Goal: Task Accomplishment & Management: Use online tool/utility

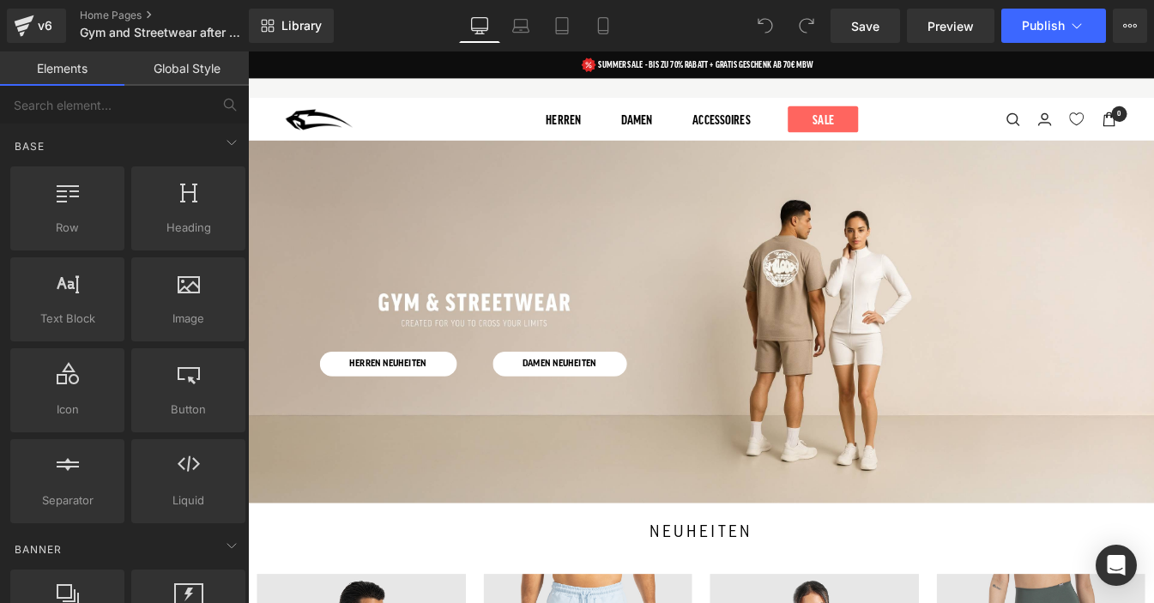
scroll to position [21, 0]
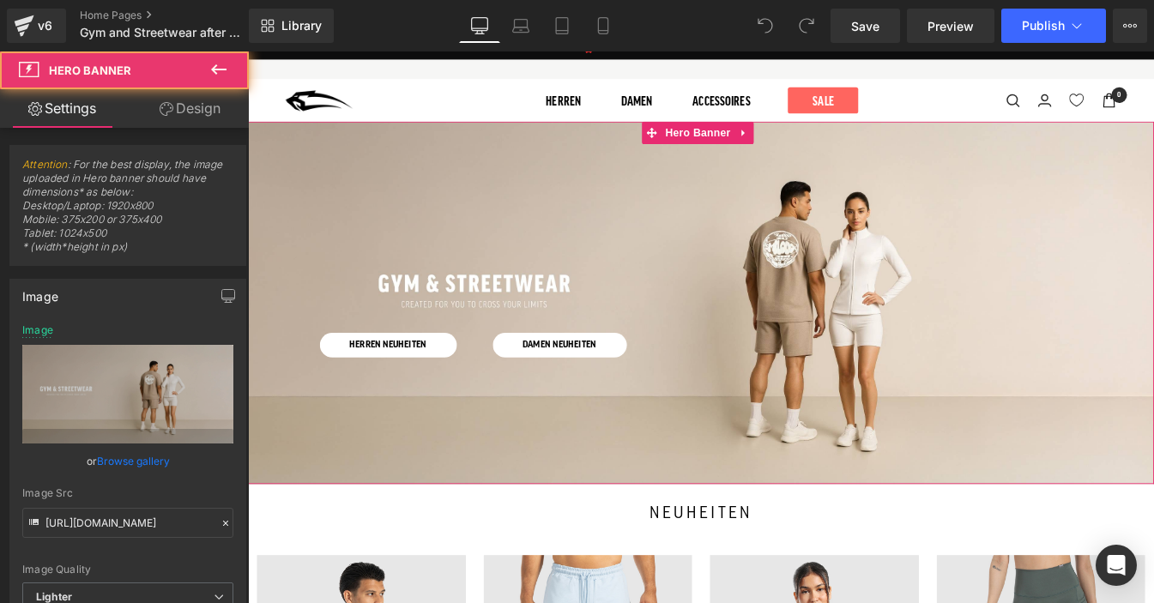
click at [955, 274] on div at bounding box center [767, 339] width 1038 height 415
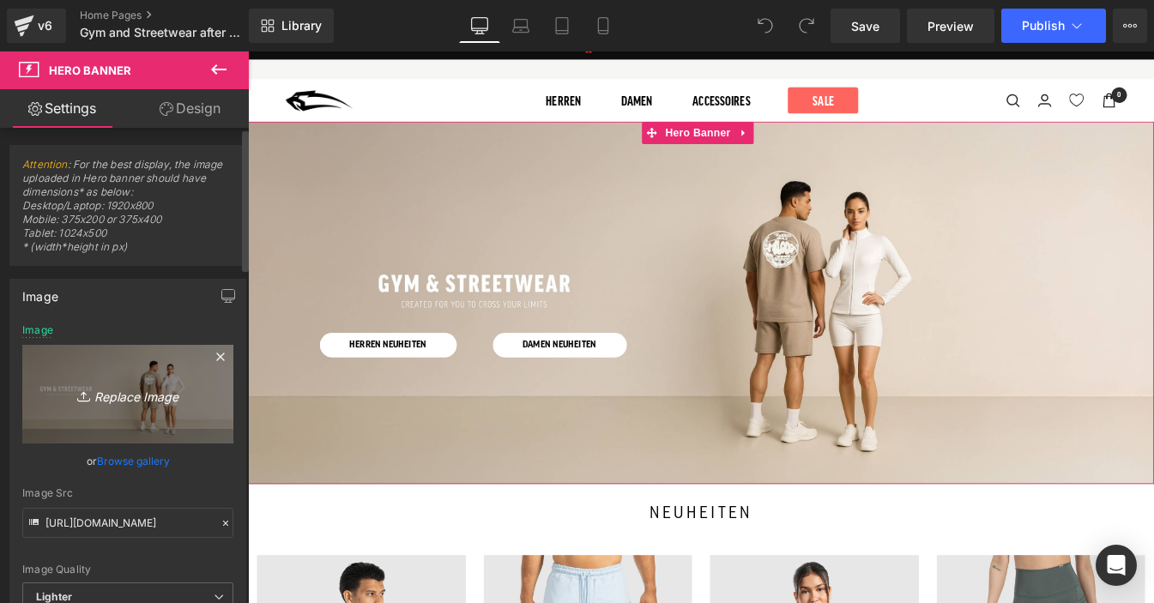
click at [77, 396] on icon at bounding box center [85, 396] width 17 height 17
type input "C:\fakepath\gym and streetwear.jpg"
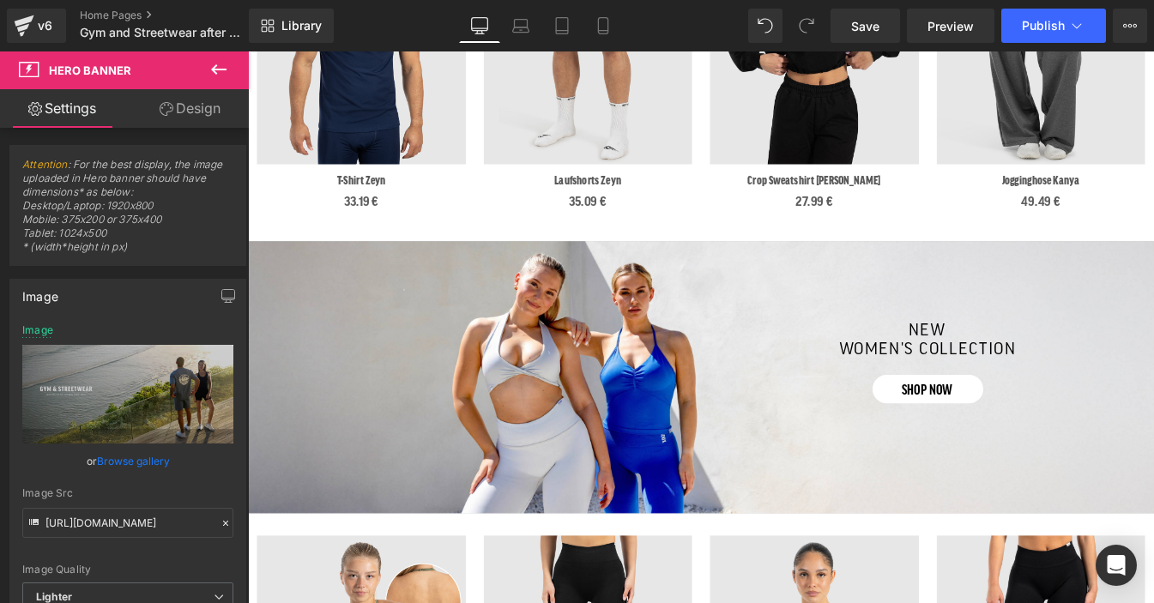
scroll to position [1096, 0]
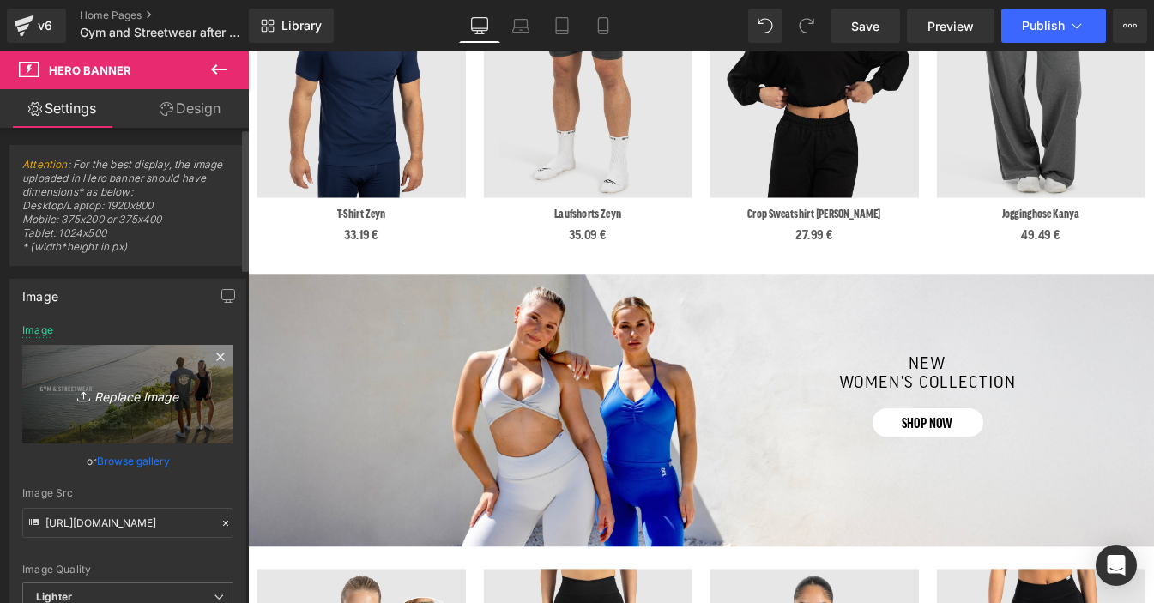
click at [118, 405] on link "Replace Image" at bounding box center [127, 394] width 211 height 99
click at [93, 400] on icon "Replace Image" at bounding box center [127, 393] width 137 height 21
type input "C:\fakepath\hero.jpg"
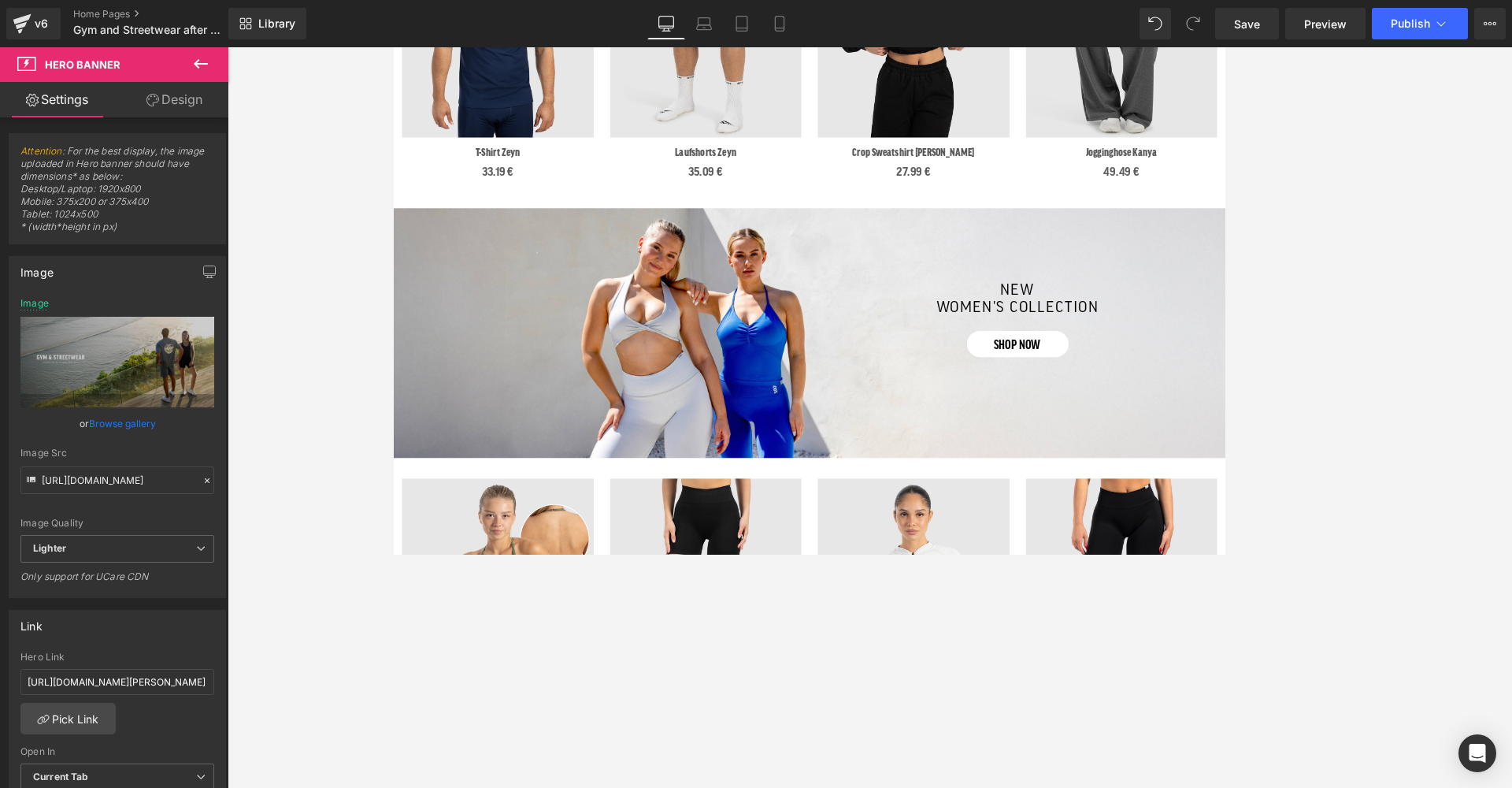
scroll to position [1063, 0]
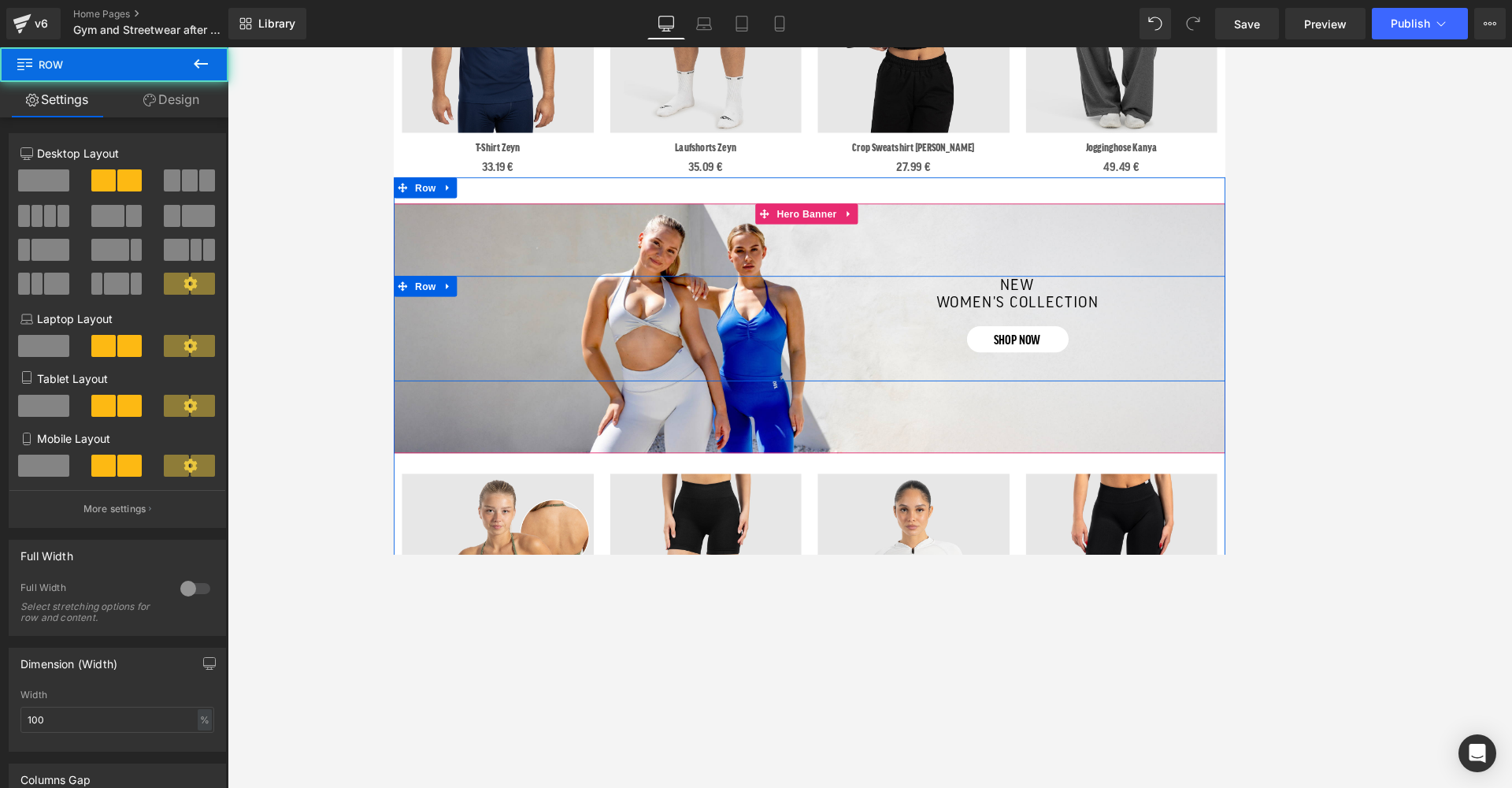
click at [798, 324] on div "Separator new women's collection Heading shop now Button Row" at bounding box center [869, 368] width 953 height 120
click at [544, 249] on div "Separator new women's collection Heading shop now Button Row" at bounding box center [869, 368] width 953 height 286
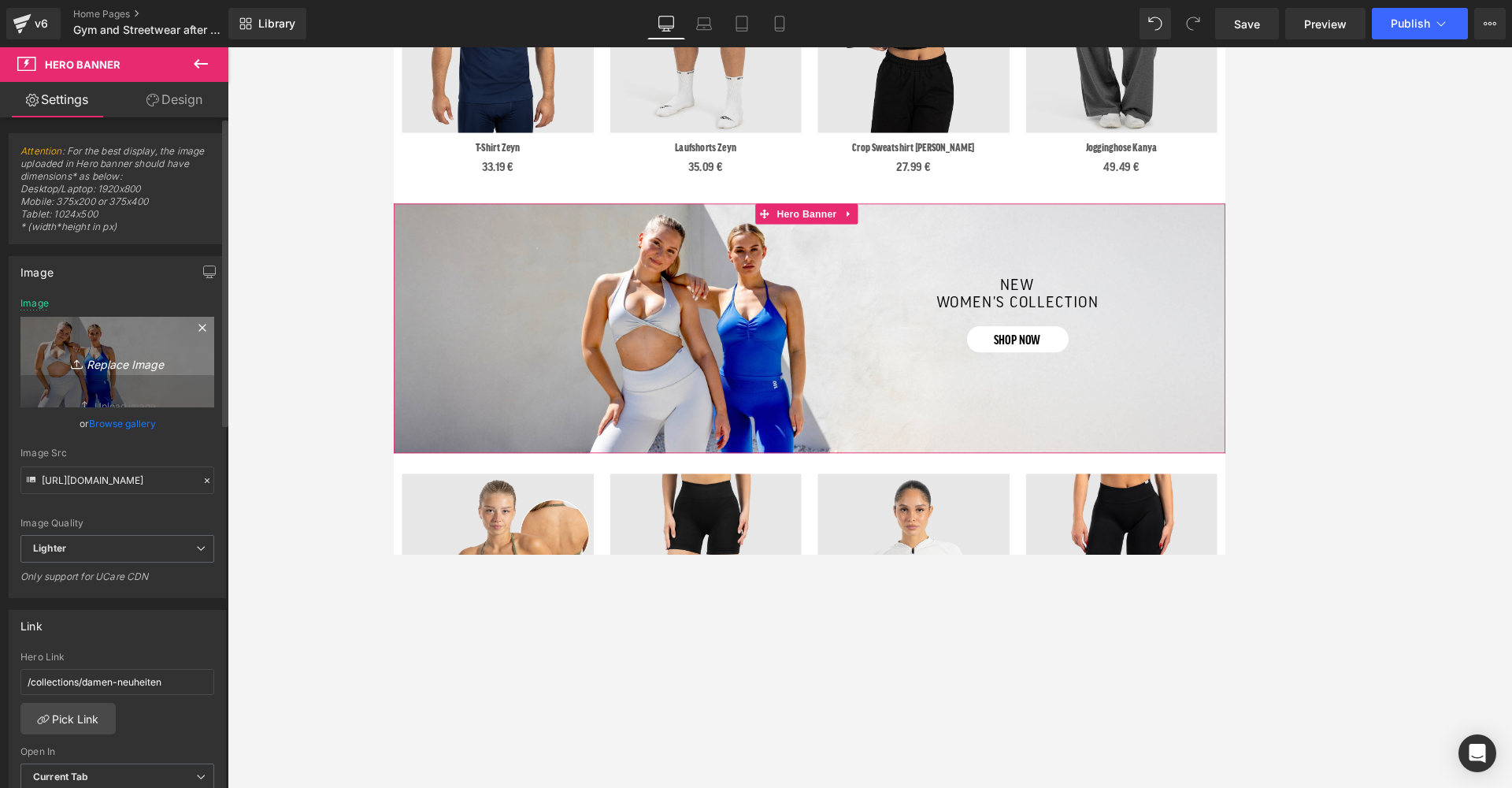
click at [121, 368] on icon "Replace Image" at bounding box center [117, 361] width 126 height 19
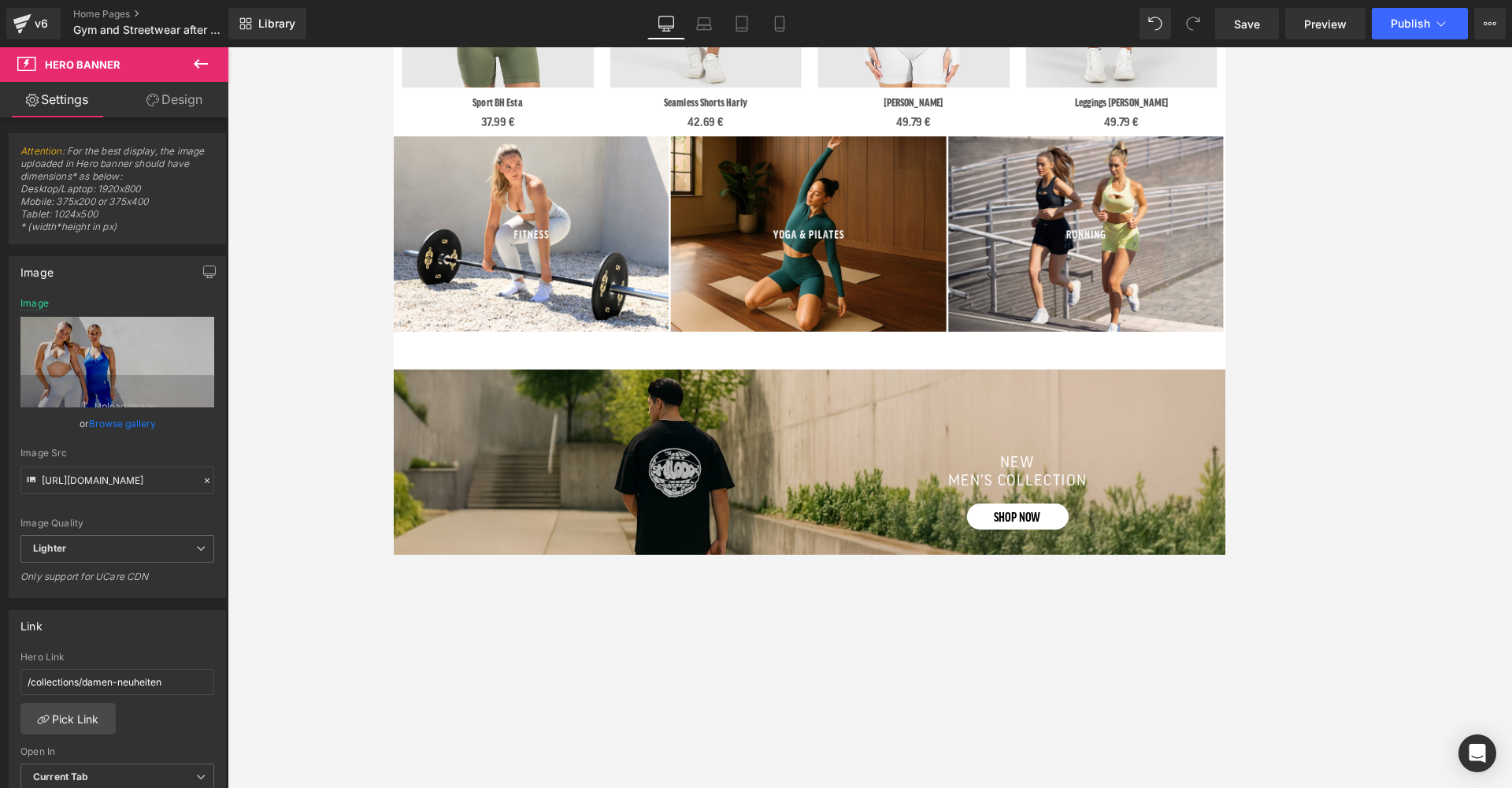
scroll to position [1925, 0]
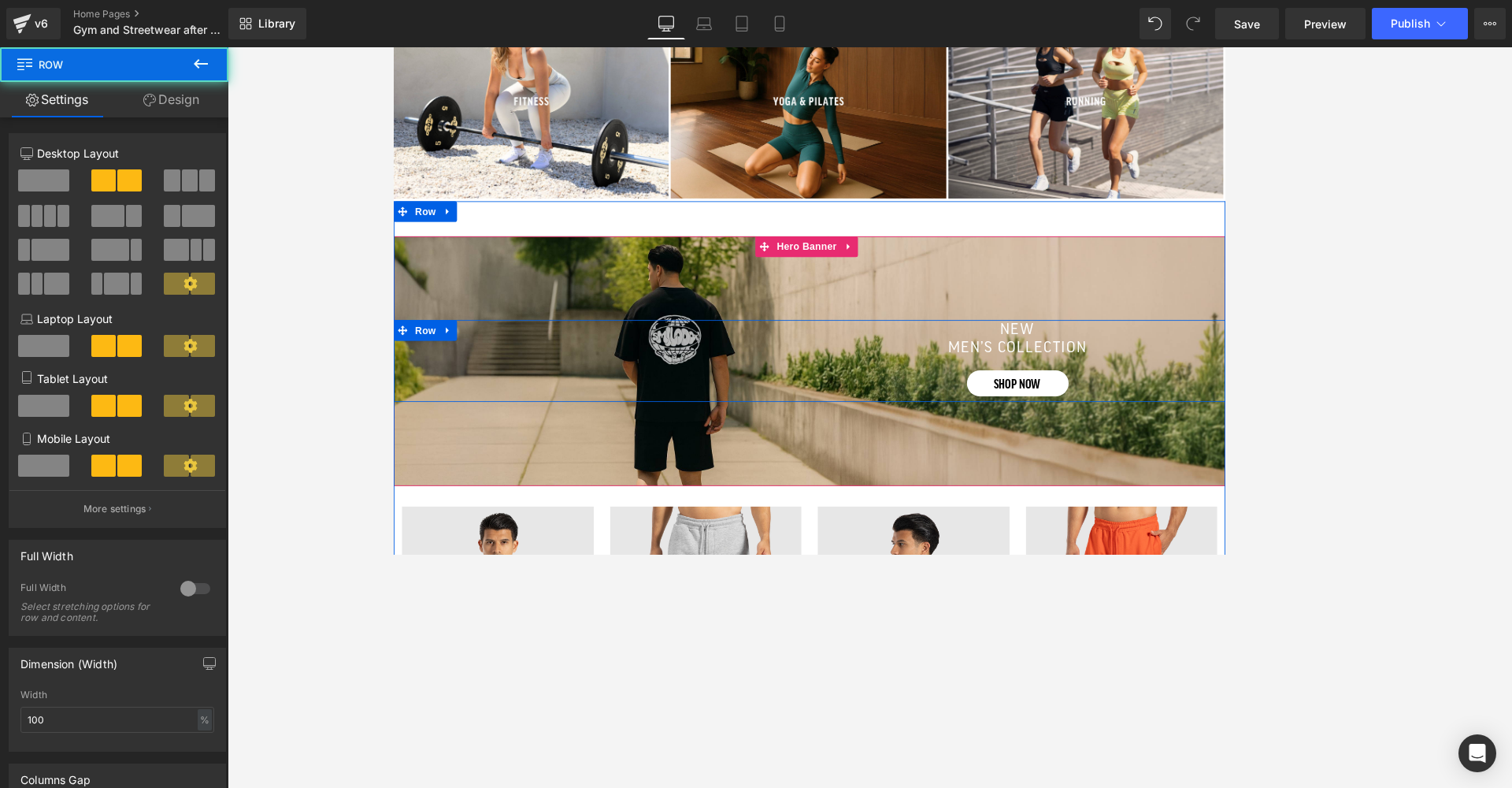
click at [811, 377] on div "Separator new men’s collection Heading SHOP NOW Button Row" at bounding box center [869, 406] width 953 height 93
click at [704, 315] on div "Separator new men’s collection Heading SHOP NOW Button Row" at bounding box center [869, 406] width 953 height 286
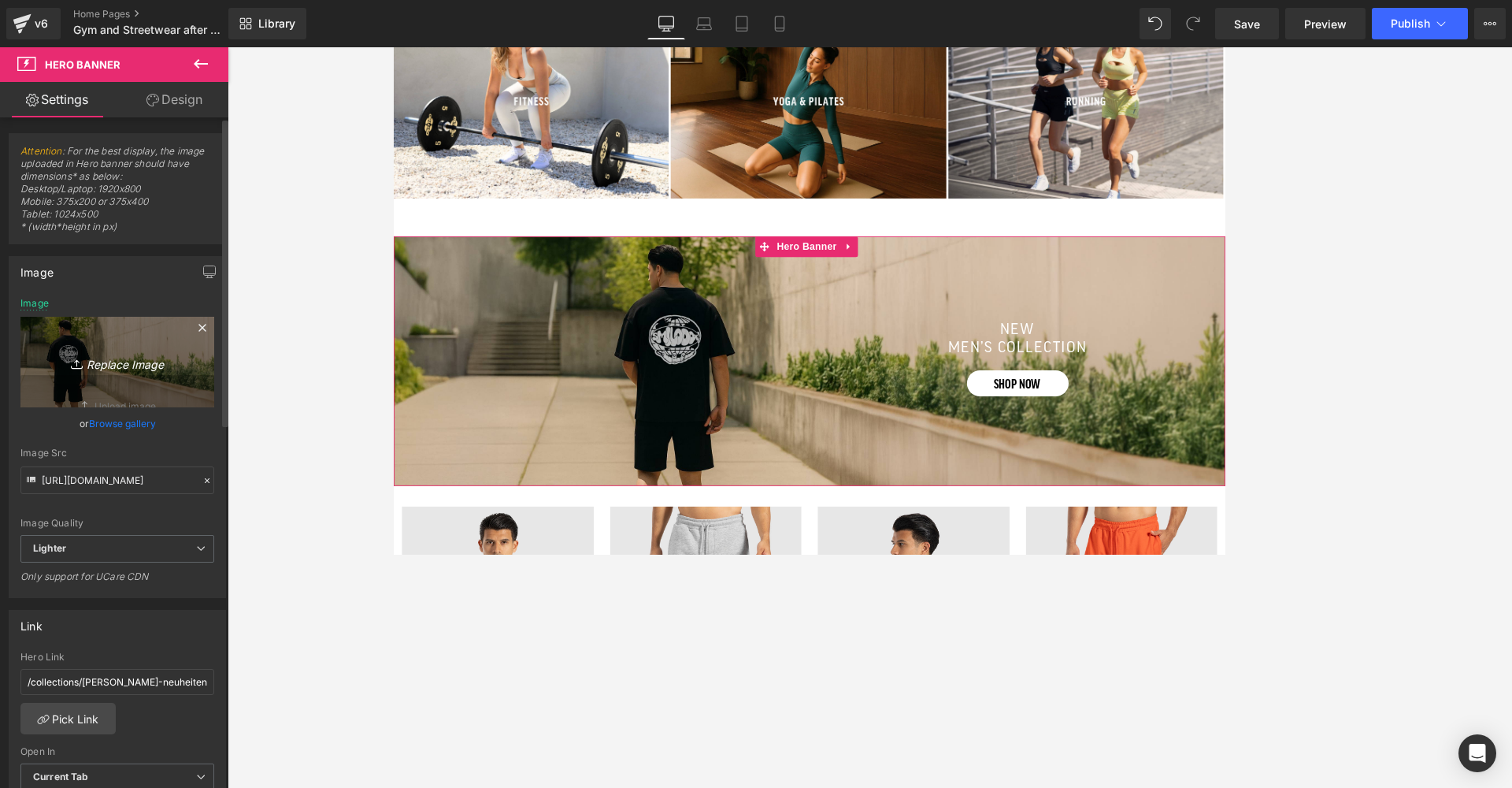
click at [110, 356] on icon "Replace Image" at bounding box center [117, 361] width 126 height 19
type input "C:\fakepath\4.jpg"
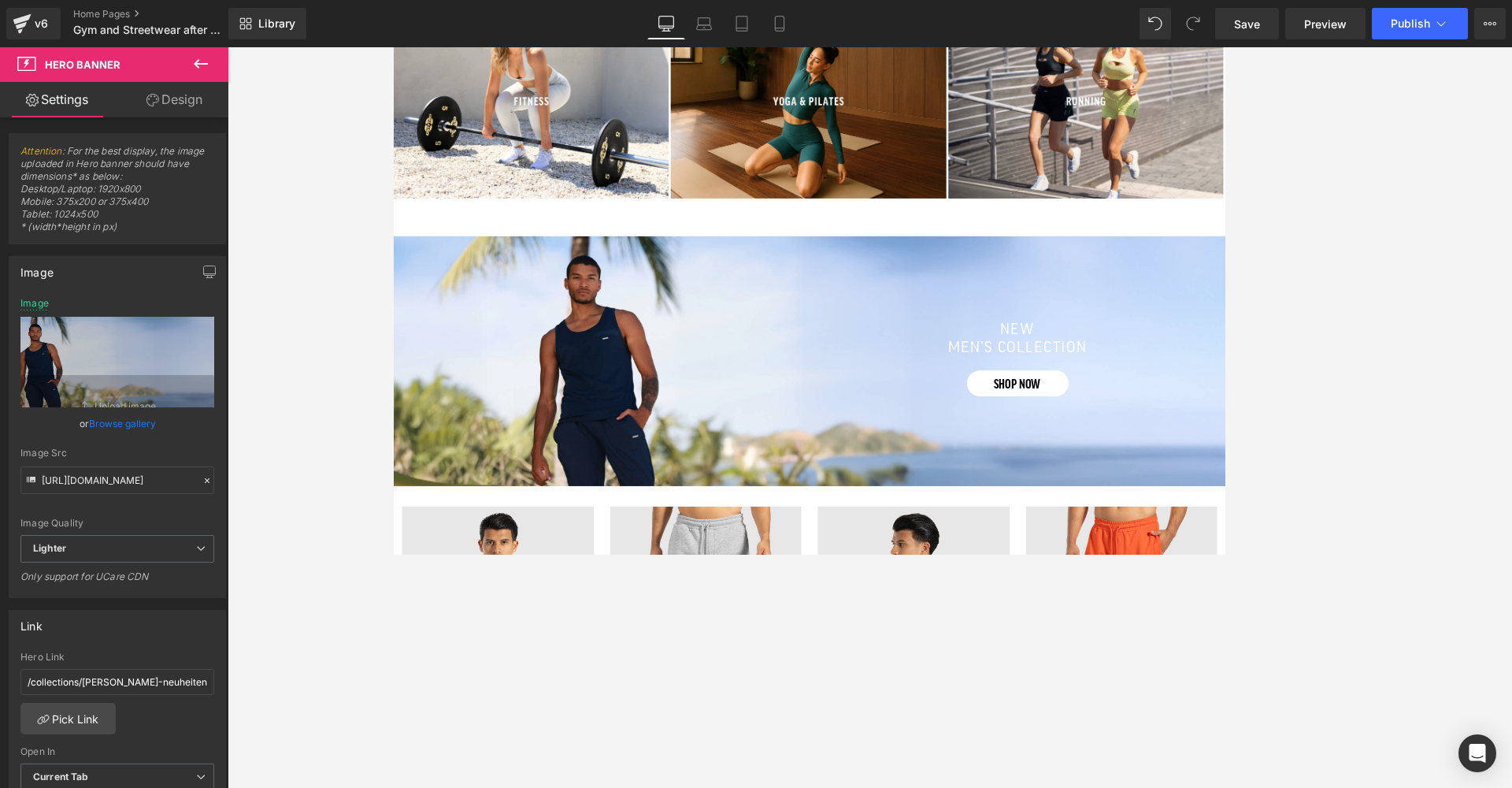
click at [1058, 356] on div at bounding box center [869, 417] width 1284 height 740
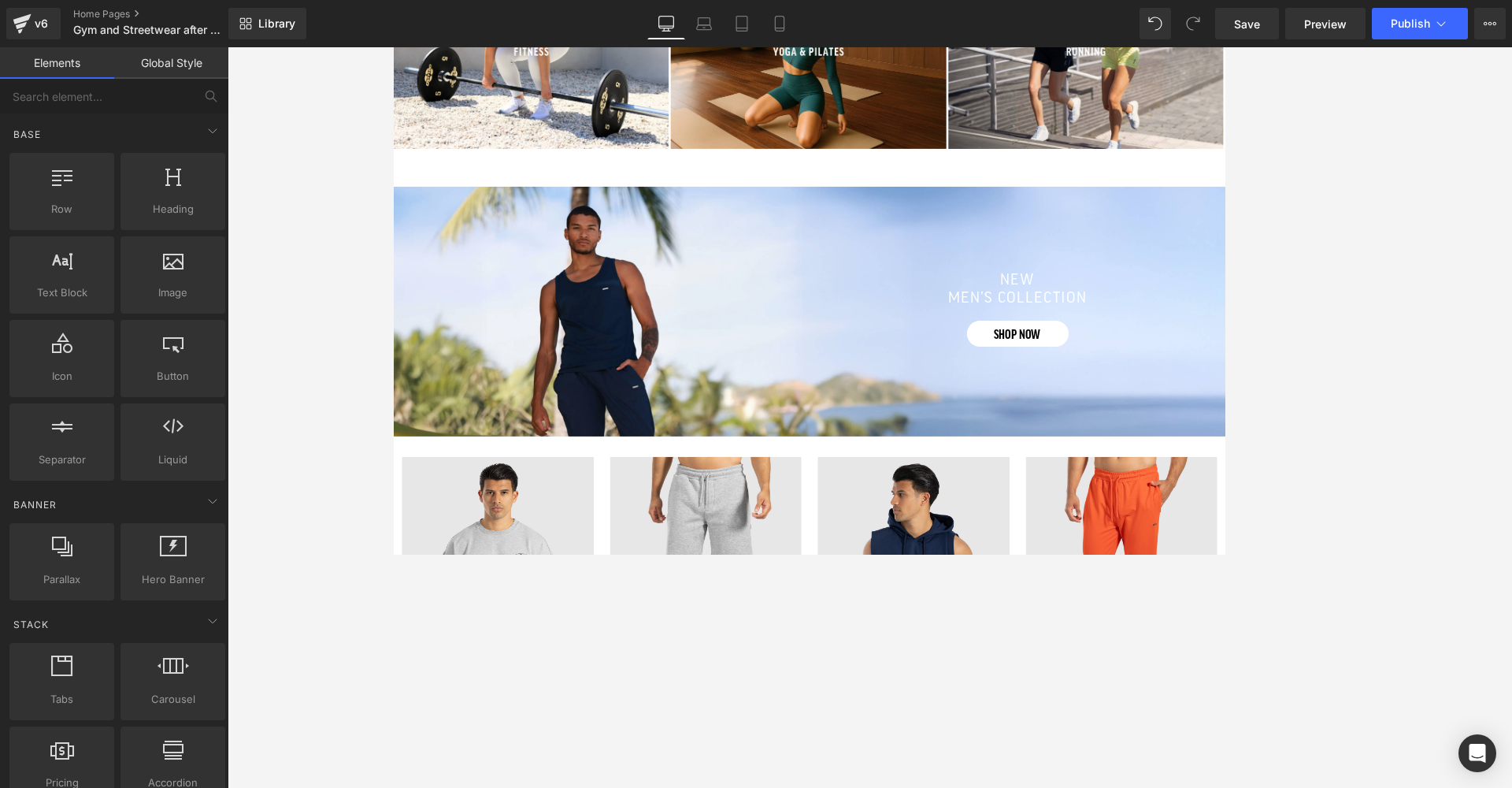
scroll to position [1972, 0]
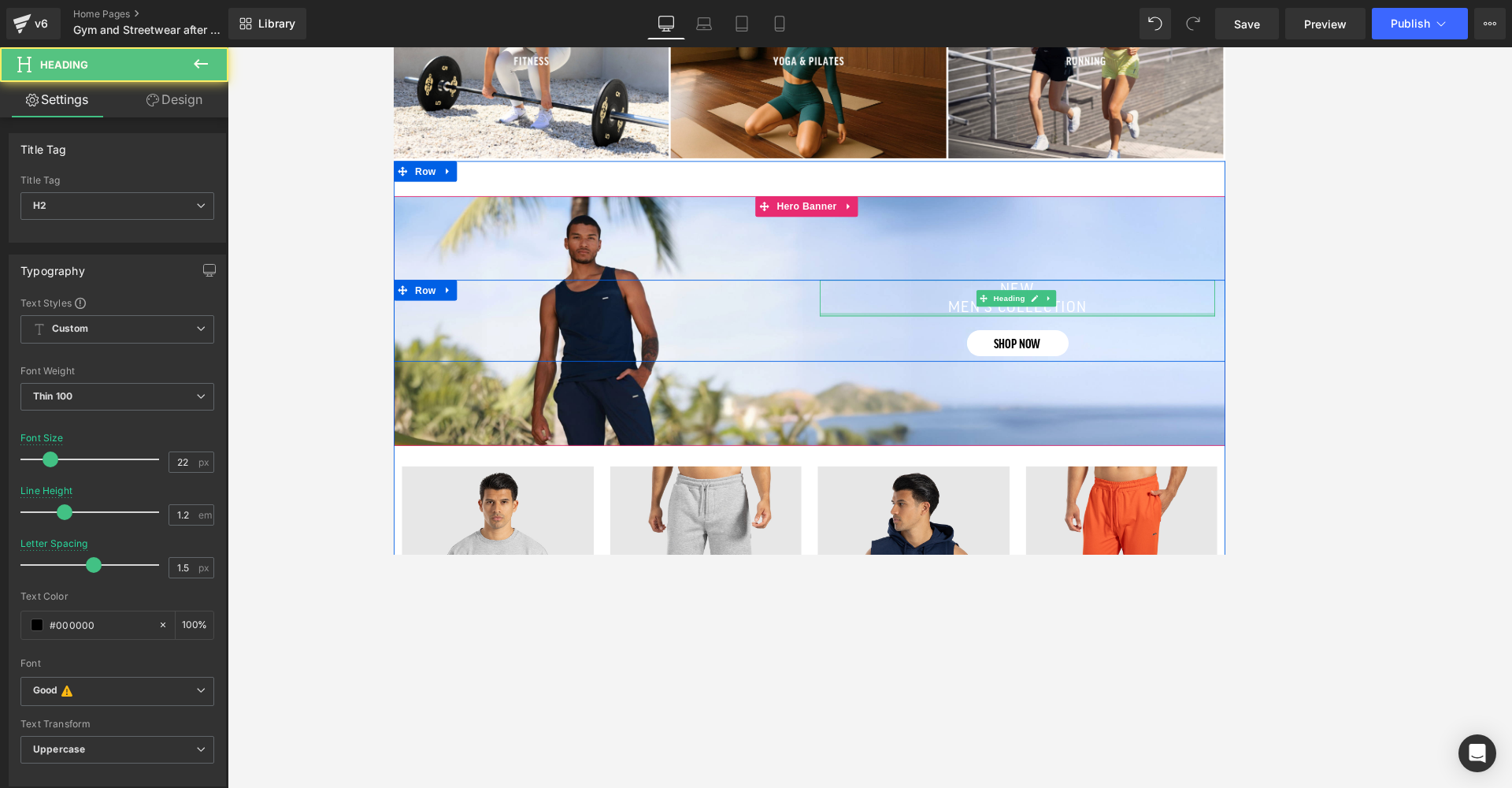
click at [1058, 352] on div at bounding box center [1107, 354] width 453 height 4
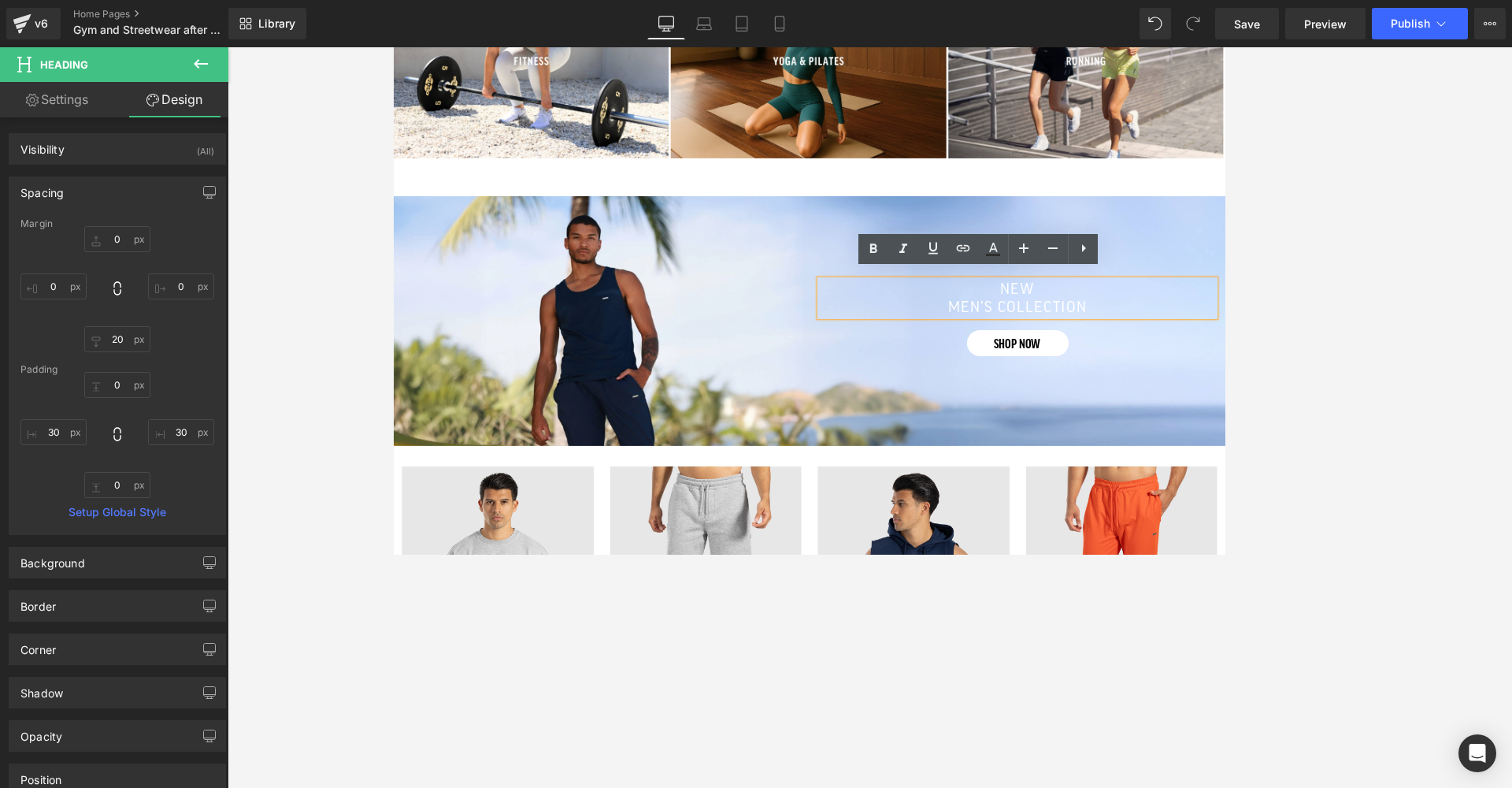
click at [1058, 322] on font "new" at bounding box center [1108, 323] width 40 height 17
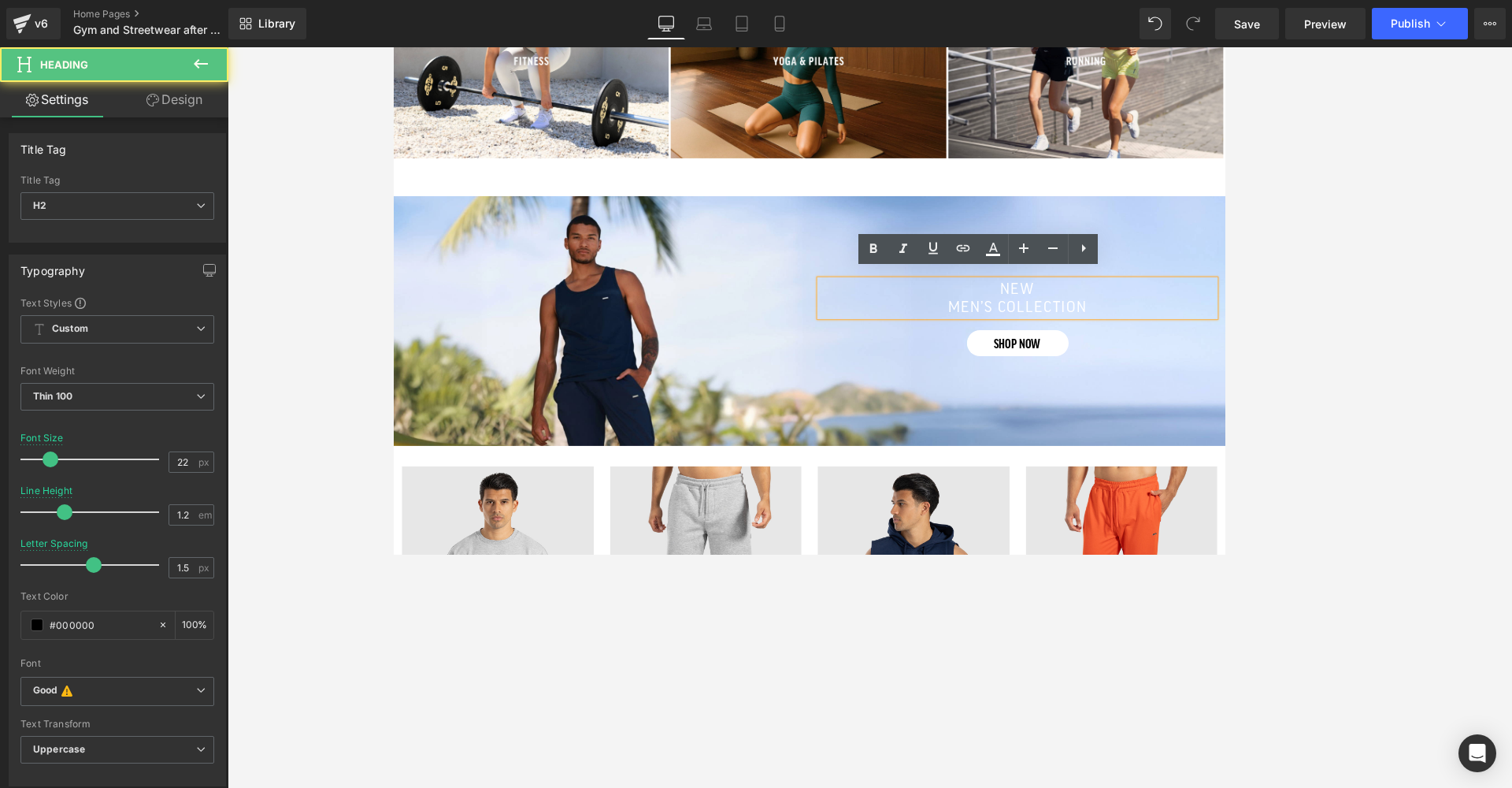
click at [1058, 322] on font "new" at bounding box center [1108, 323] width 40 height 17
click at [1058, 336] on font "men’s collection" at bounding box center [1107, 344] width 159 height 17
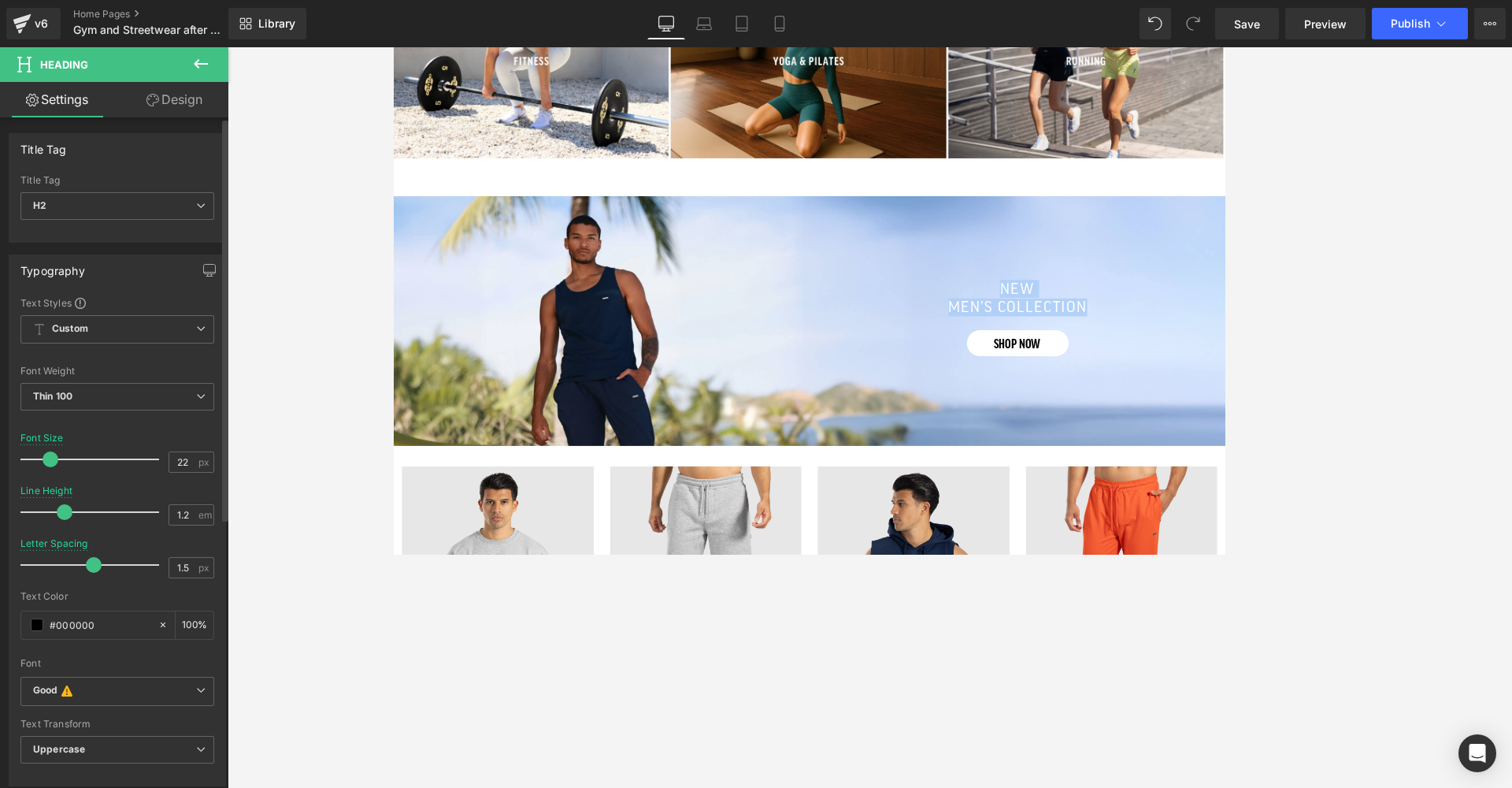
scroll to position [0, 0]
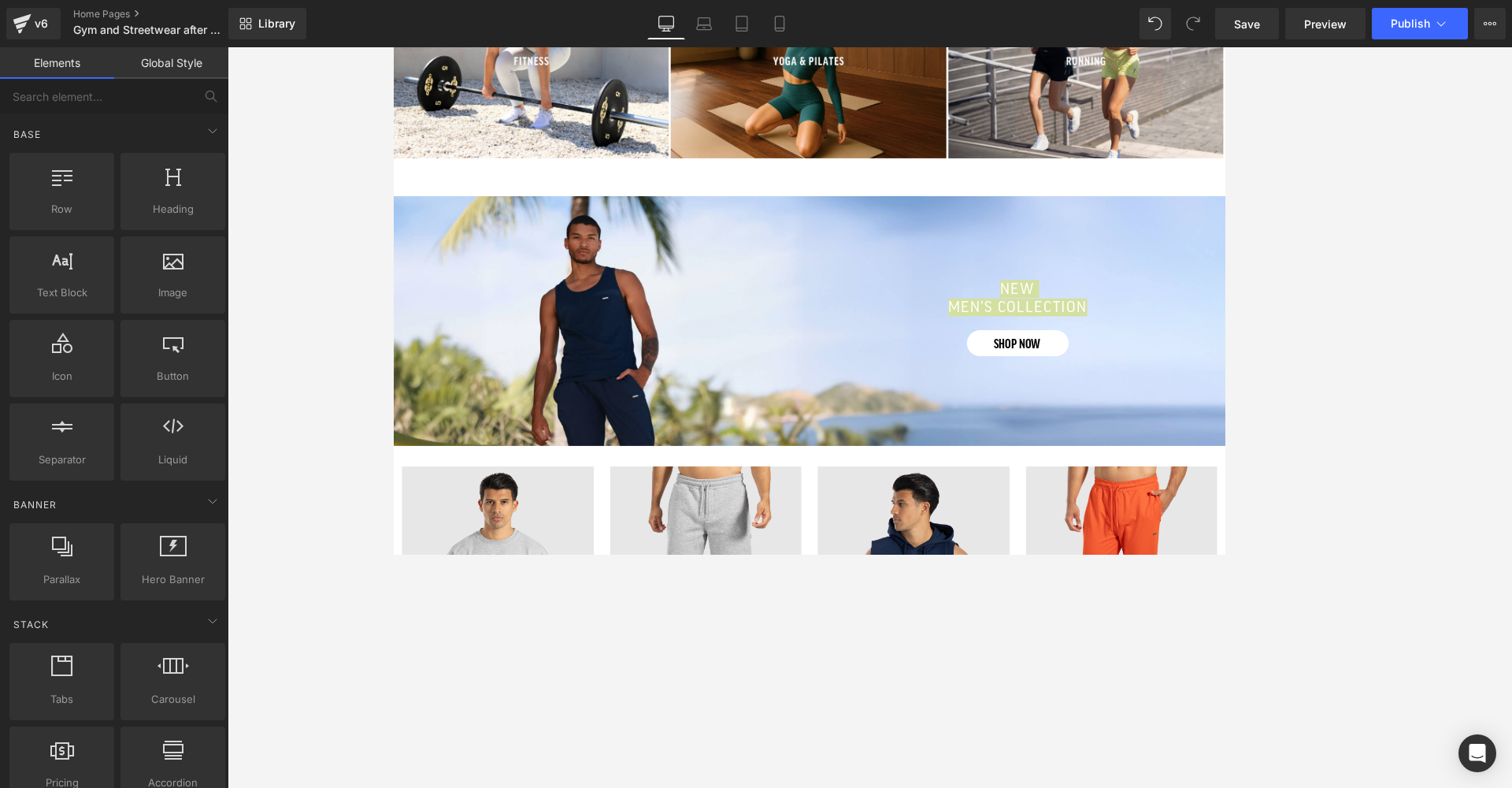
click at [327, 445] on div at bounding box center [869, 417] width 1284 height 740
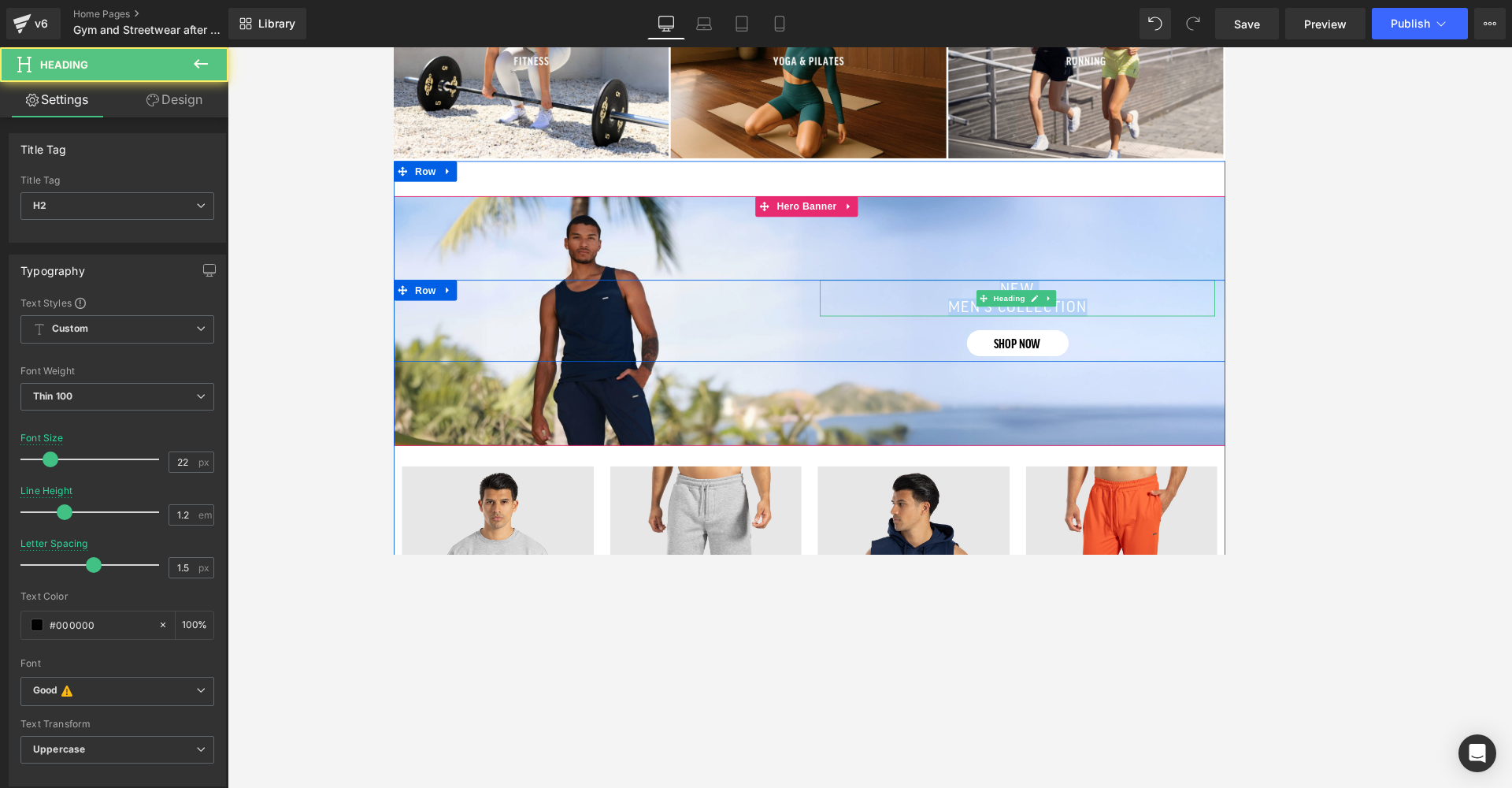
click at [1058, 336] on font "men’s collection" at bounding box center [1107, 344] width 159 height 17
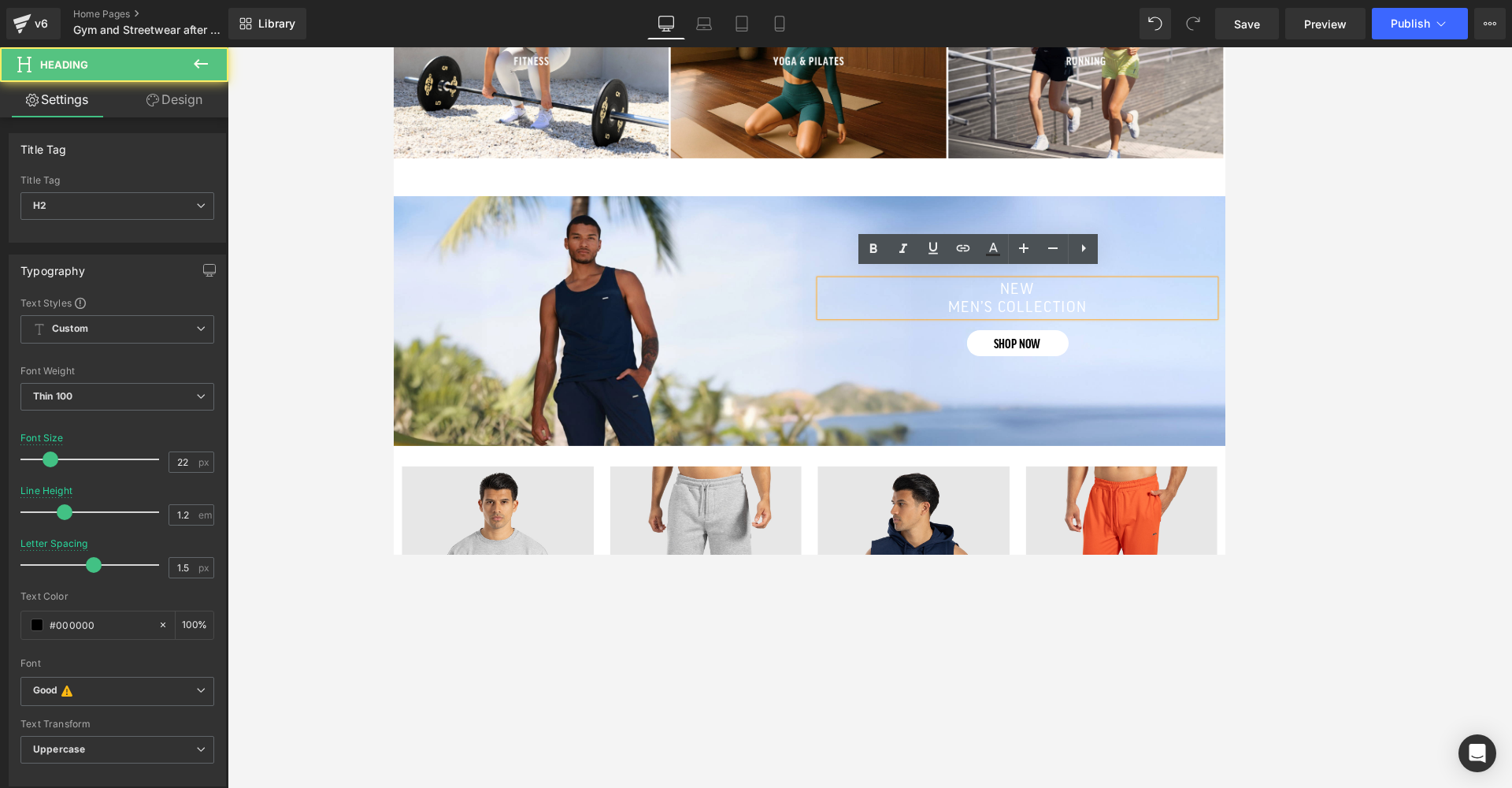
click at [1058, 247] on div at bounding box center [869, 417] width 1284 height 740
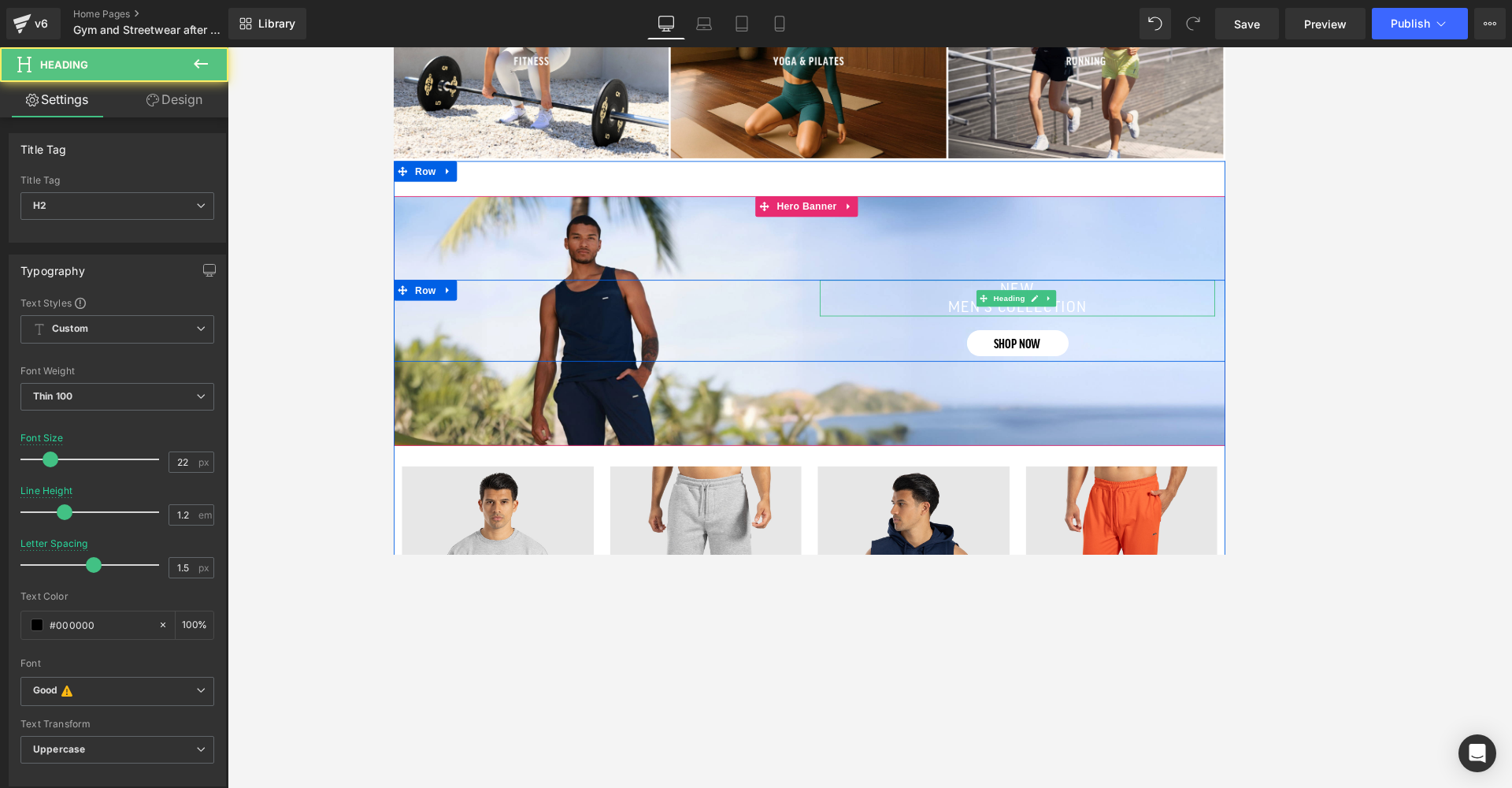
click at [1058, 336] on font "men’s collection" at bounding box center [1107, 344] width 159 height 17
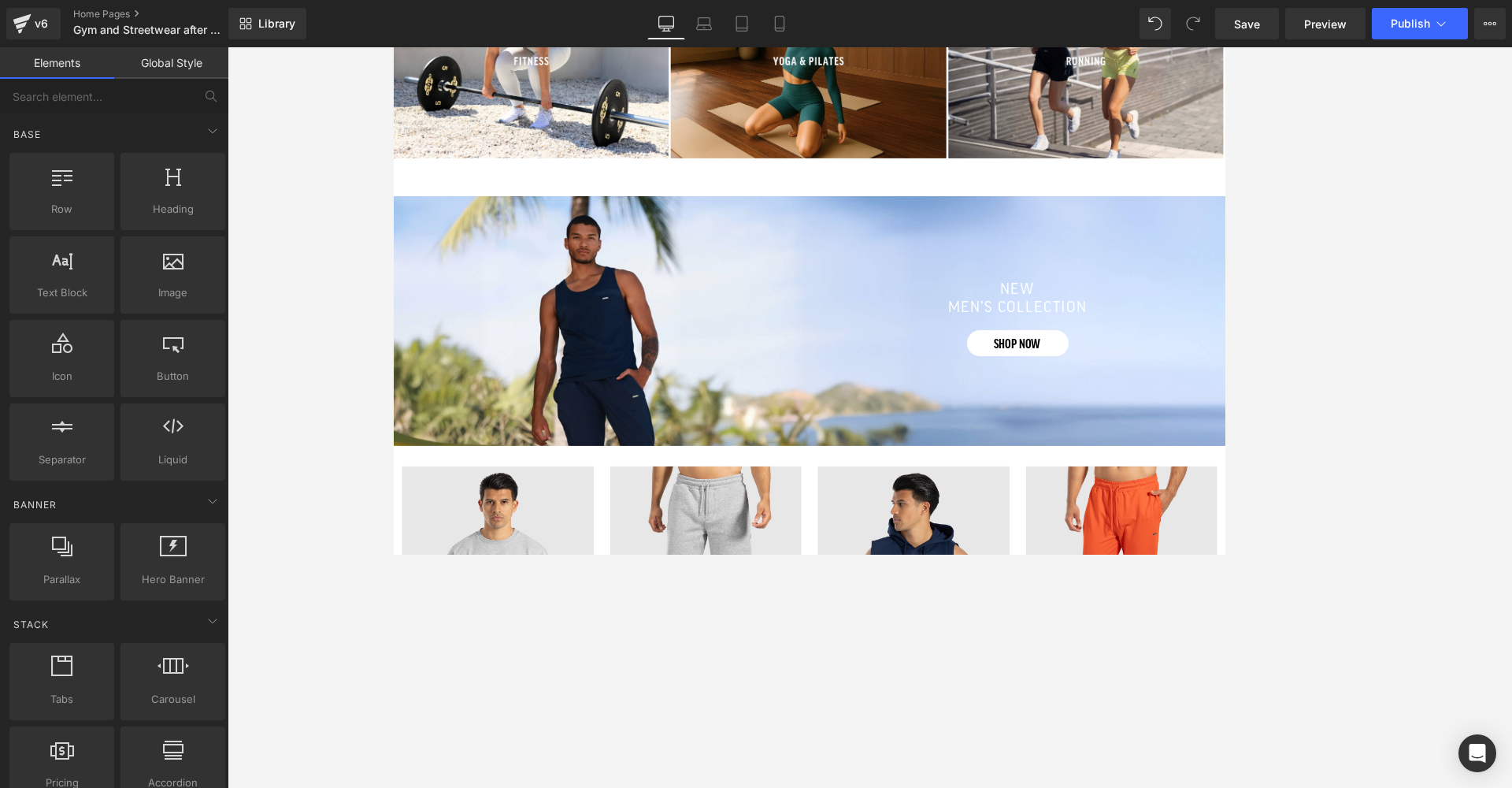
click at [1058, 285] on div at bounding box center [869, 417] width 1284 height 740
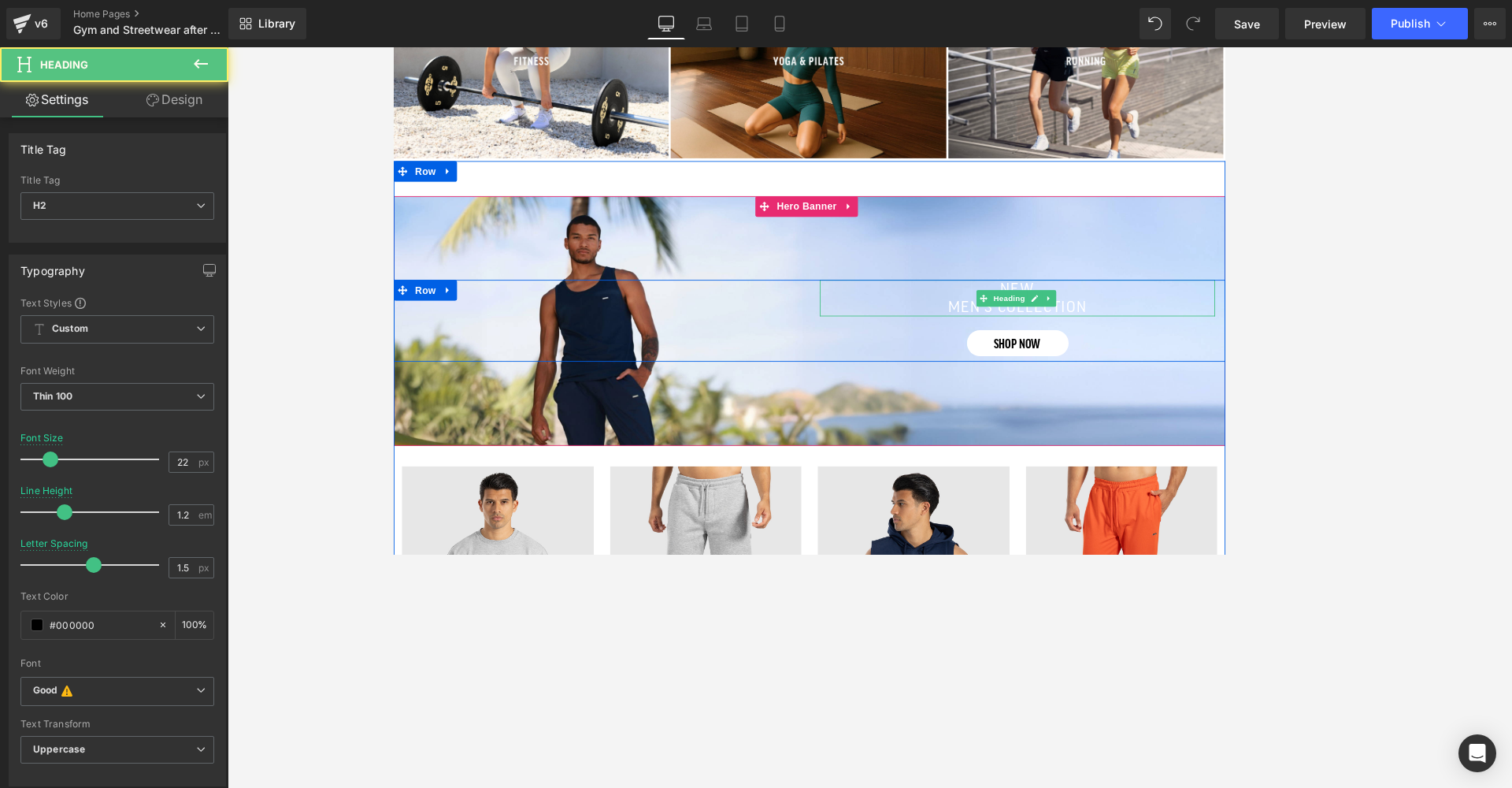
click at [1058, 328] on div "new men’s collection Heading" at bounding box center [1107, 333] width 453 height 41
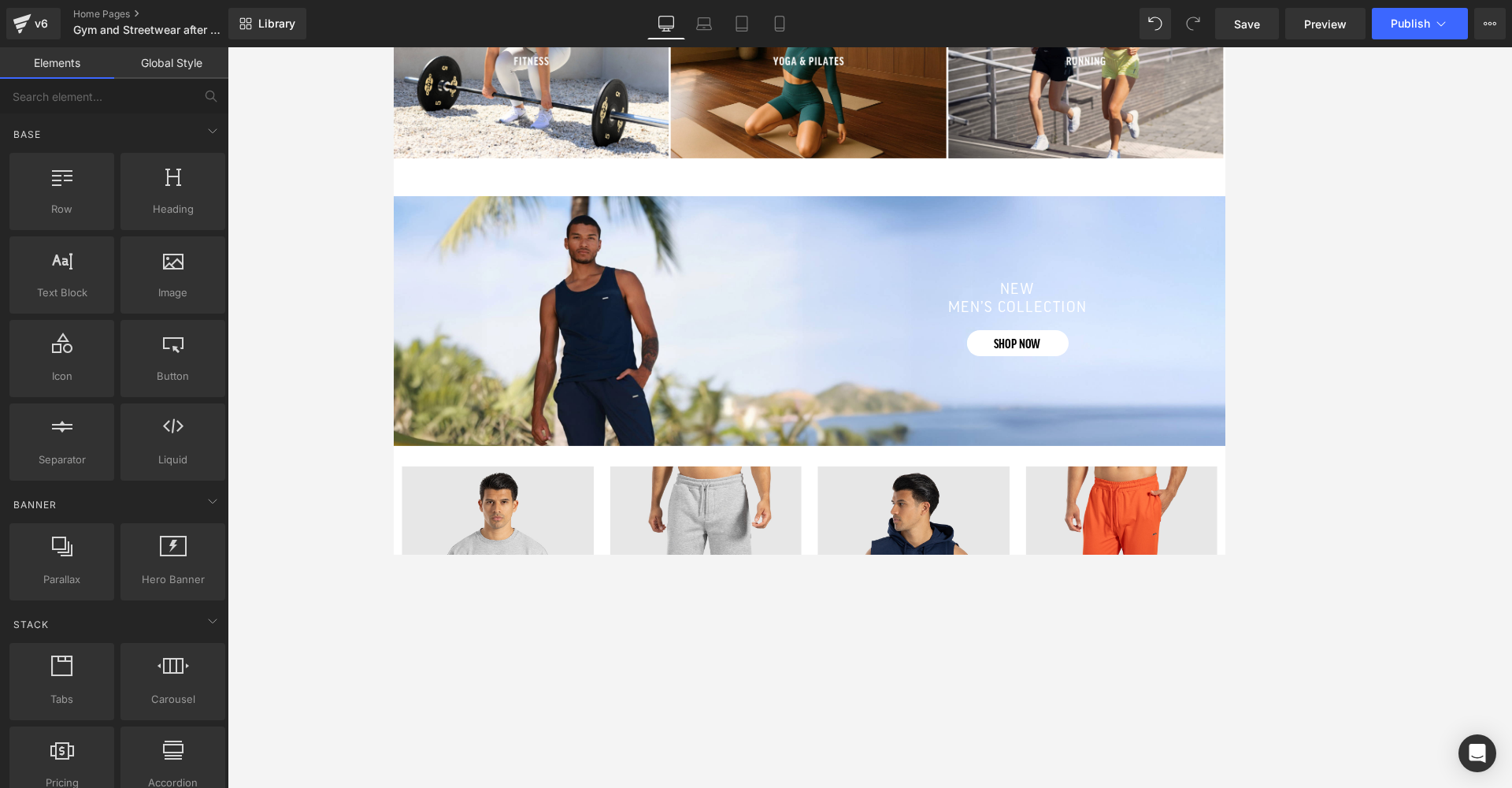
click at [1058, 318] on div at bounding box center [869, 417] width 1284 height 740
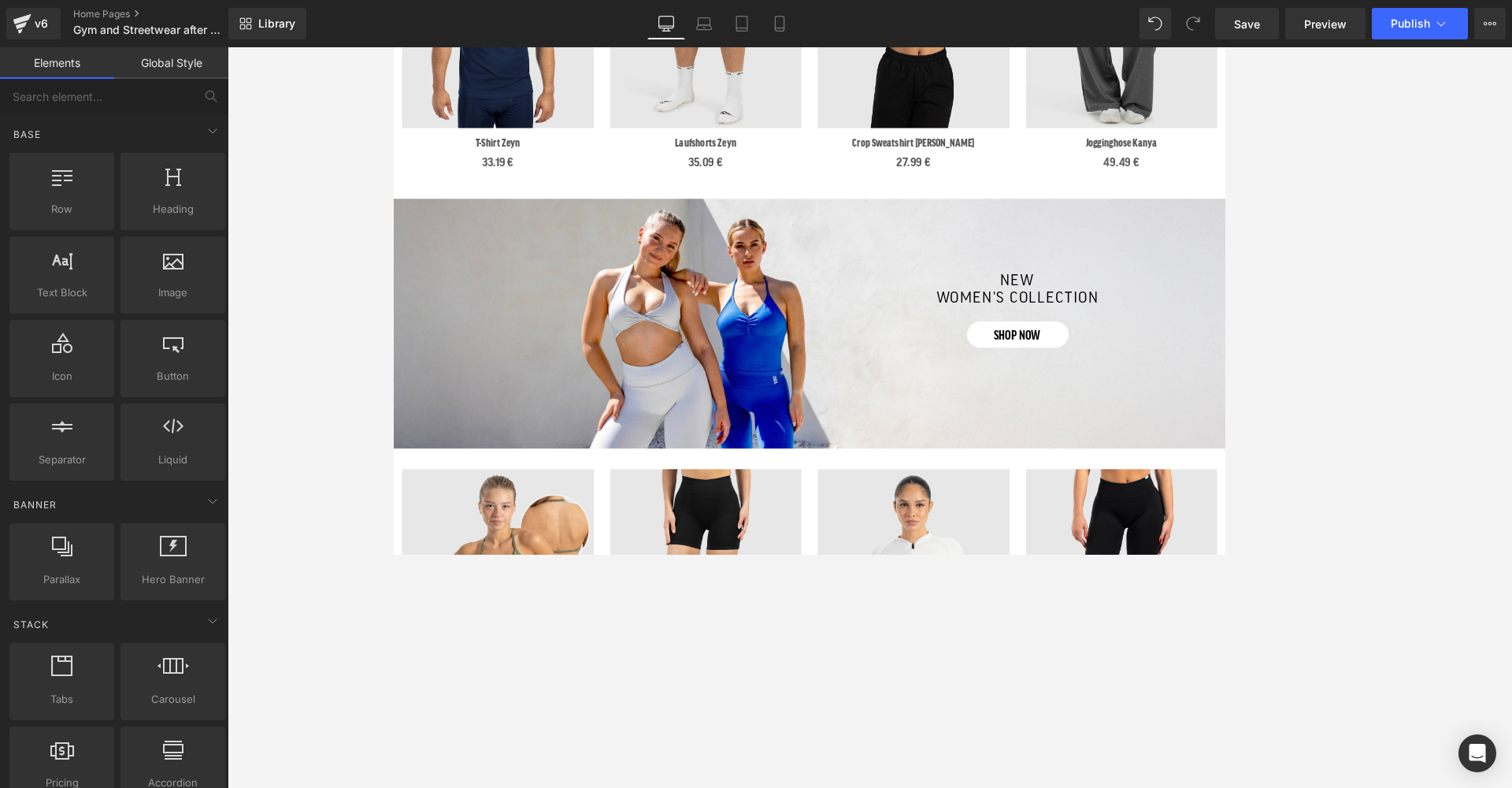
scroll to position [1216, 0]
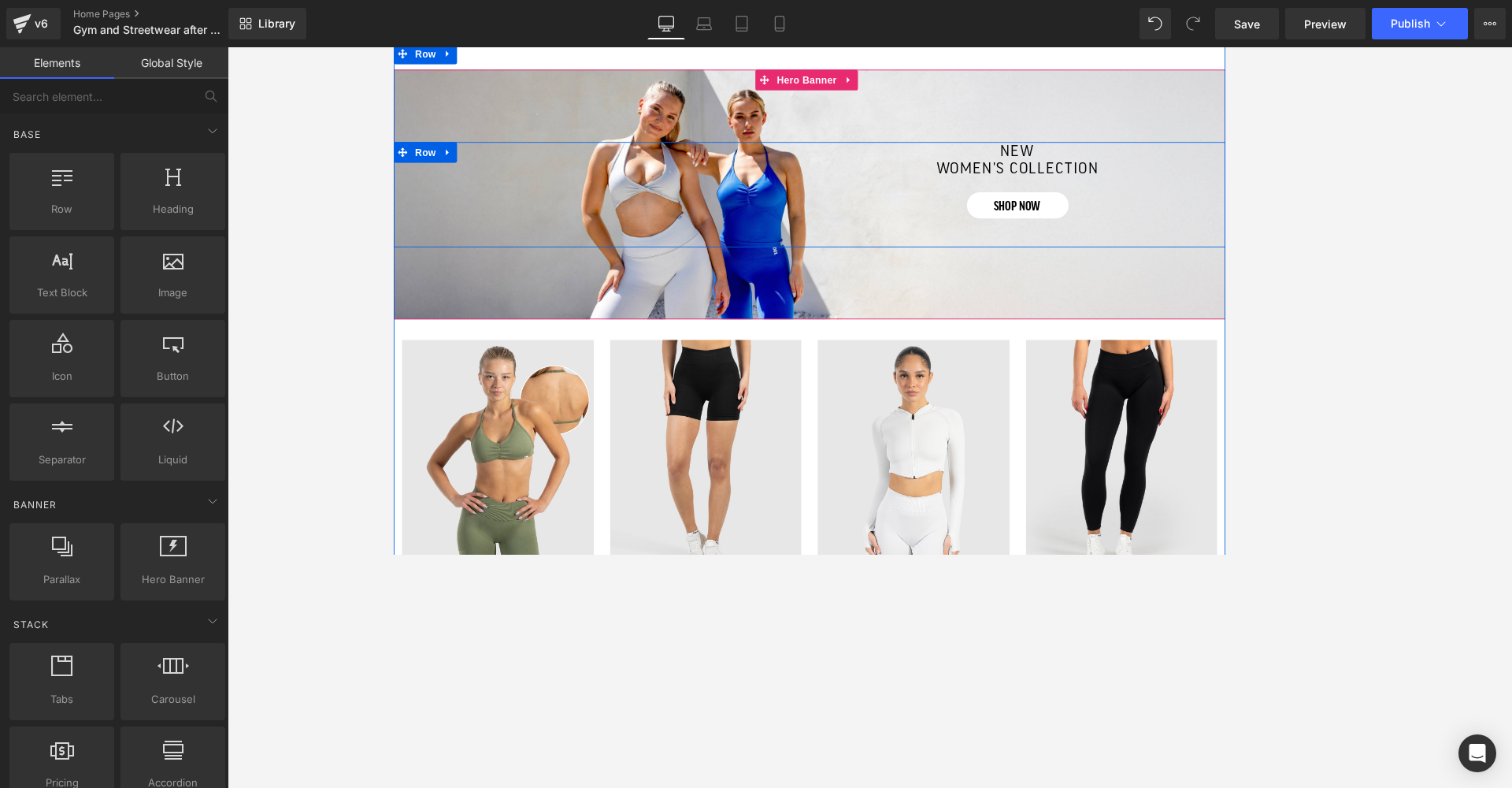
click at [805, 234] on div "Separator new women's collection Heading shop now Button Row" at bounding box center [869, 215] width 953 height 120
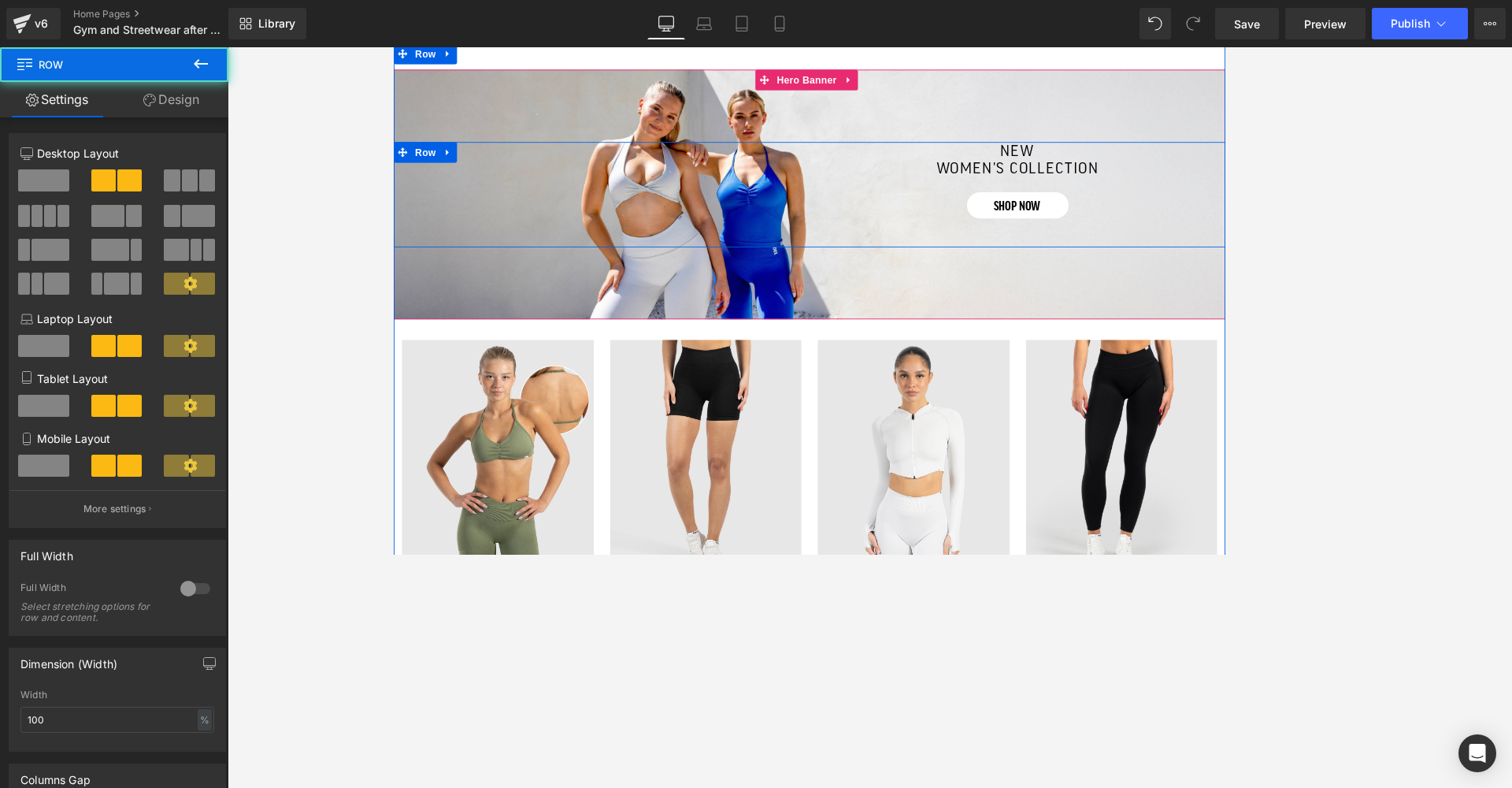
click at [733, 250] on div "Separator new women's collection Heading shop now Button Row" at bounding box center [869, 215] width 953 height 120
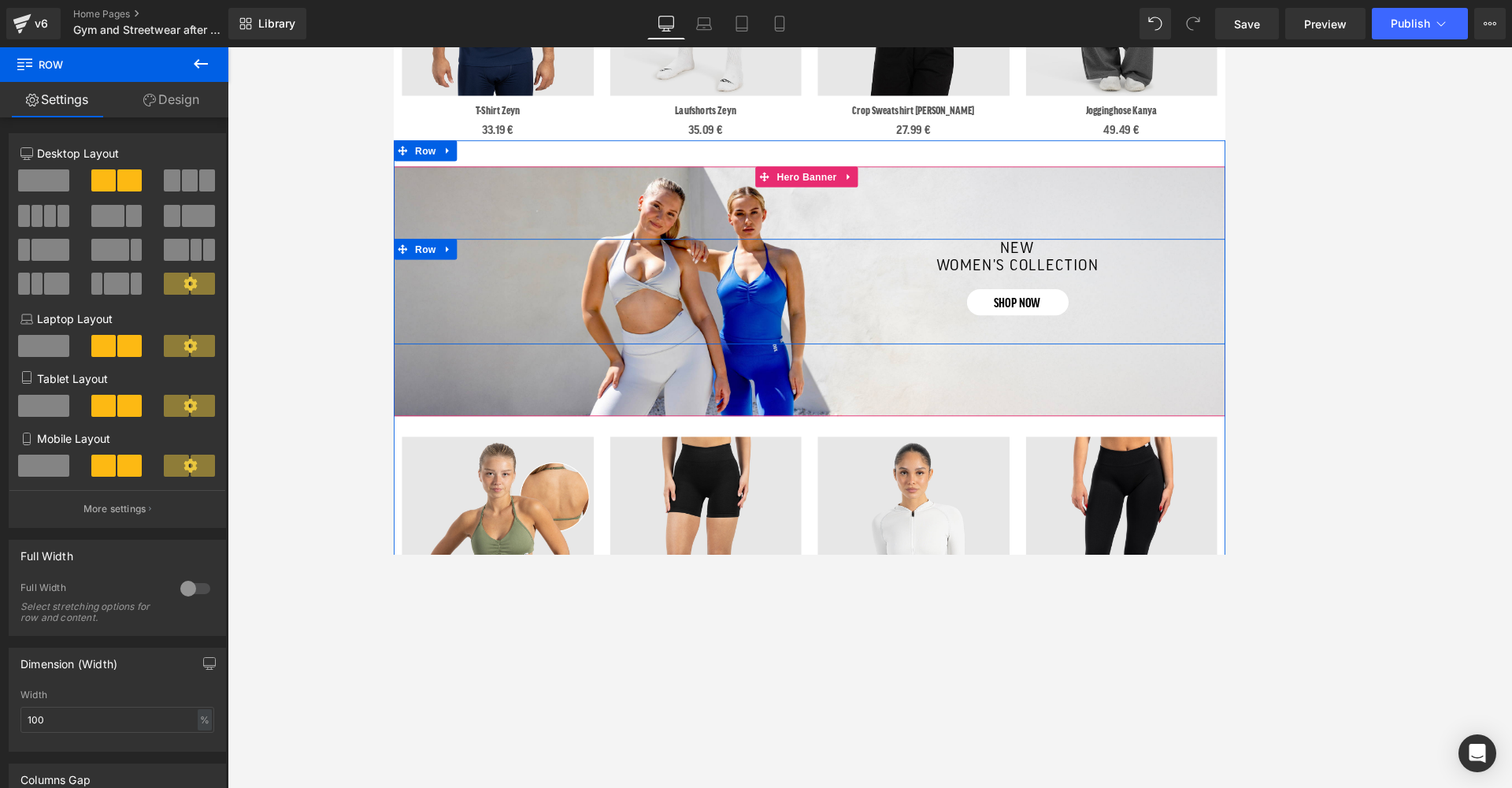
scroll to position [1062, 0]
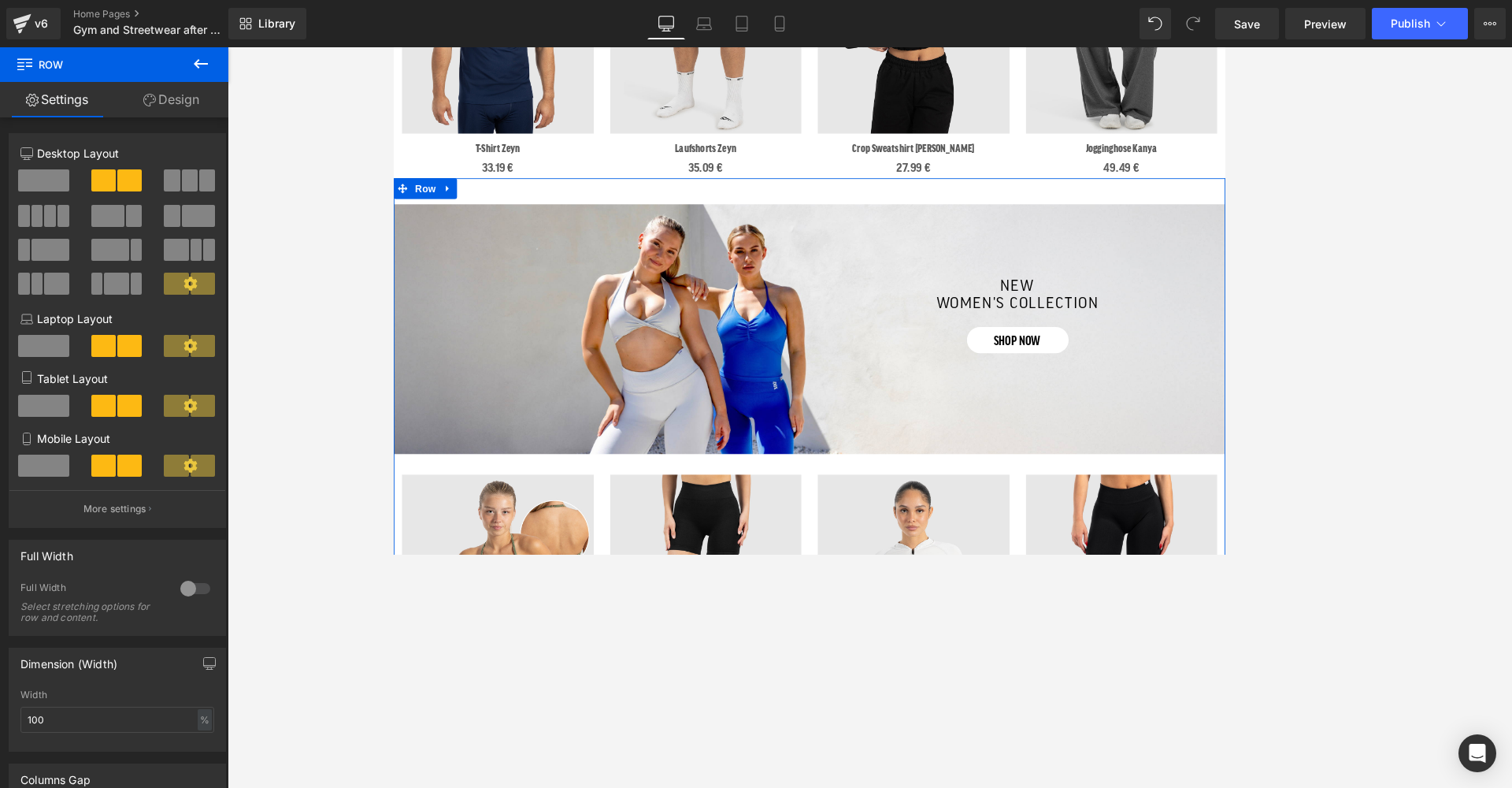
click at [612, 287] on div "Separator new women's collection Heading shop now Button Row" at bounding box center [869, 369] width 953 height 286
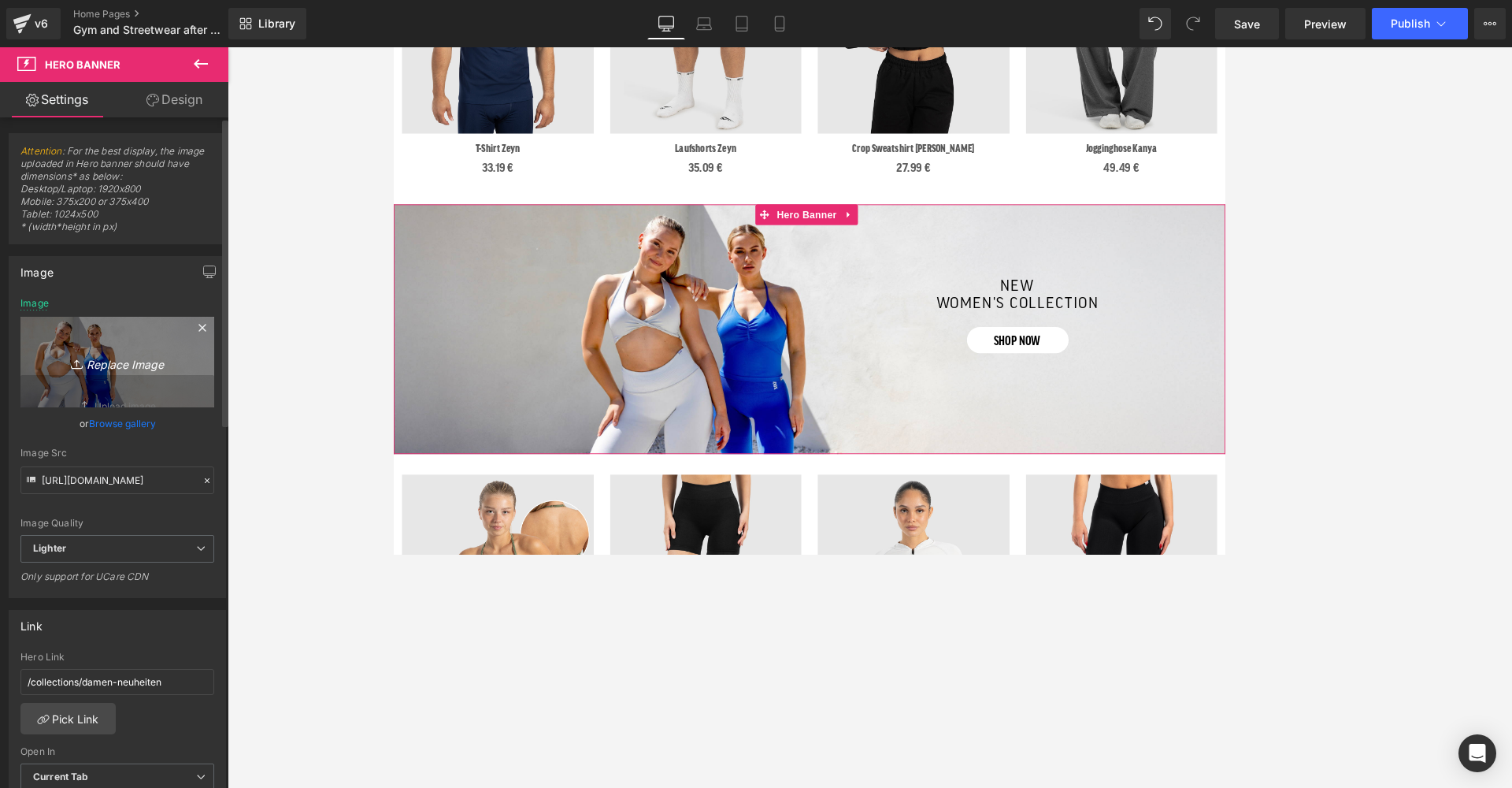
click at [98, 361] on icon "Replace Image" at bounding box center [117, 361] width 126 height 19
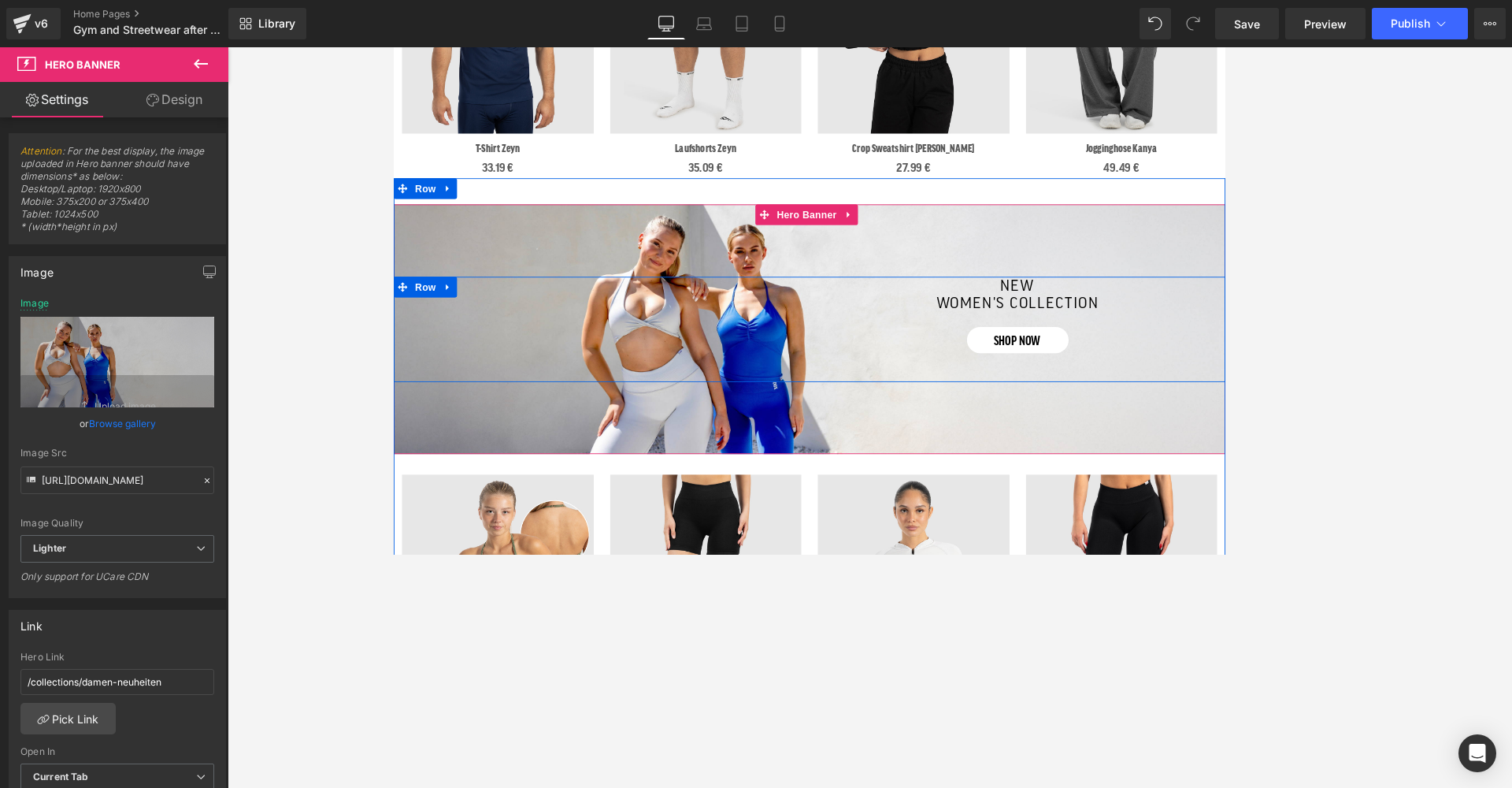
type input "C:\fakepath\desktop neuheiten banner startseite.jpg"
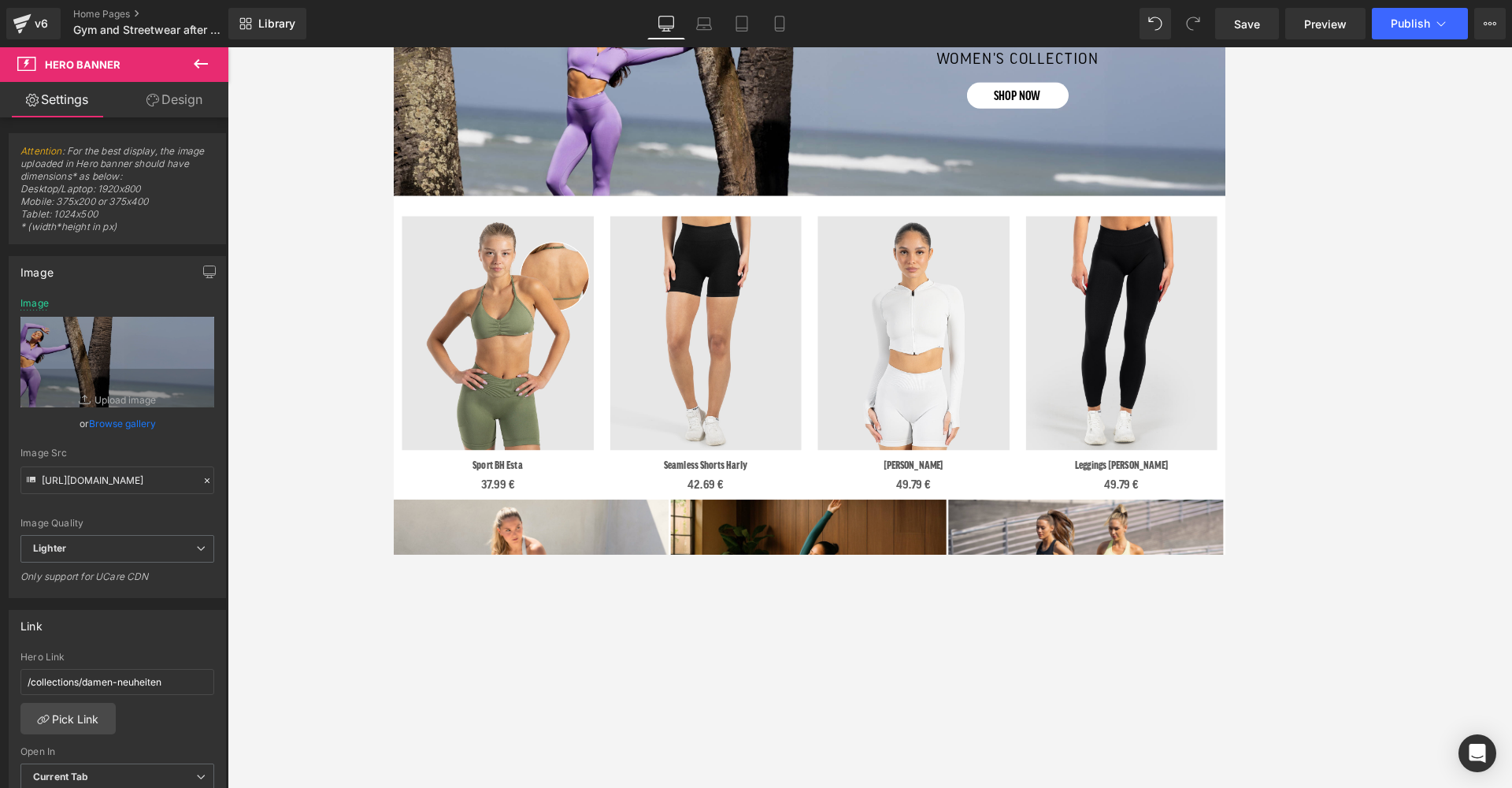
scroll to position [1311, 0]
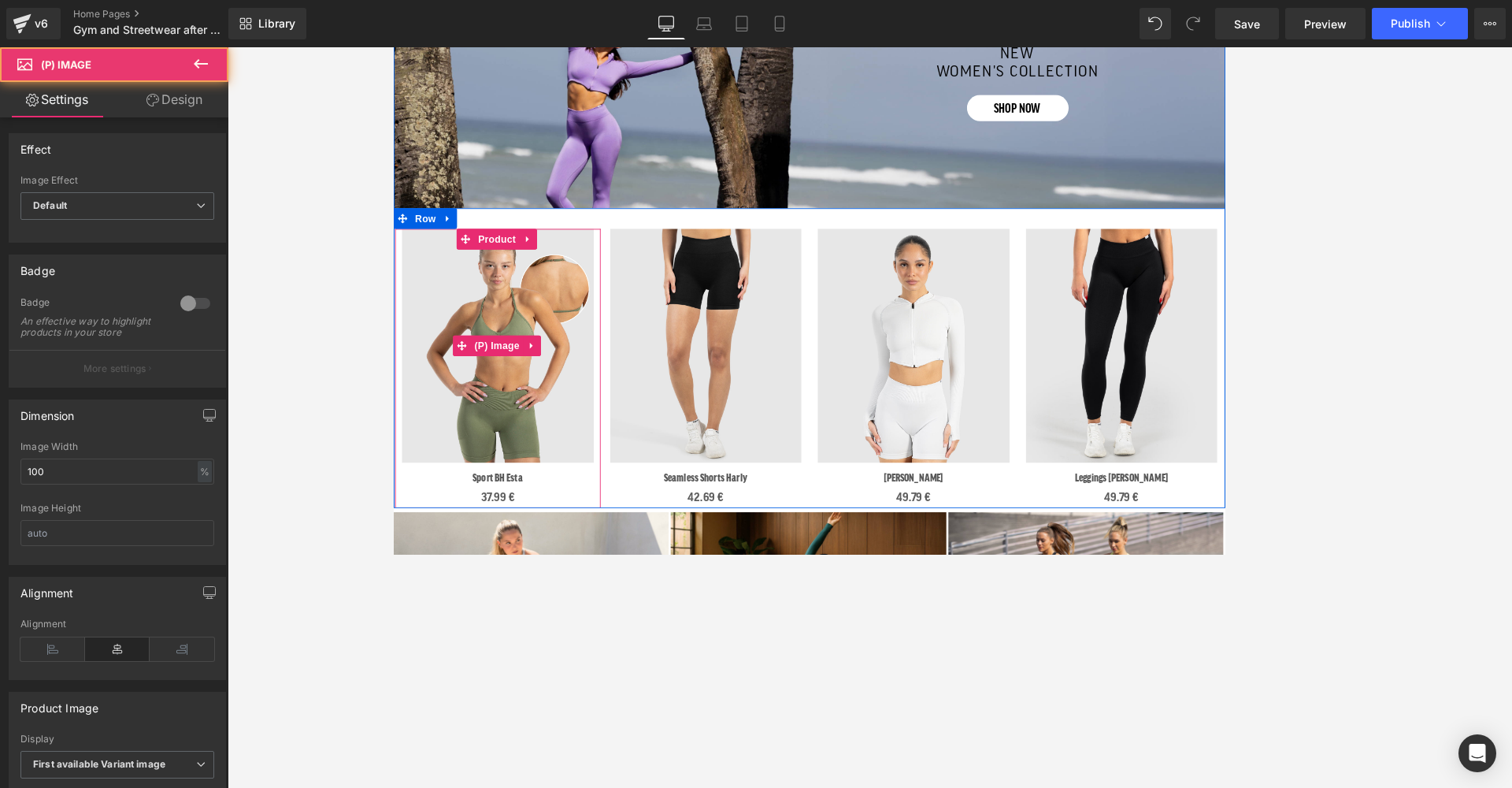
click at [536, 415] on img at bounding box center [511, 389] width 219 height 268
click at [526, 381] on span "(P) Image" at bounding box center [510, 389] width 60 height 24
click at [518, 474] on img at bounding box center [511, 389] width 219 height 268
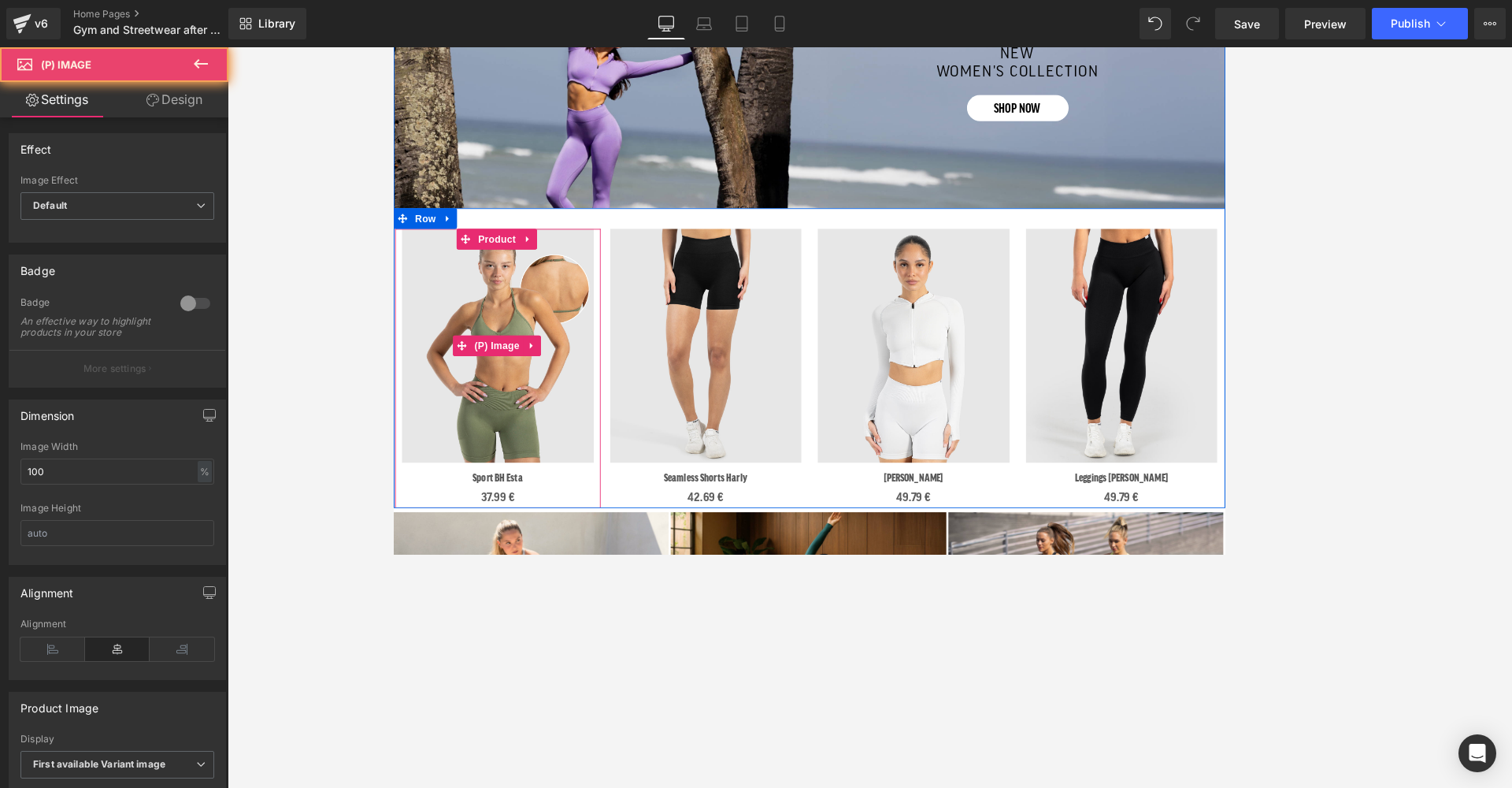
click at [518, 474] on img at bounding box center [511, 389] width 219 height 268
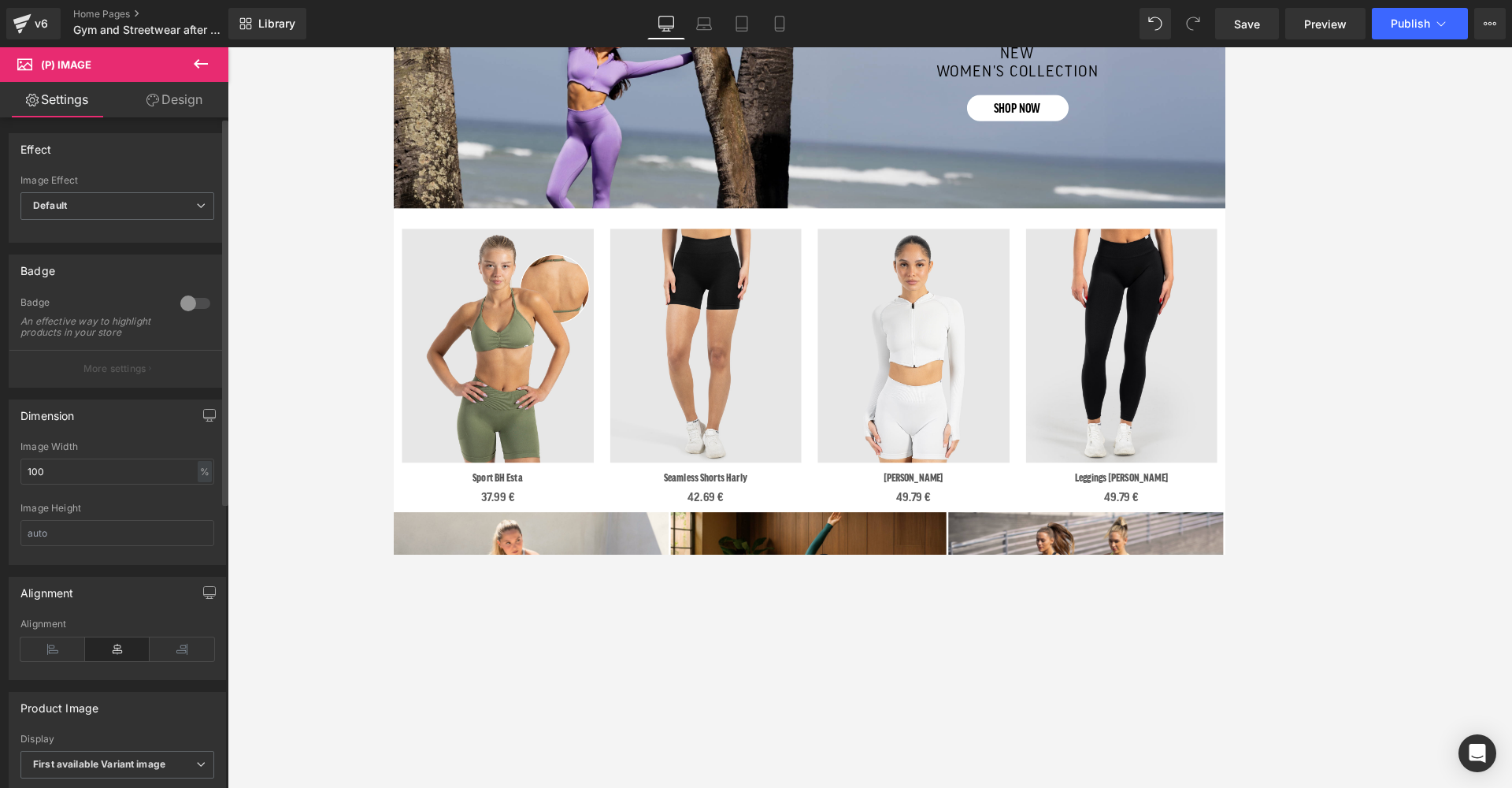
scroll to position [0, 0]
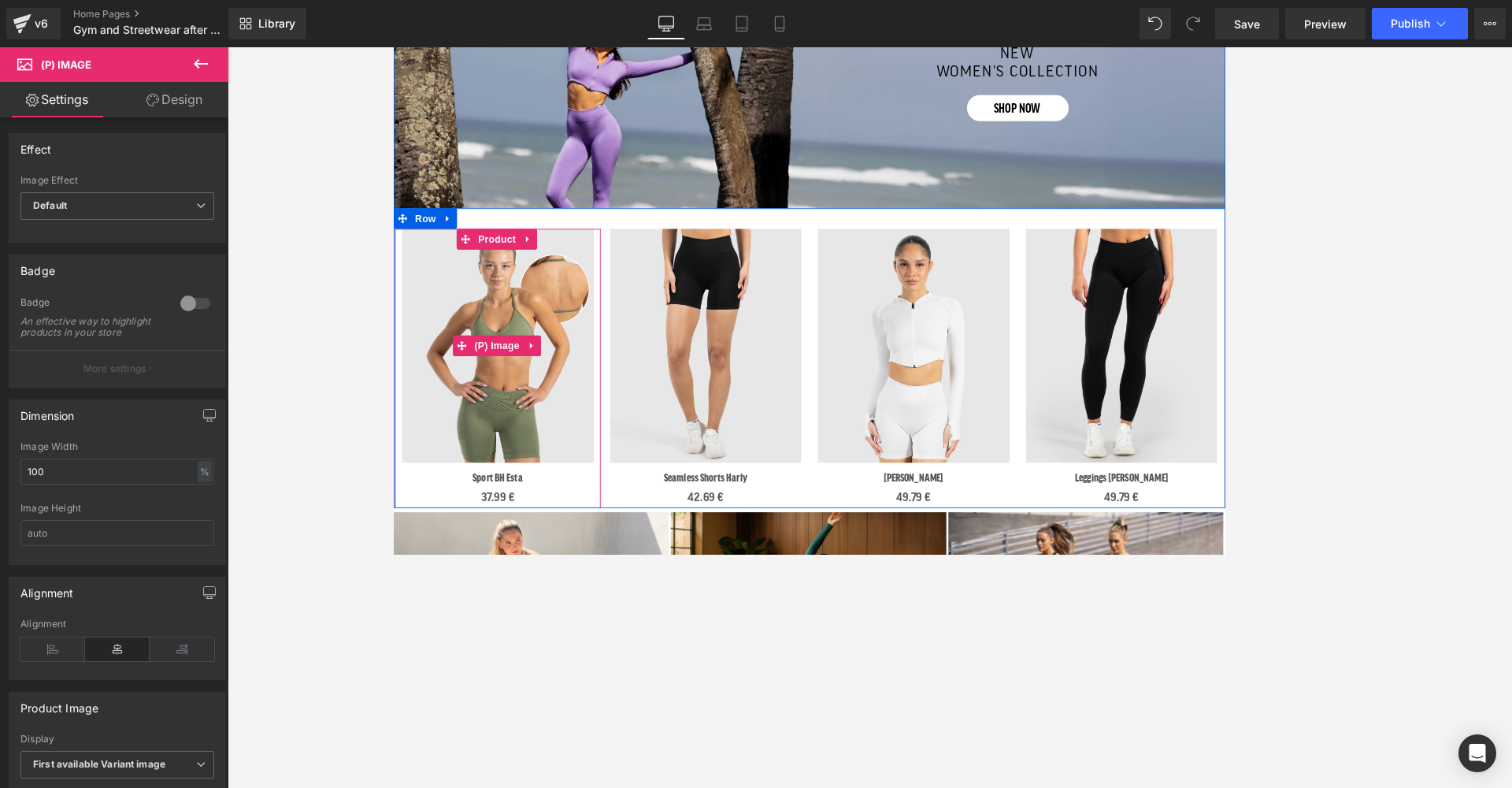
click at [483, 407] on img at bounding box center [511, 389] width 219 height 268
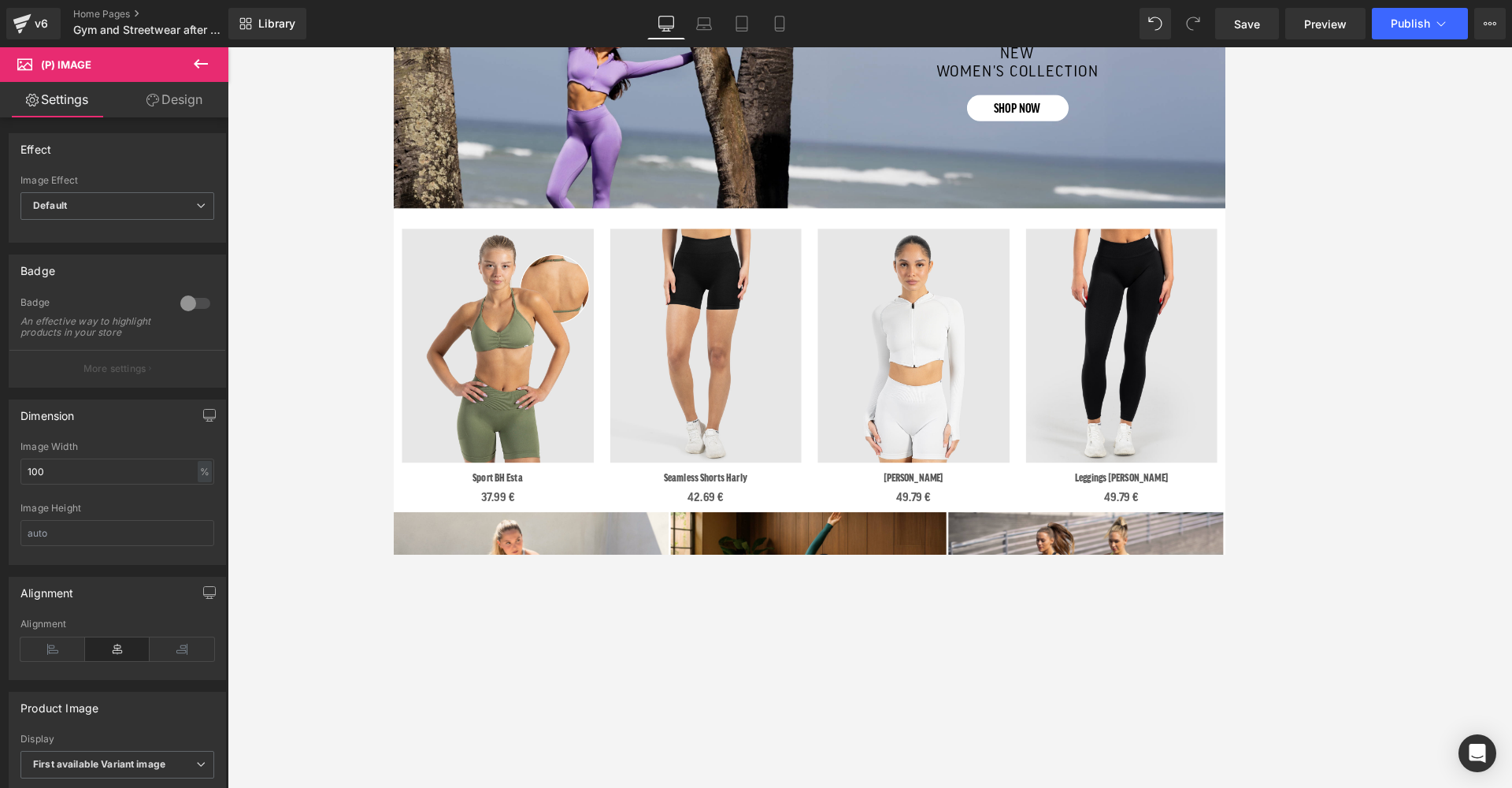
click at [166, 106] on link "Design" at bounding box center [174, 99] width 114 height 36
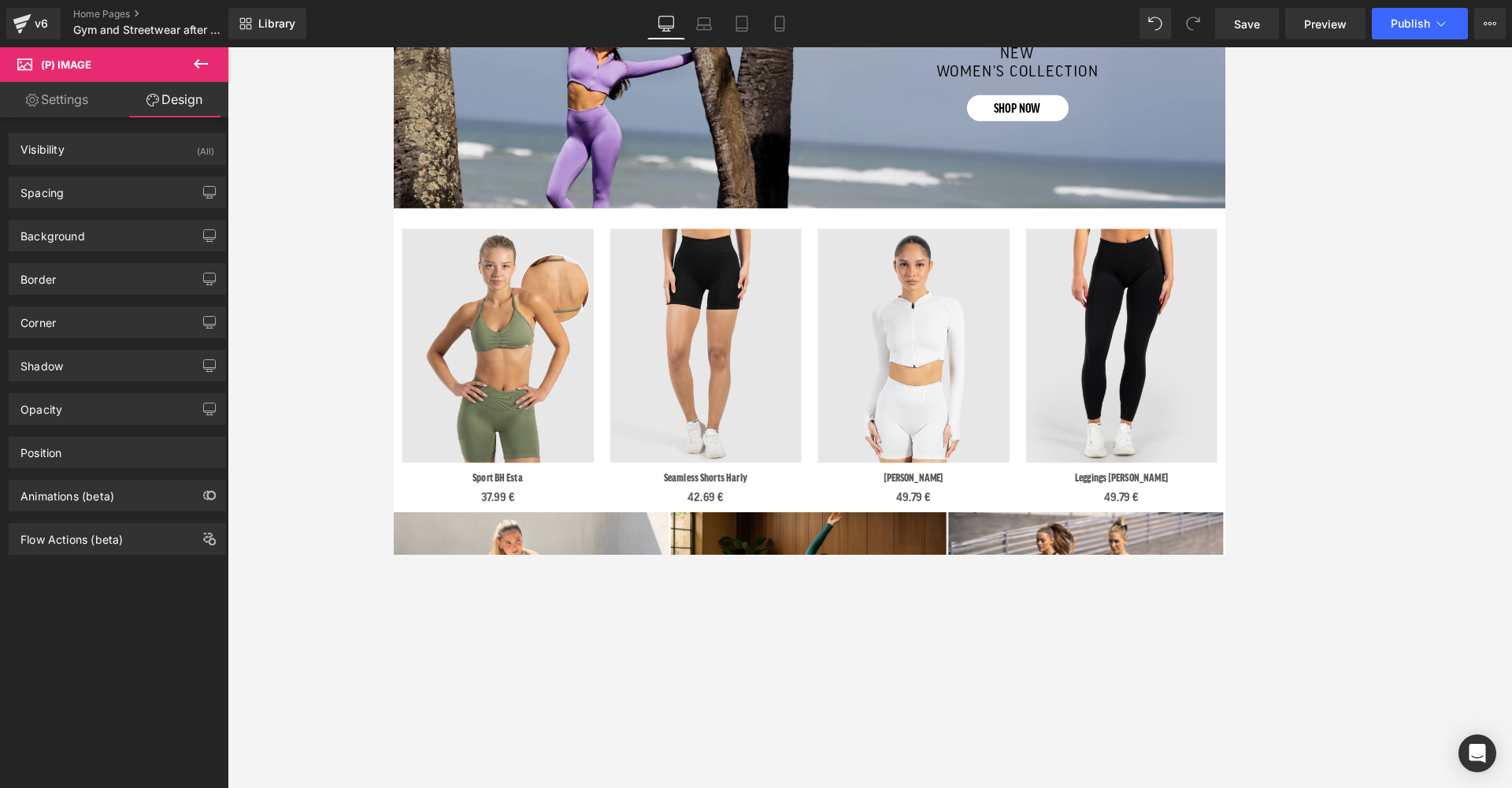
click at [200, 59] on icon at bounding box center [200, 63] width 19 height 19
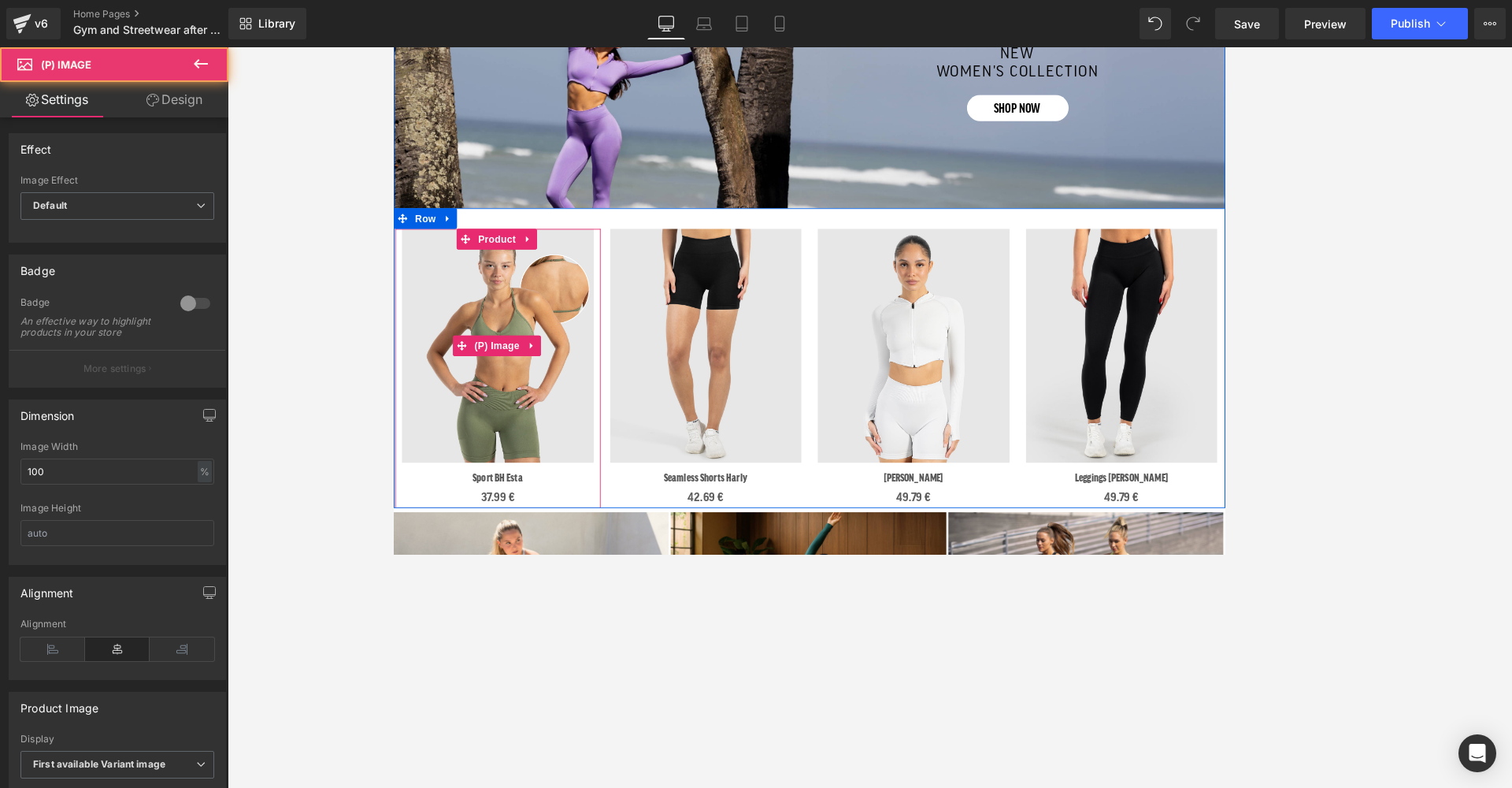
click at [471, 400] on img at bounding box center [511, 389] width 219 height 268
click at [470, 408] on img at bounding box center [511, 389] width 219 height 268
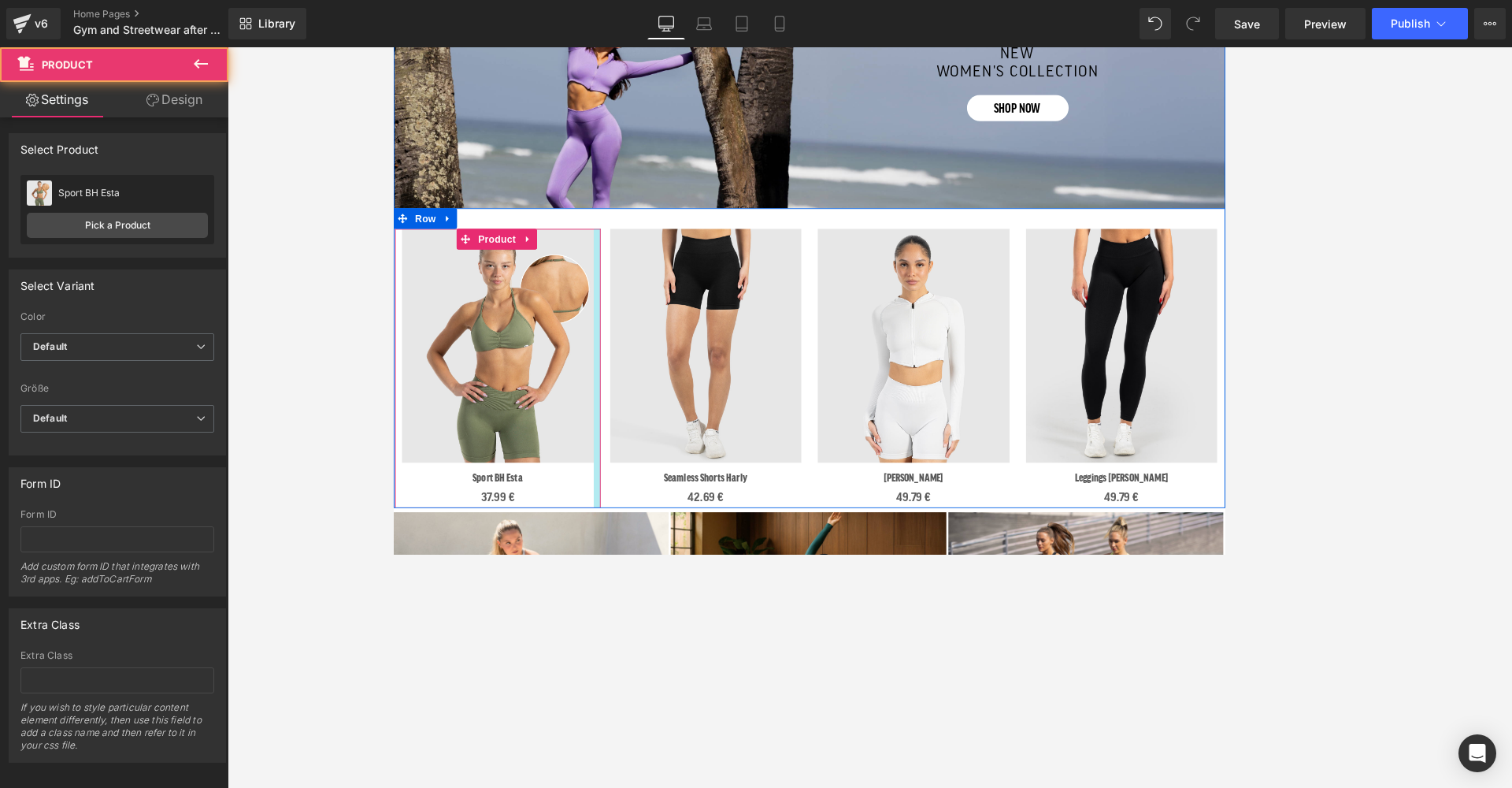
click at [627, 332] on div at bounding box center [626, 414] width 8 height 319
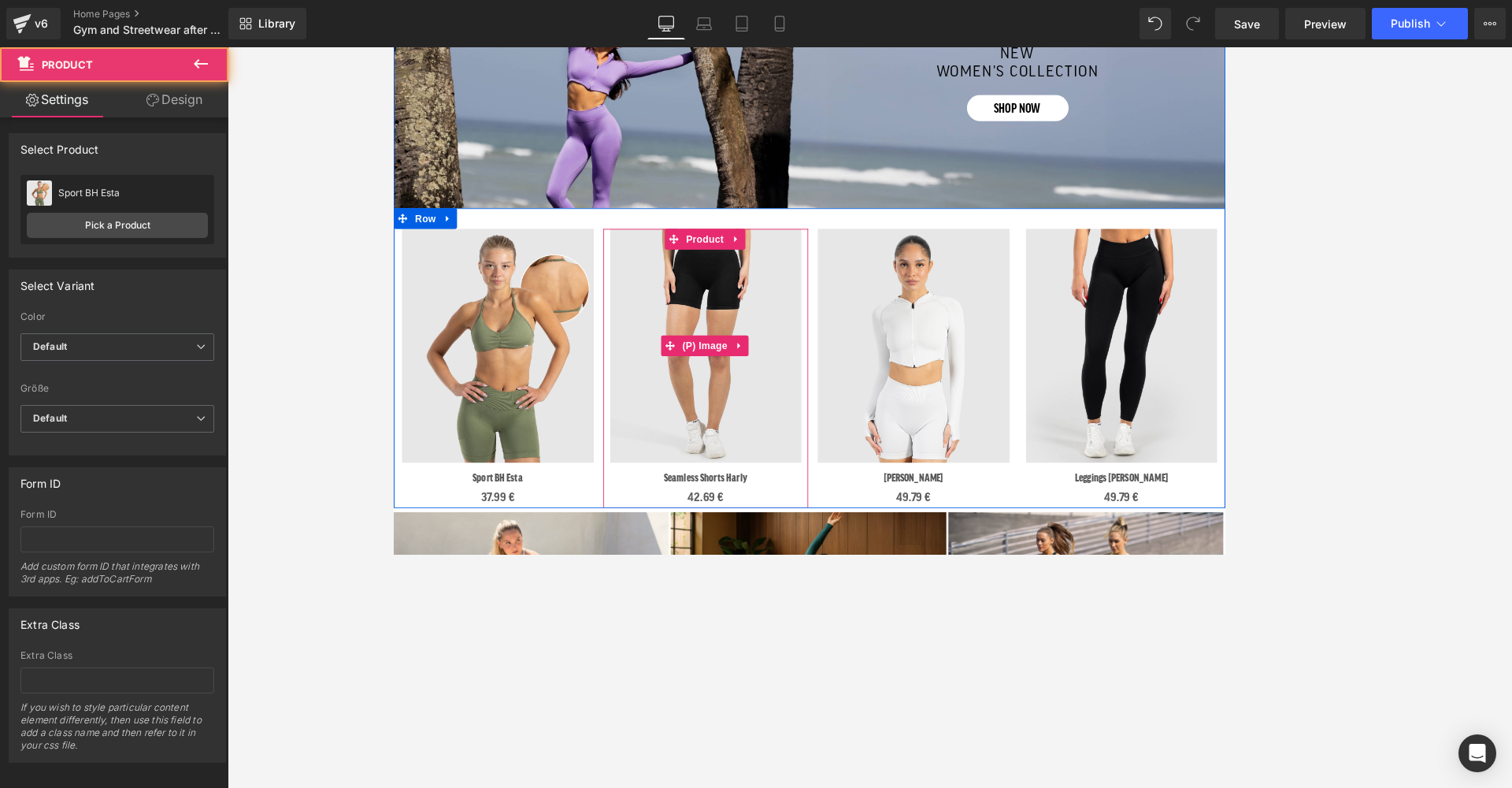
click at [736, 341] on img at bounding box center [750, 389] width 219 height 268
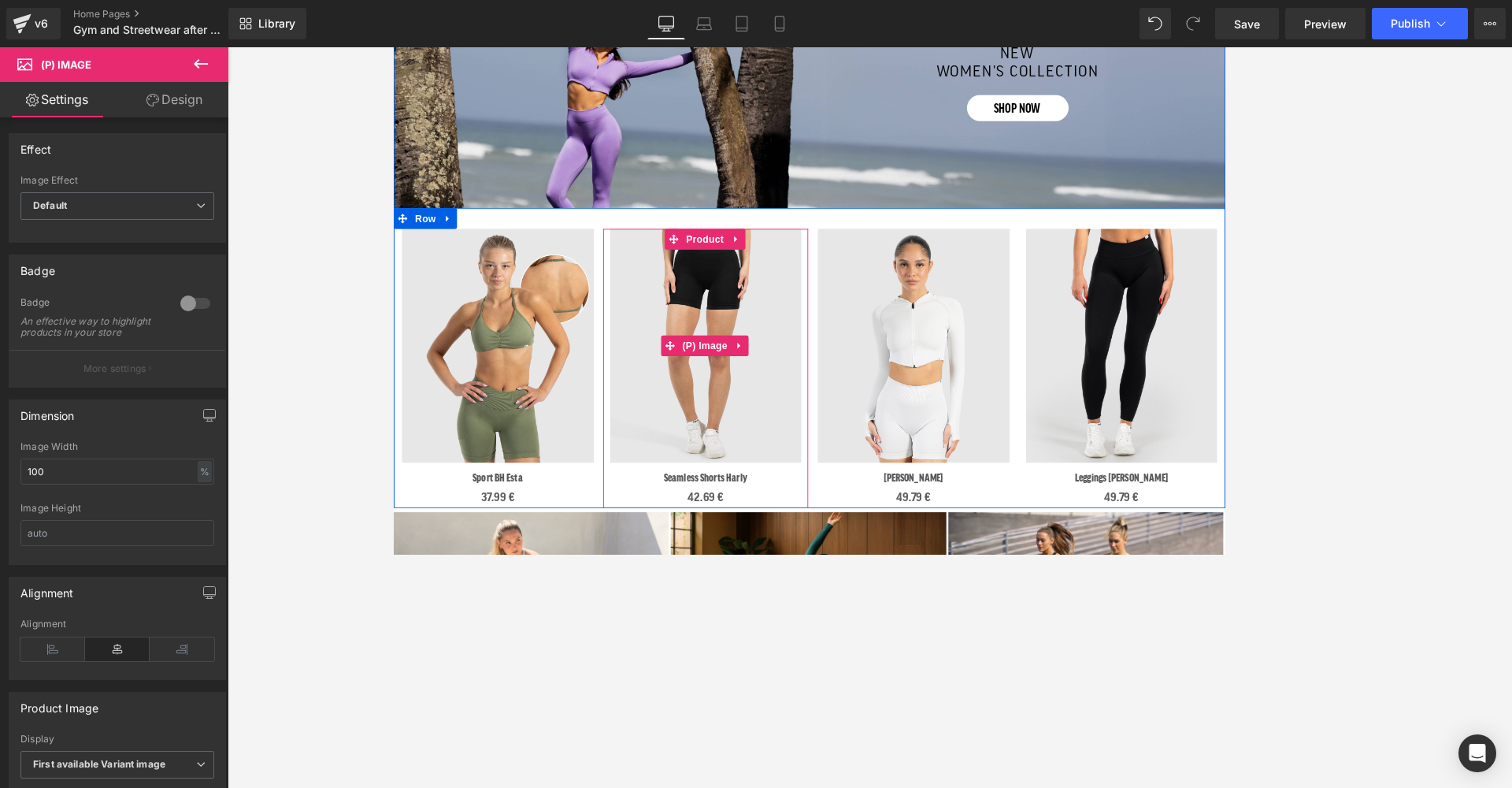
click at [733, 325] on img at bounding box center [750, 389] width 219 height 268
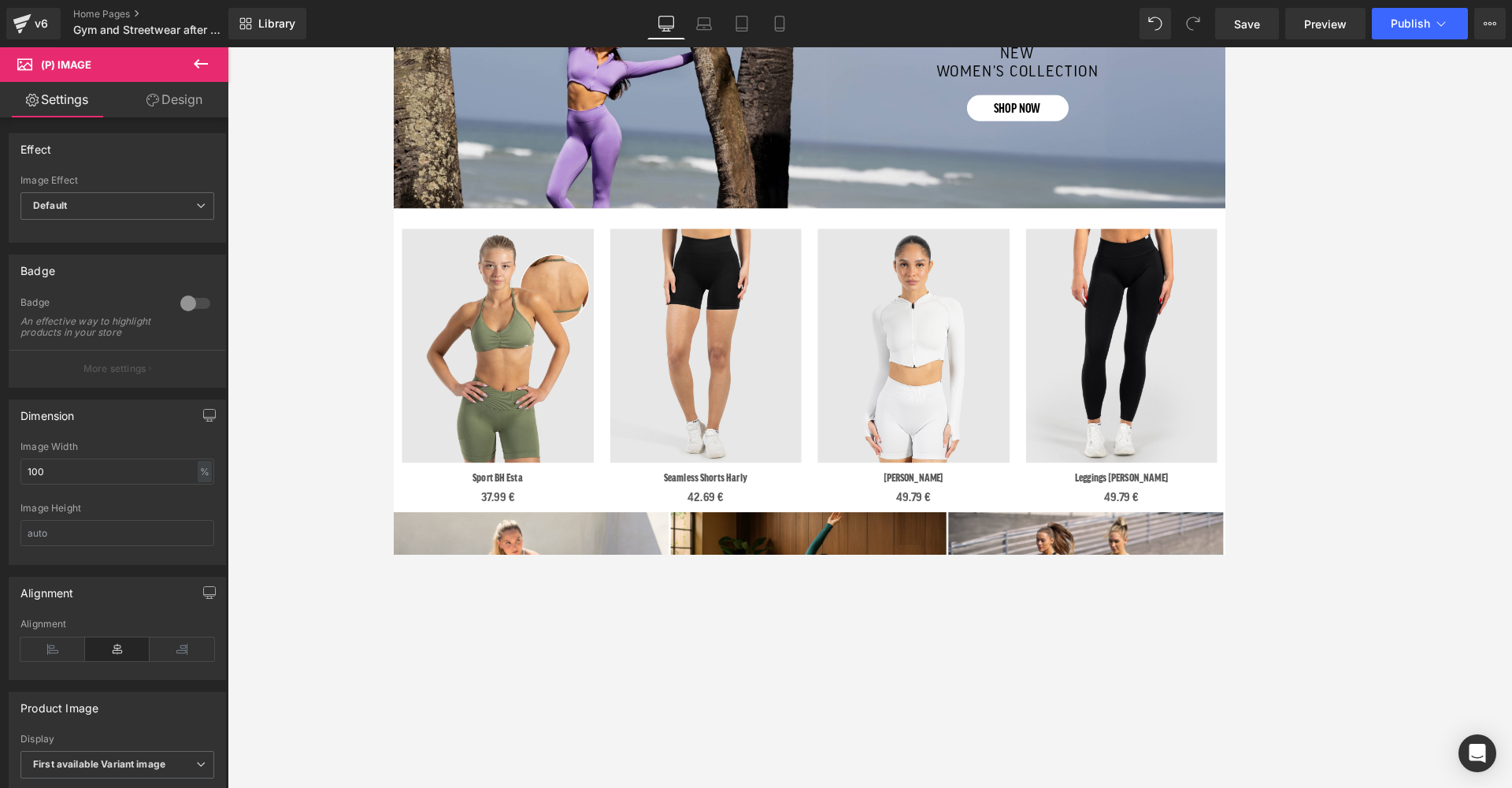
click at [17, 66] on icon at bounding box center [25, 62] width 15 height 15
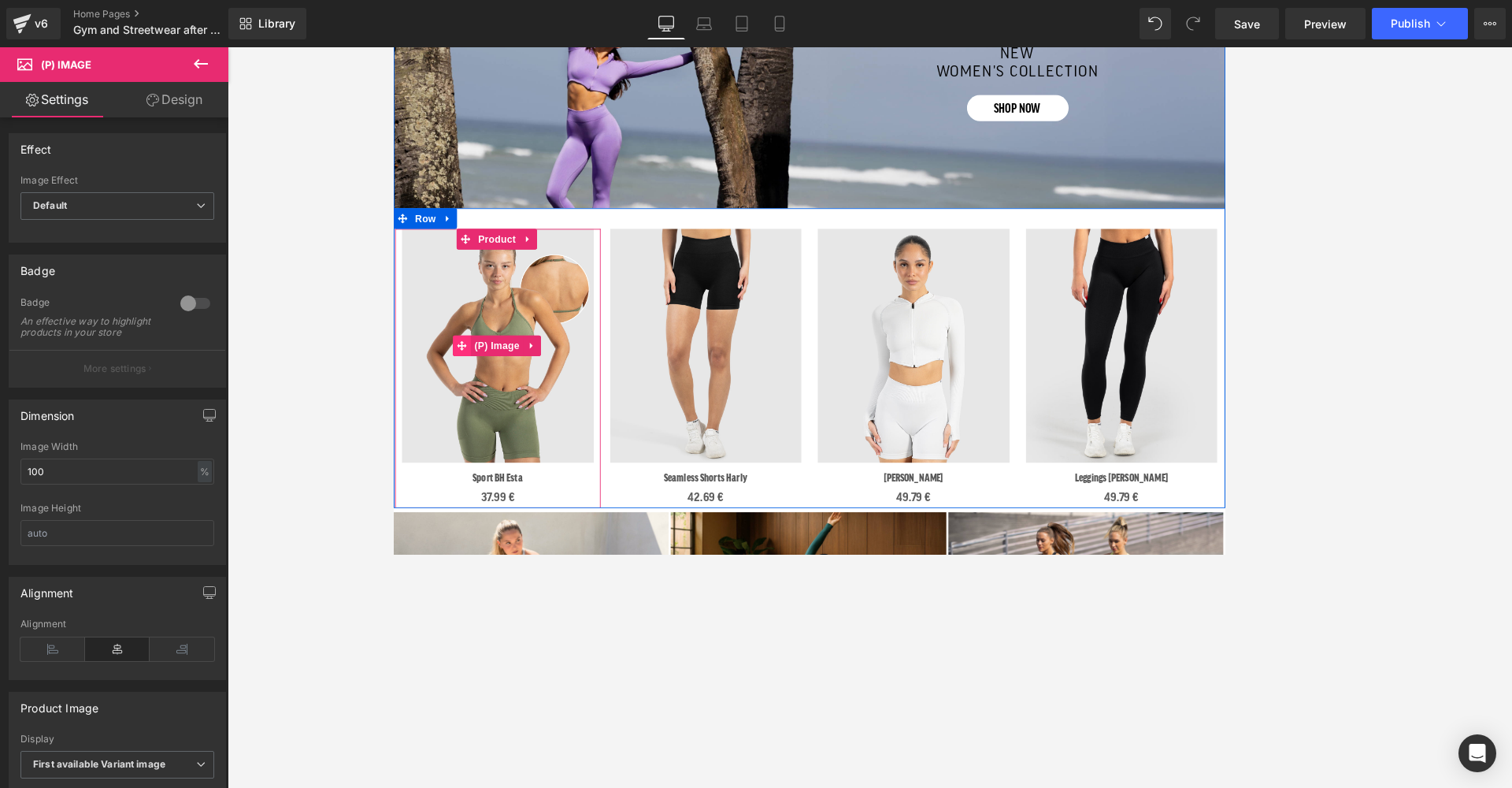
click at [467, 377] on span at bounding box center [471, 389] width 20 height 24
click at [514, 259] on span "Product" at bounding box center [511, 267] width 51 height 24
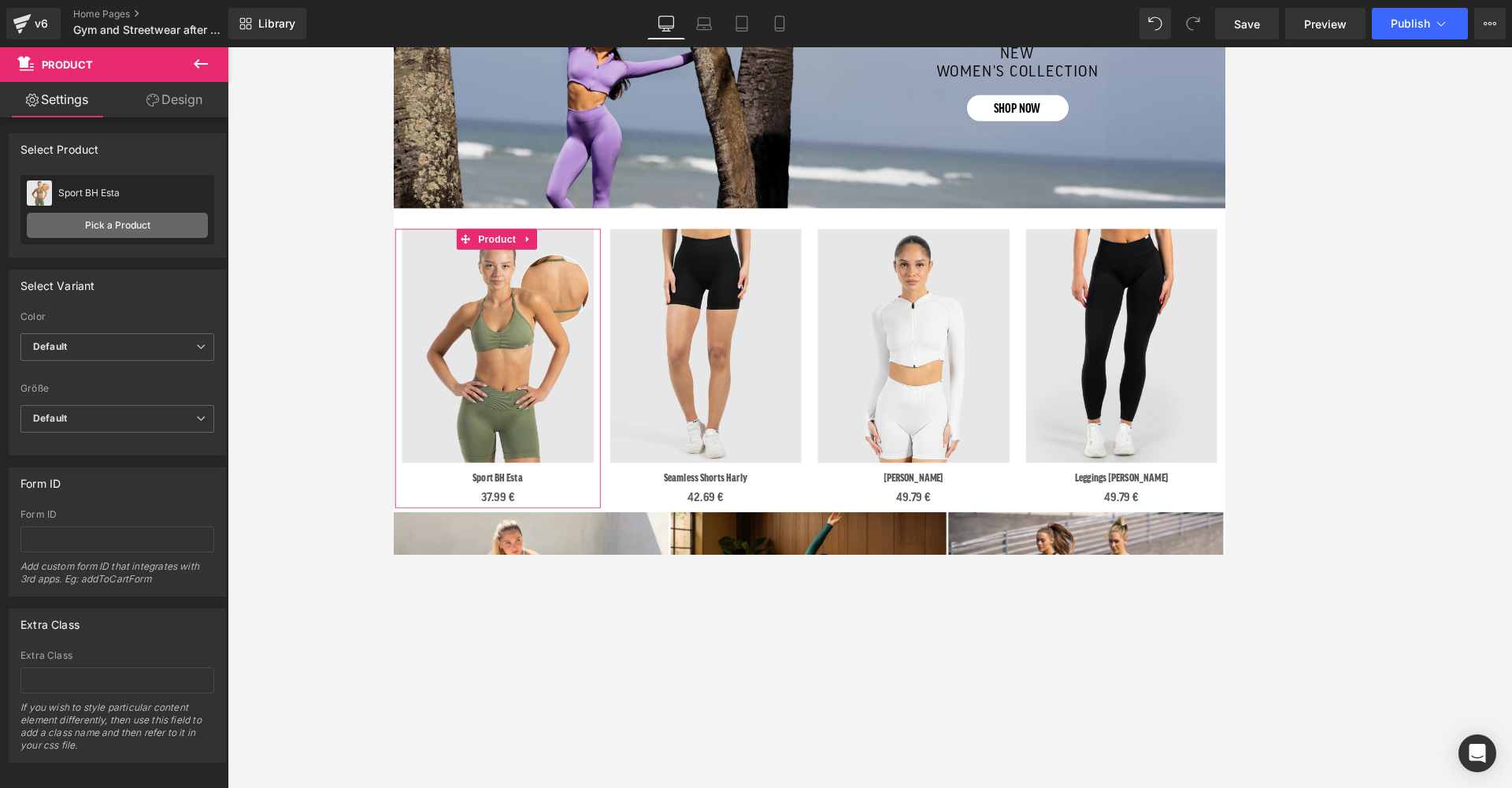
click at [87, 216] on link "Pick a Product" at bounding box center [117, 225] width 181 height 25
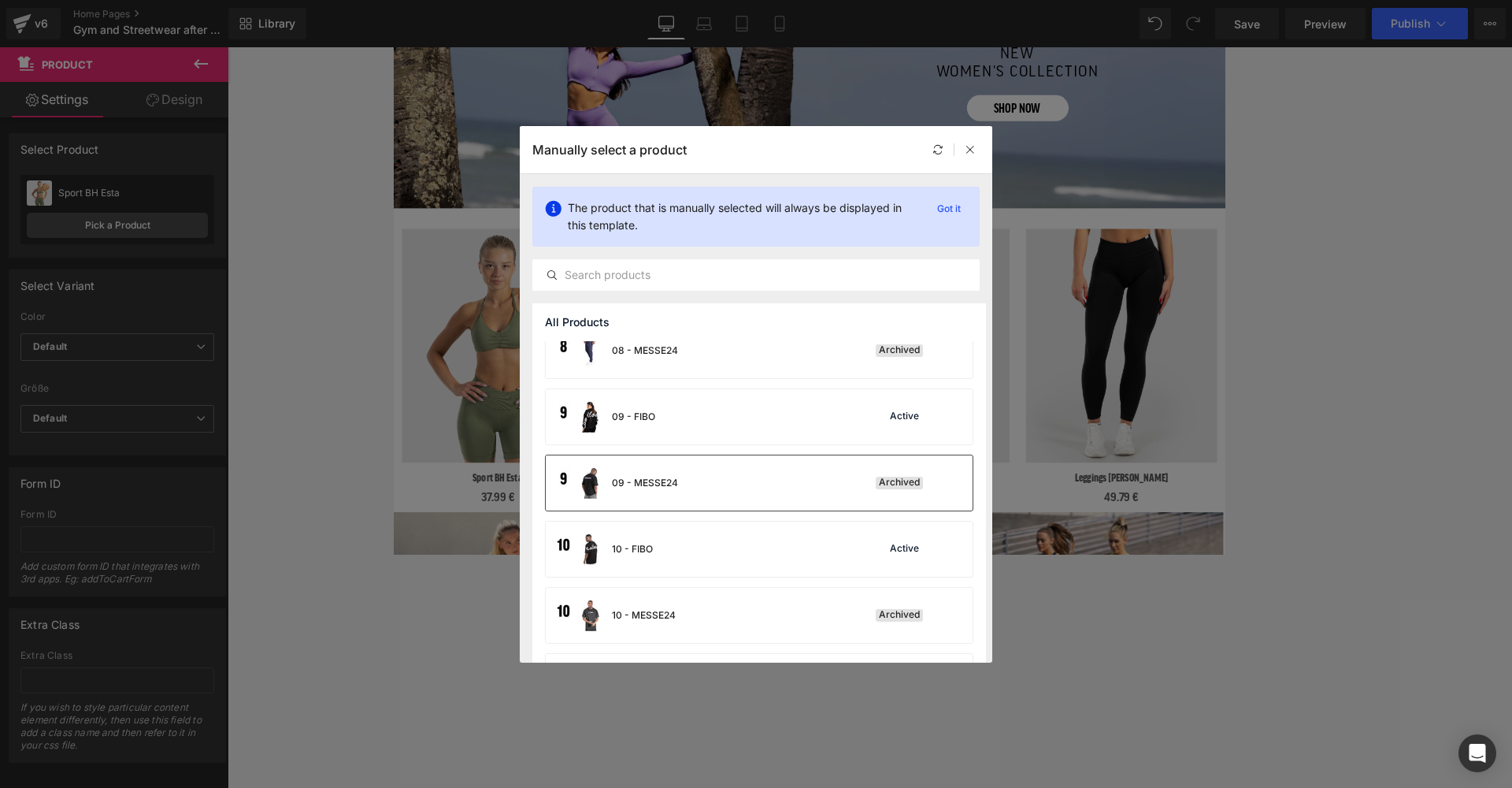
scroll to position [1149, 0]
click at [610, 271] on input "text" at bounding box center [756, 275] width 445 height 19
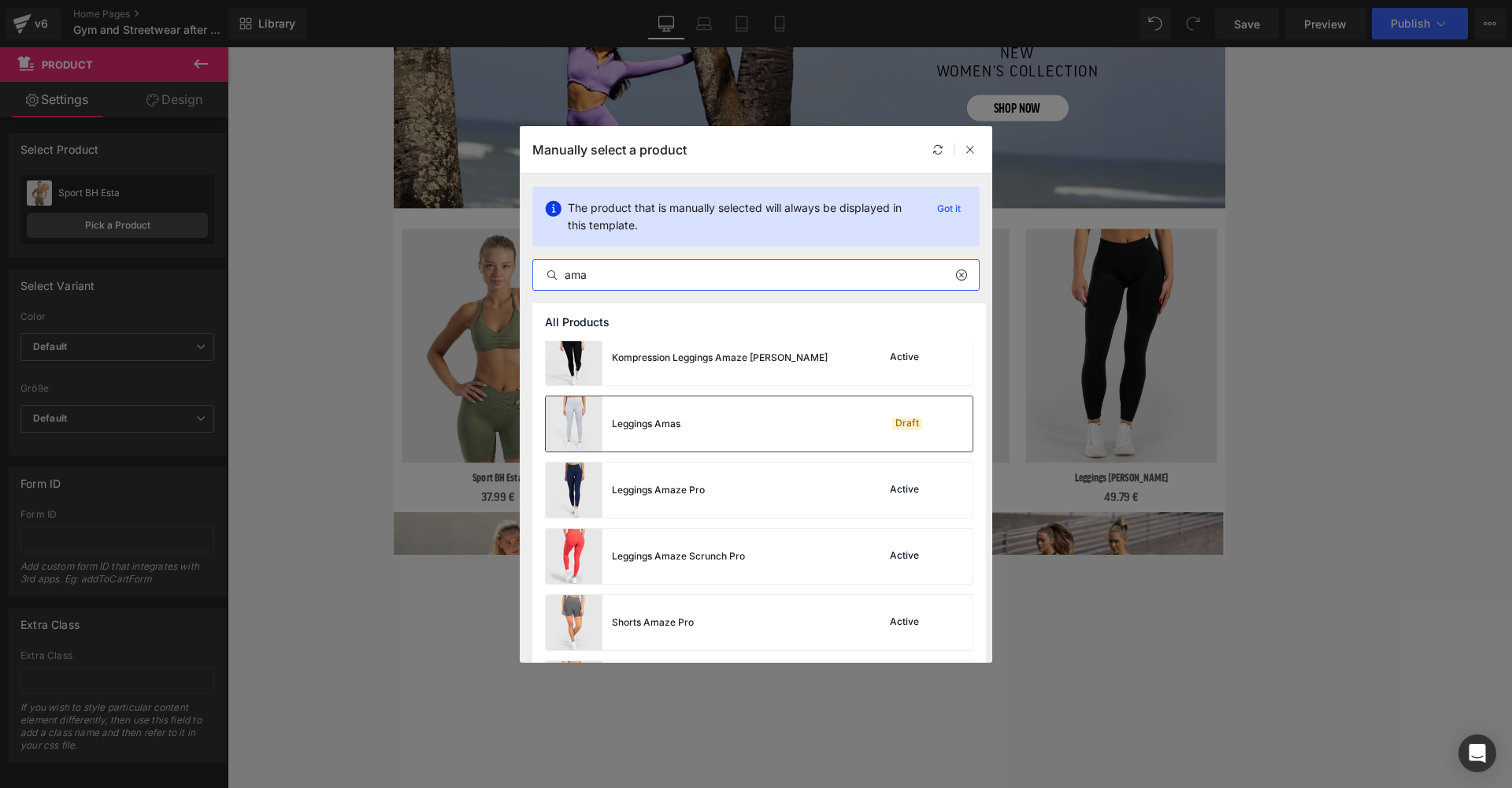
scroll to position [359, 0]
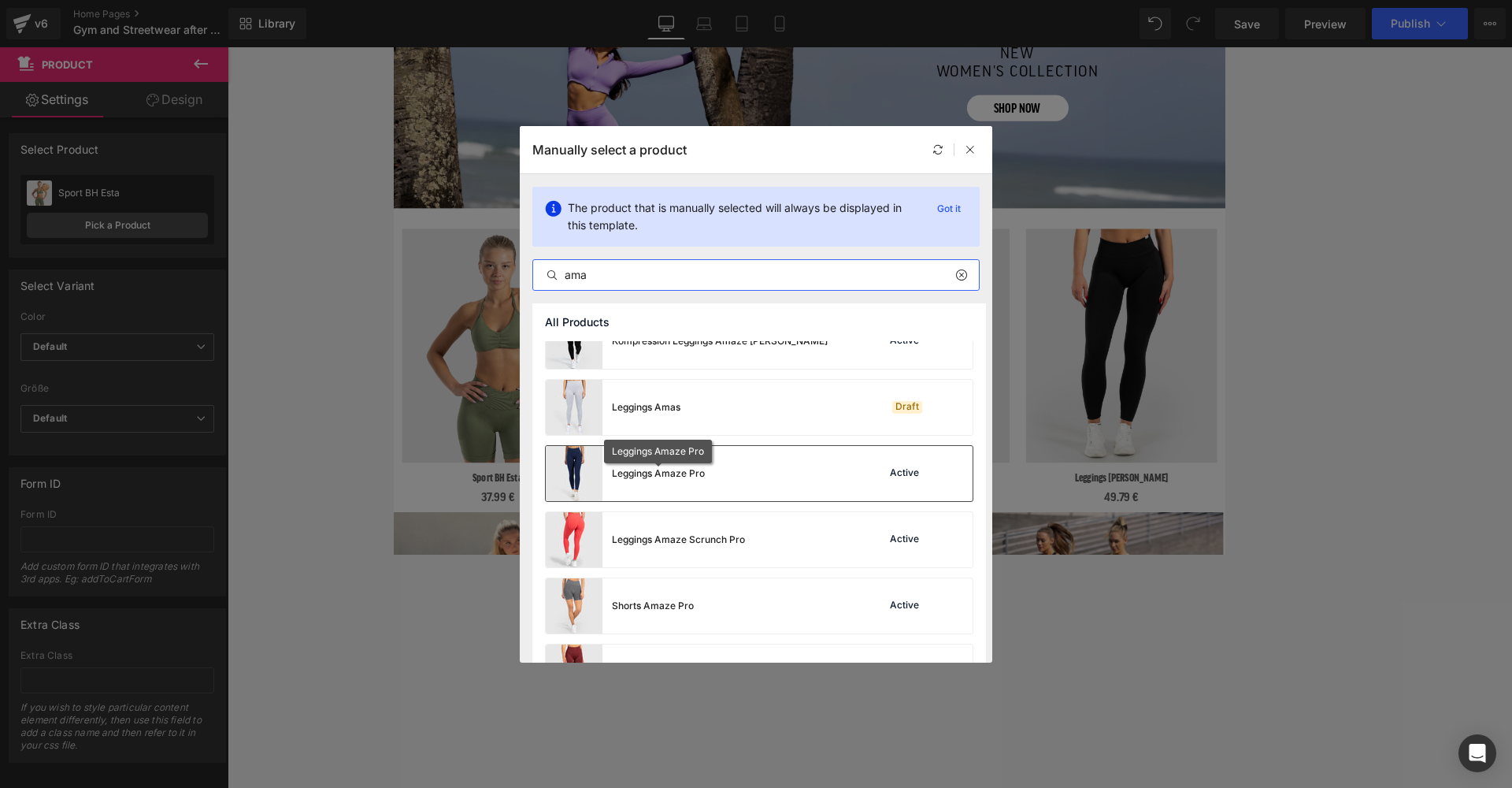
type input "ama"
click at [661, 475] on div "Leggings Amaze Pro" at bounding box center [657, 473] width 93 height 14
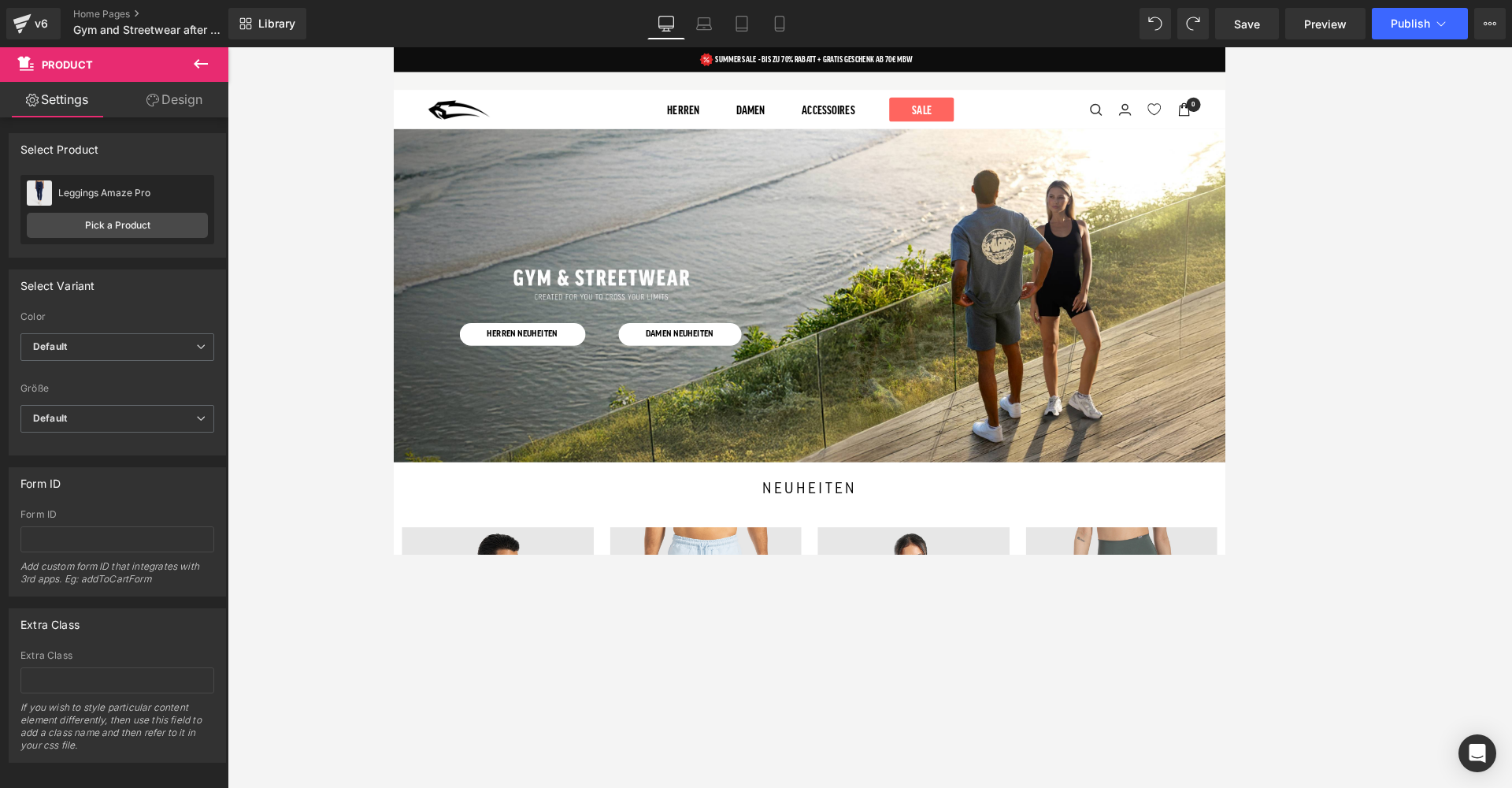
scroll to position [0, 0]
click at [1058, 23] on span "Preview" at bounding box center [1325, 24] width 42 height 17
click at [1058, 19] on span "Save" at bounding box center [1247, 24] width 26 height 17
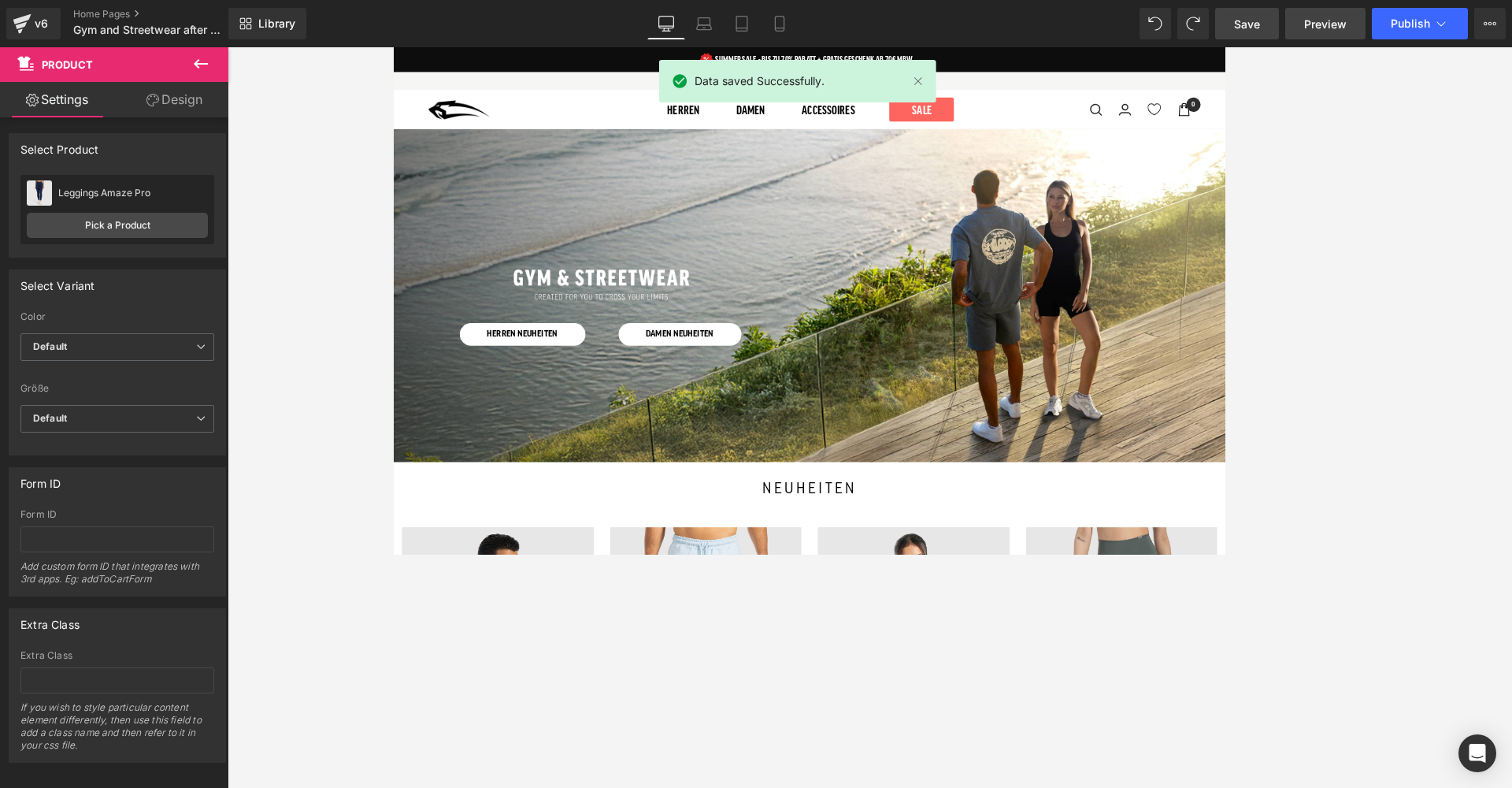
click at [1058, 19] on span "Preview" at bounding box center [1325, 24] width 42 height 17
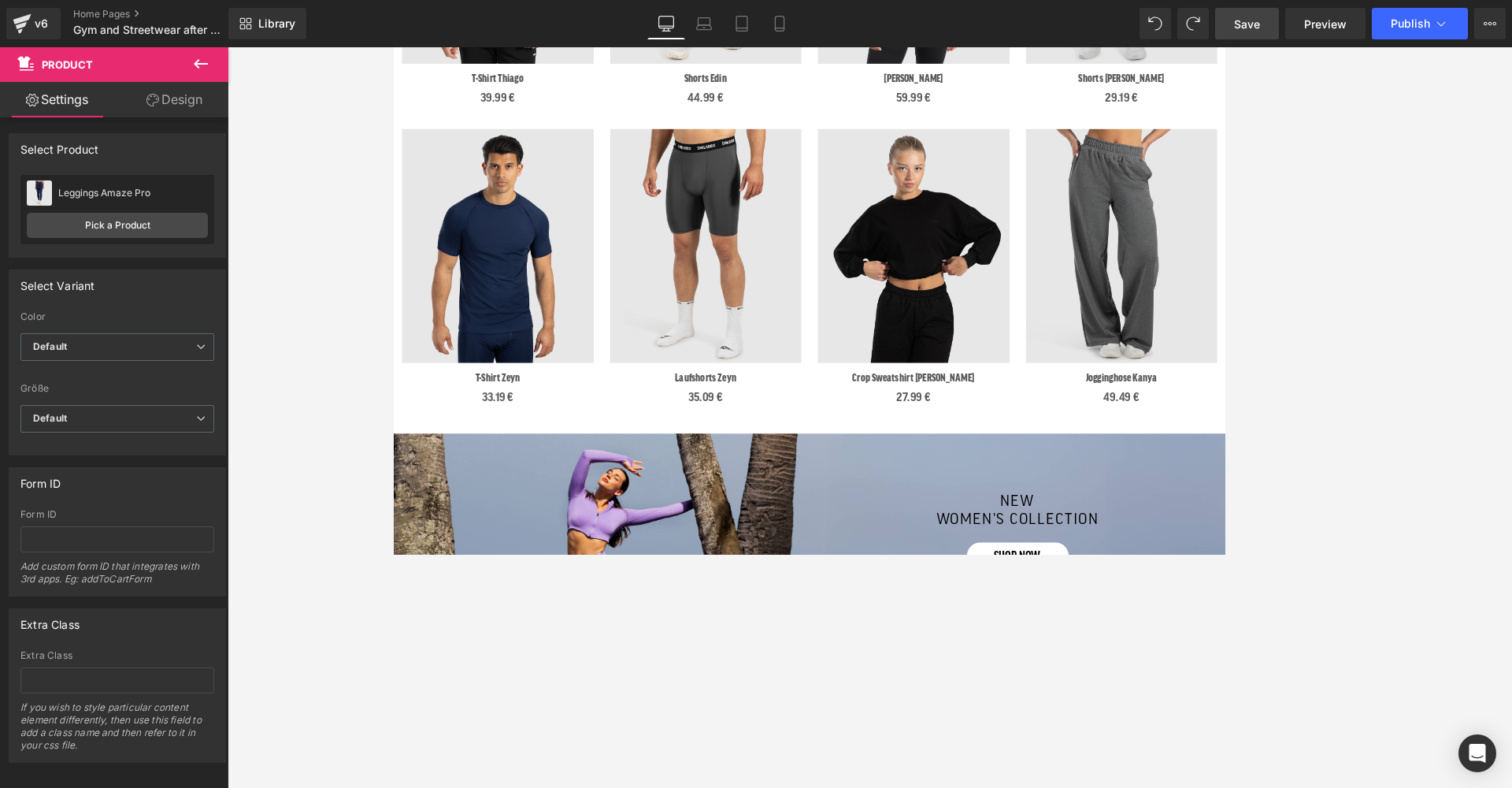
scroll to position [1226, 0]
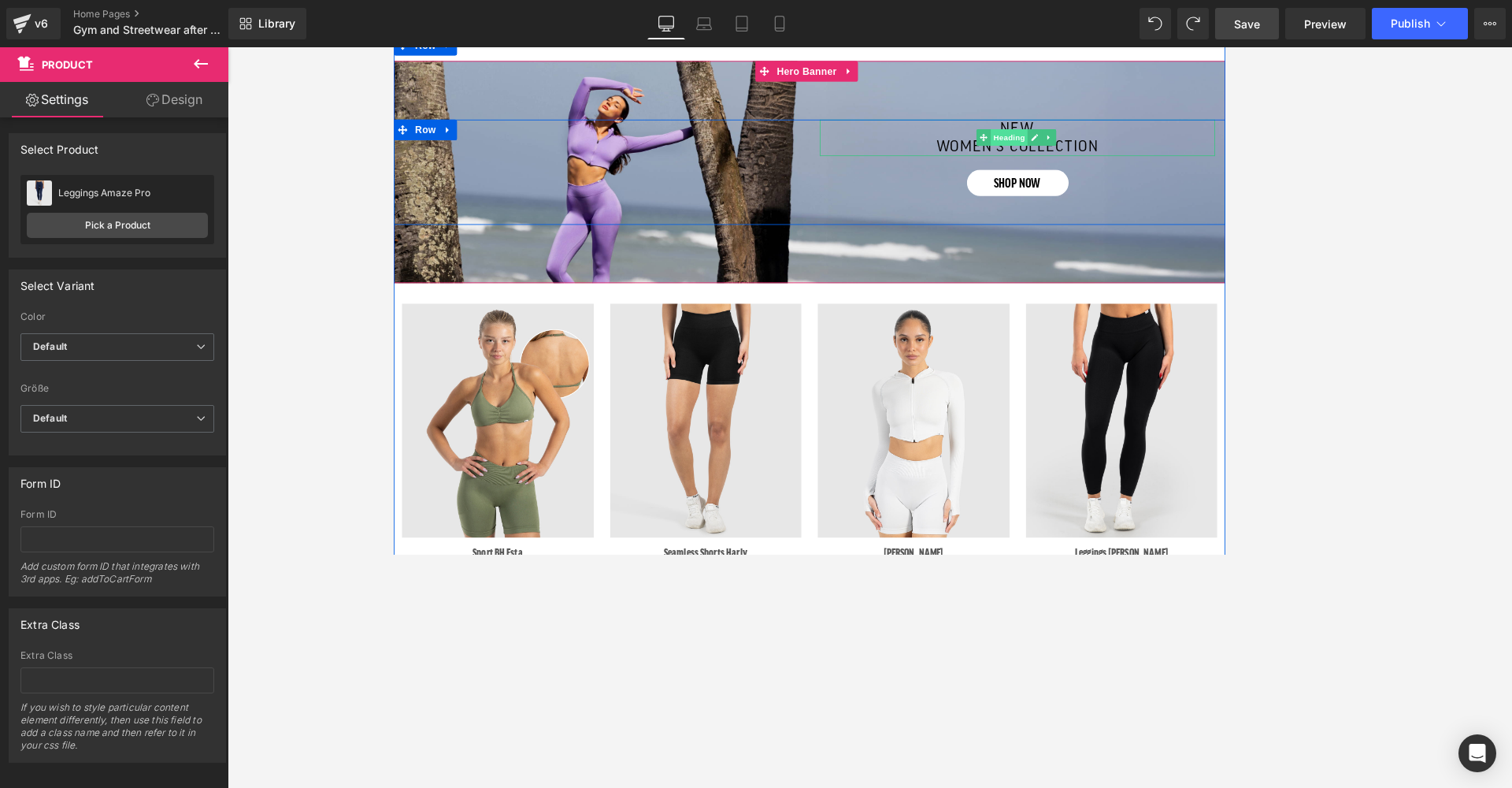
click at [1058, 148] on span "Heading" at bounding box center [1097, 151] width 42 height 19
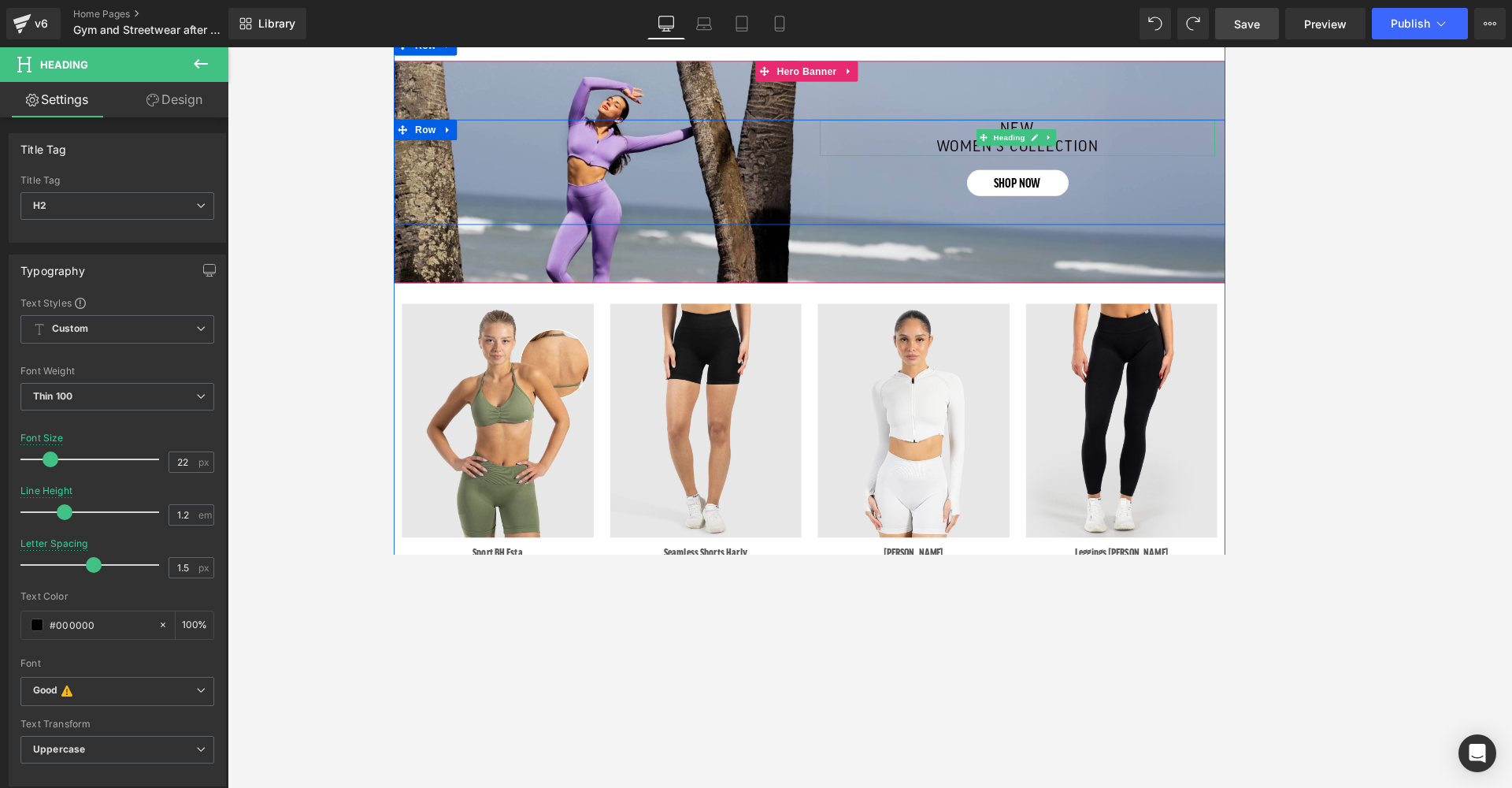
click at [1058, 130] on h2 "new" at bounding box center [1108, 141] width 406 height 20
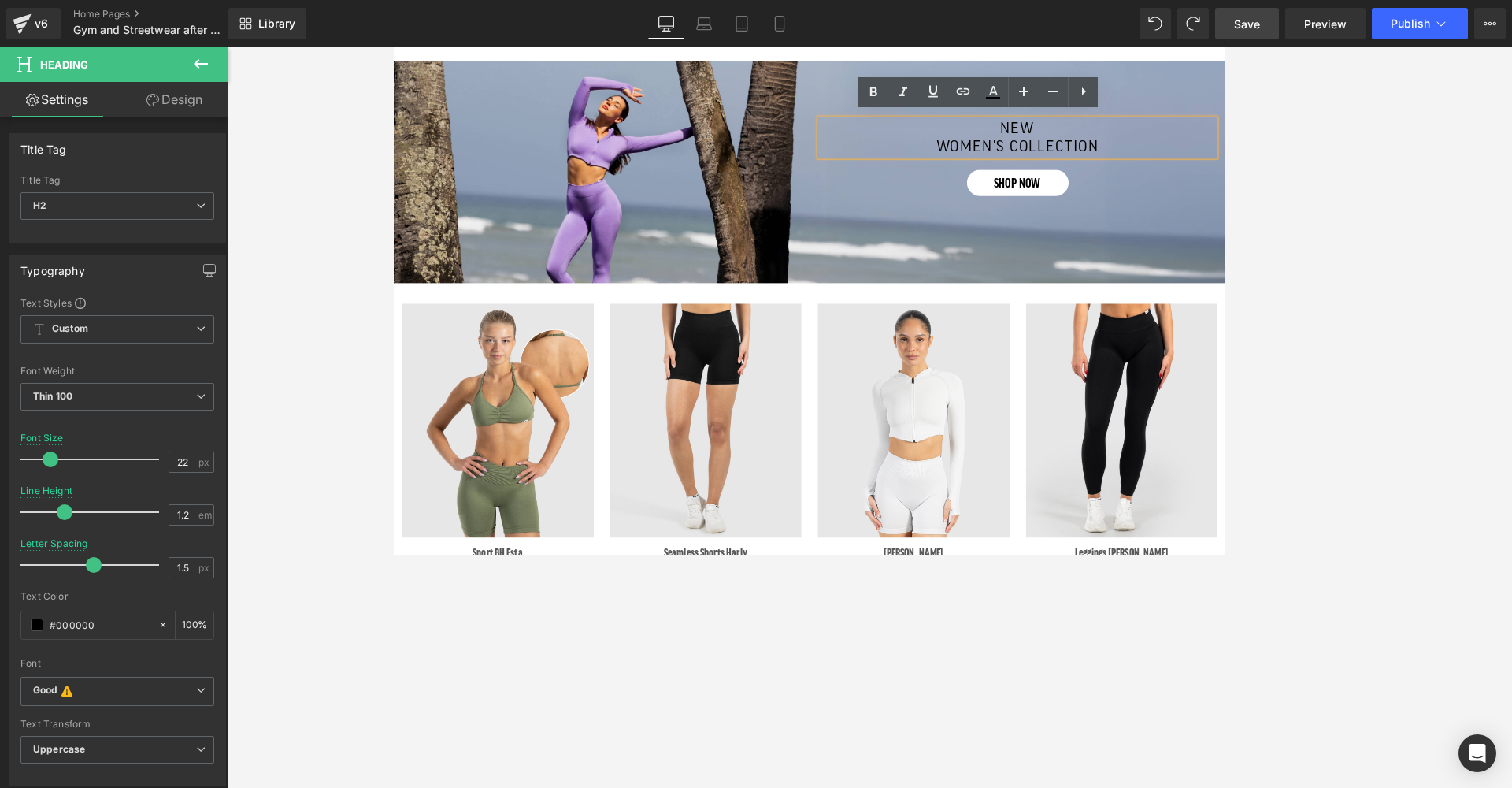
click at [1058, 134] on h2 "new" at bounding box center [1108, 141] width 406 height 20
click at [1058, 151] on h2 "women's collection" at bounding box center [1108, 161] width 406 height 20
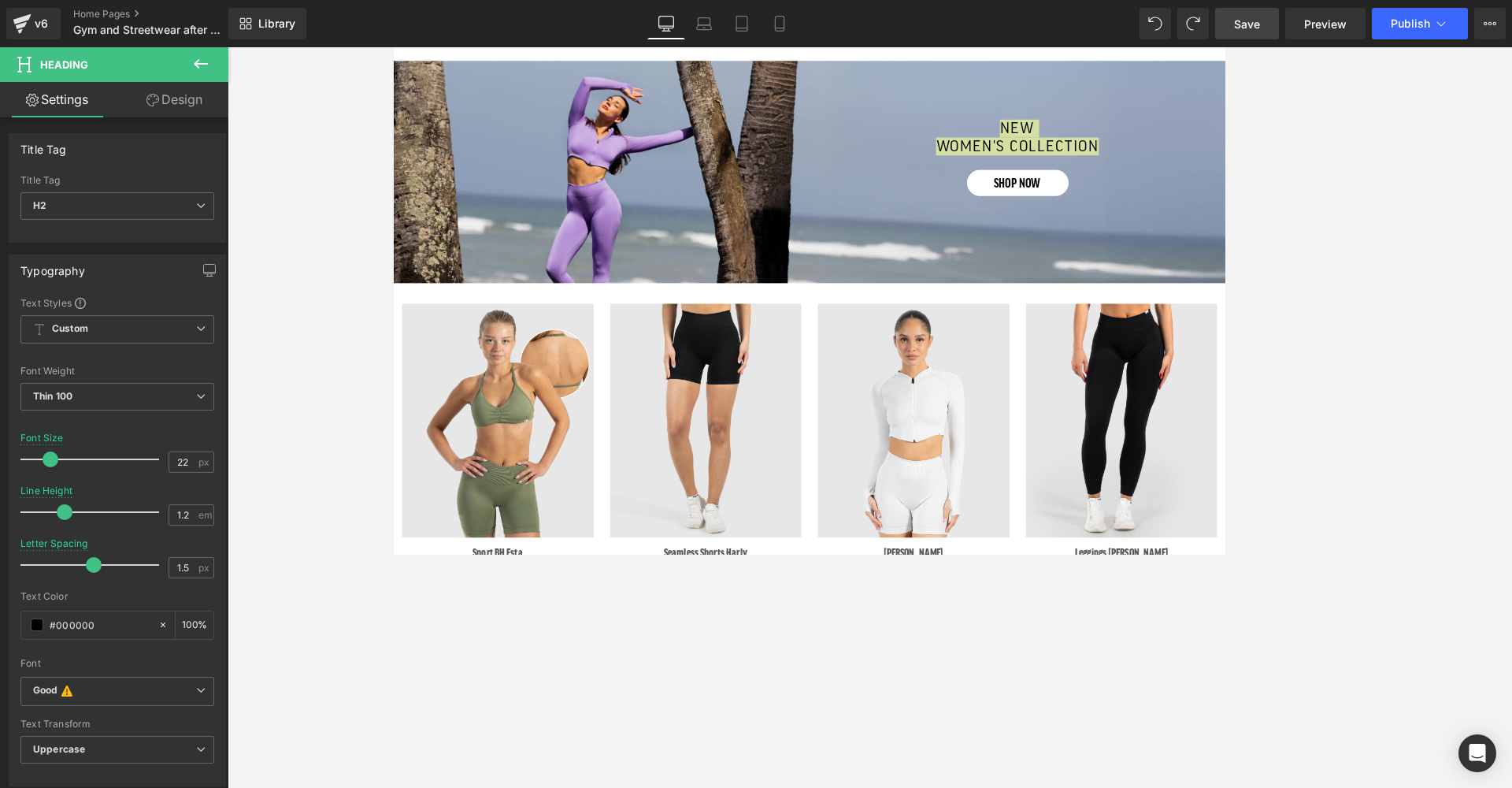
click at [176, 104] on link "Design" at bounding box center [174, 99] width 114 height 36
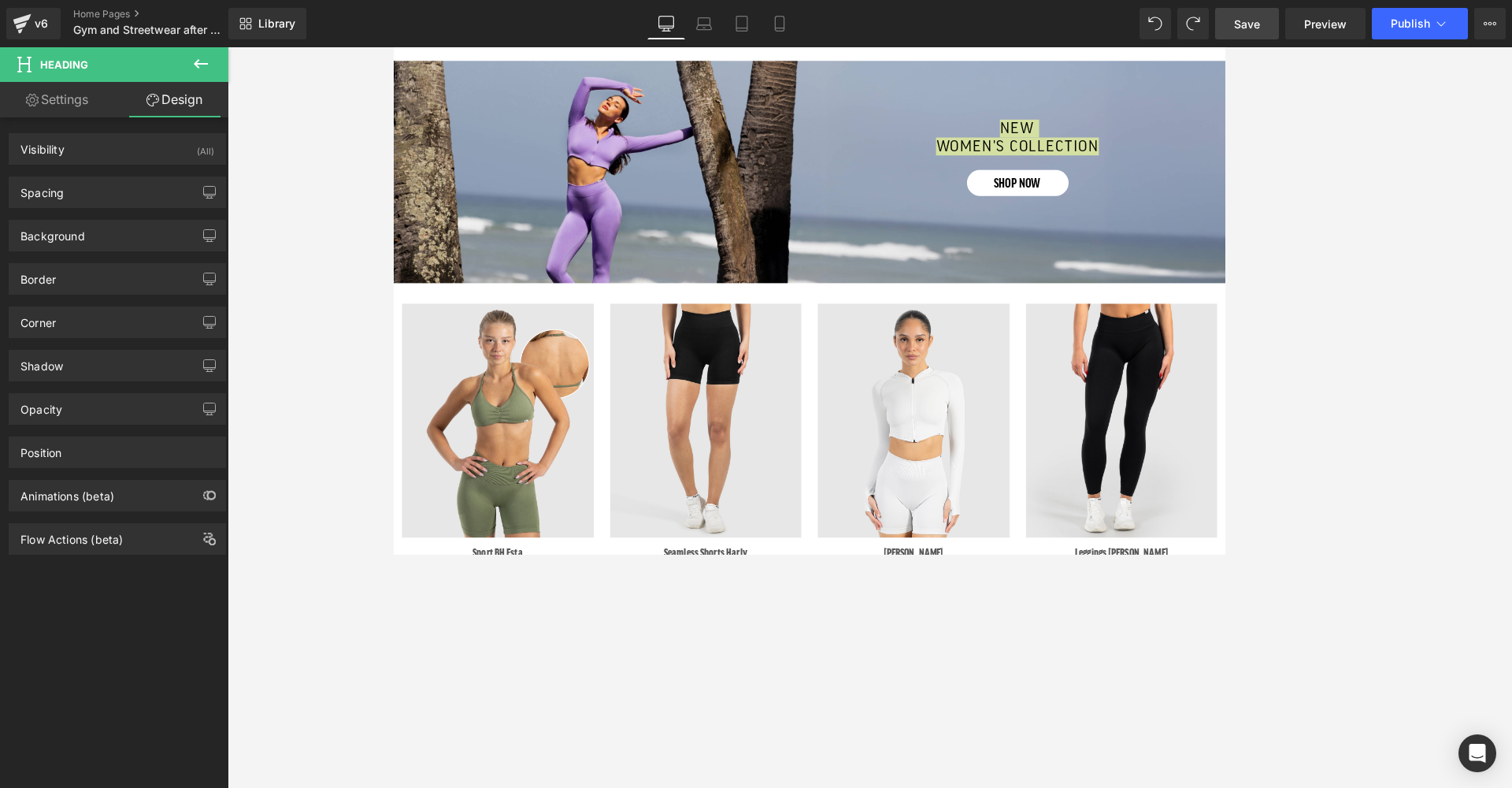
click at [72, 89] on link "Settings" at bounding box center [57, 99] width 114 height 36
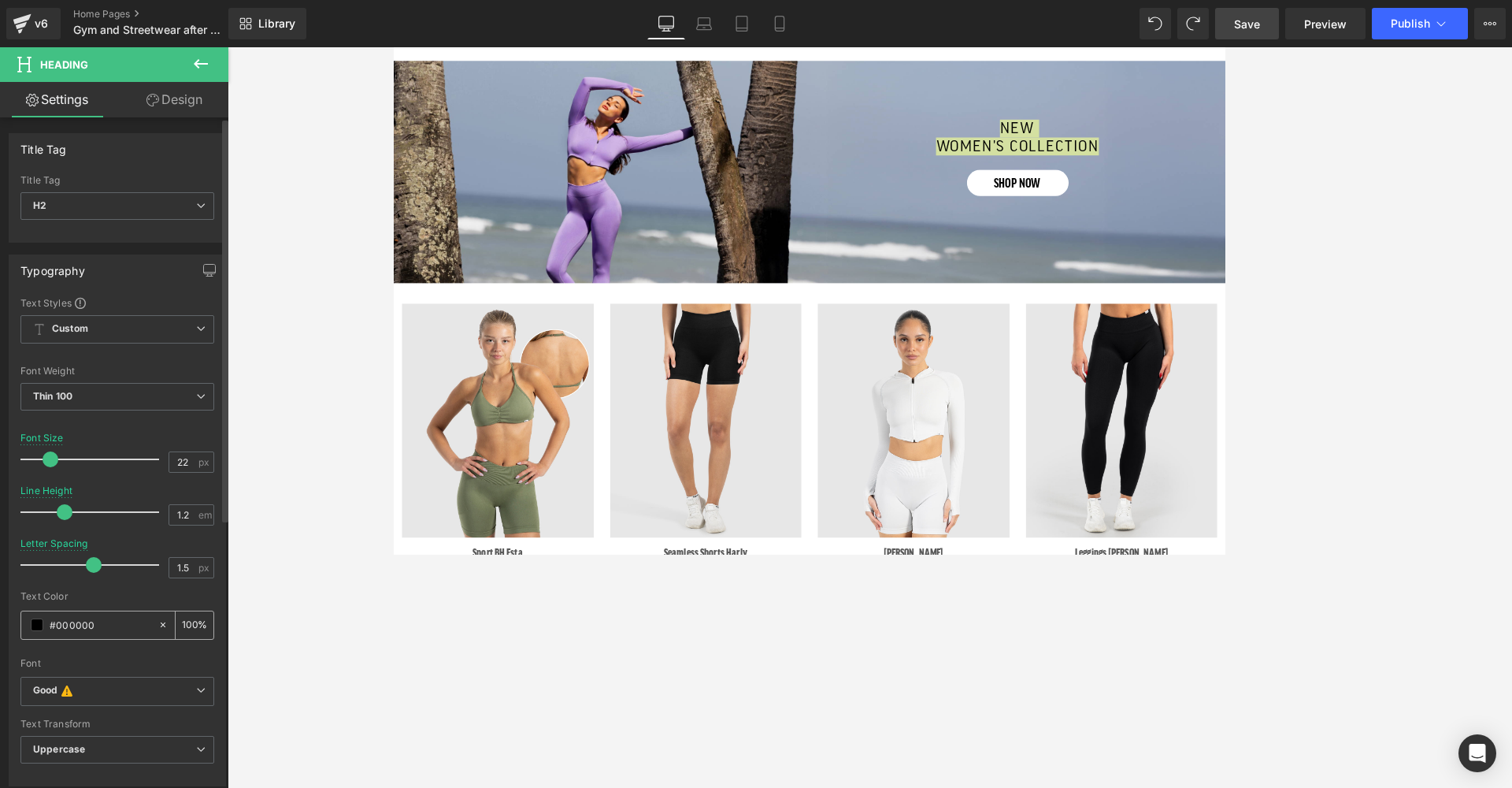
click at [108, 553] on input "#000000" at bounding box center [100, 625] width 101 height 17
click at [36, 553] on span at bounding box center [37, 625] width 13 height 13
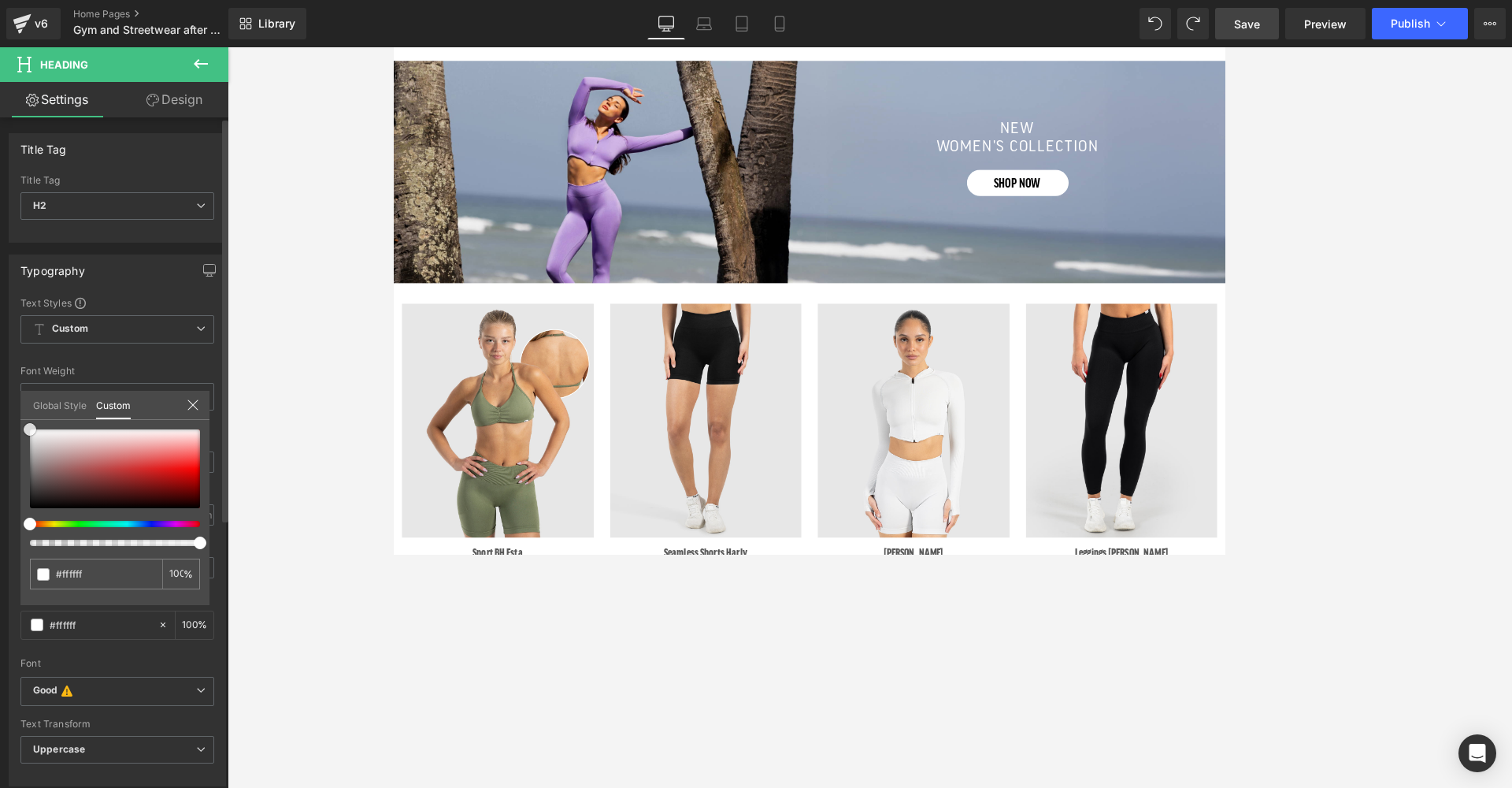
drag, startPoint x: 39, startPoint y: 484, endPoint x: 19, endPoint y: 407, distance: 79.6
click at [19, 407] on div "Typography Text Styles Custom Custom Setup Global Style Custom Setup Global Sty…" at bounding box center [118, 514] width 235 height 544
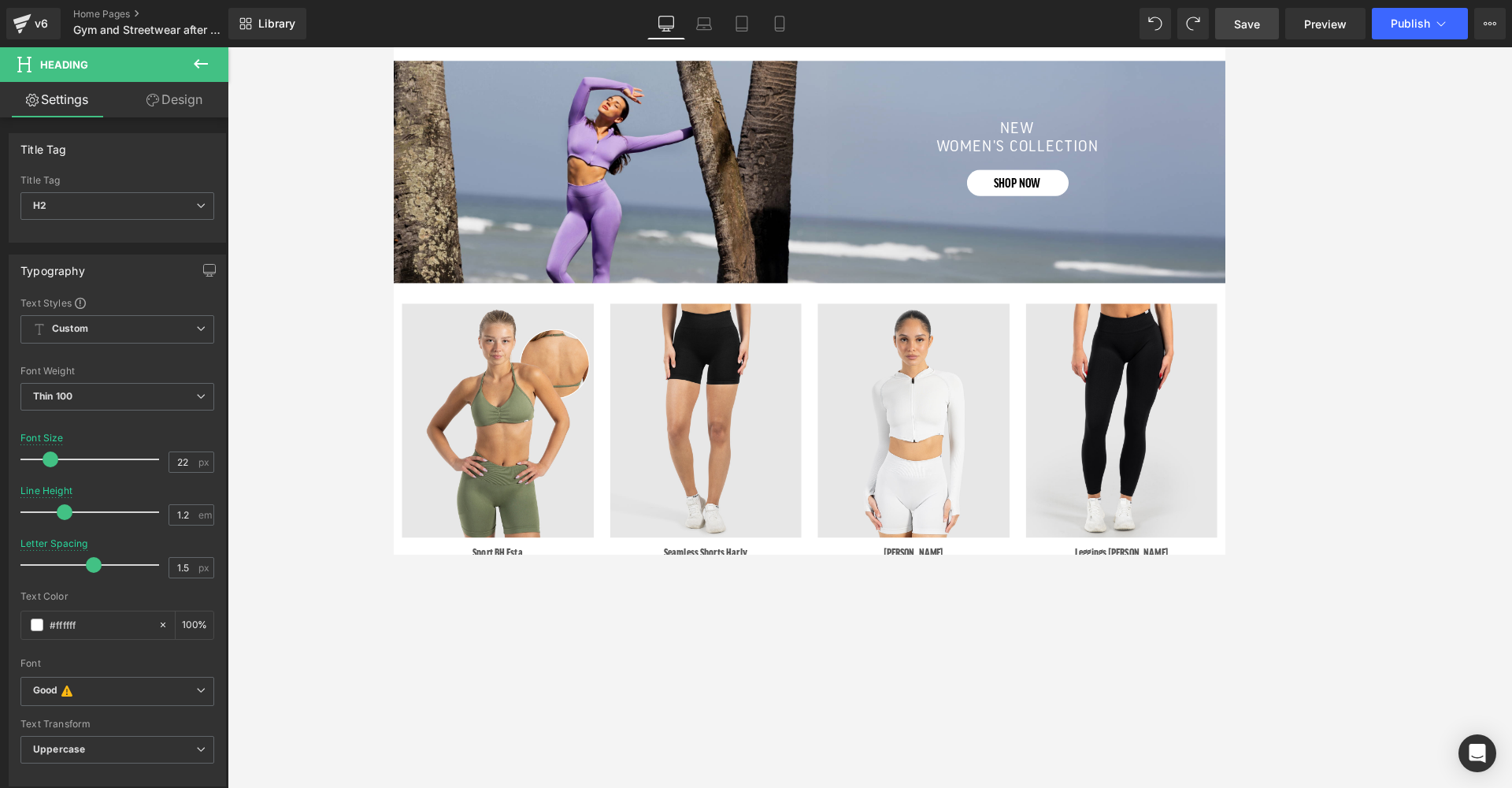
click at [411, 553] on div at bounding box center [869, 417] width 1284 height 740
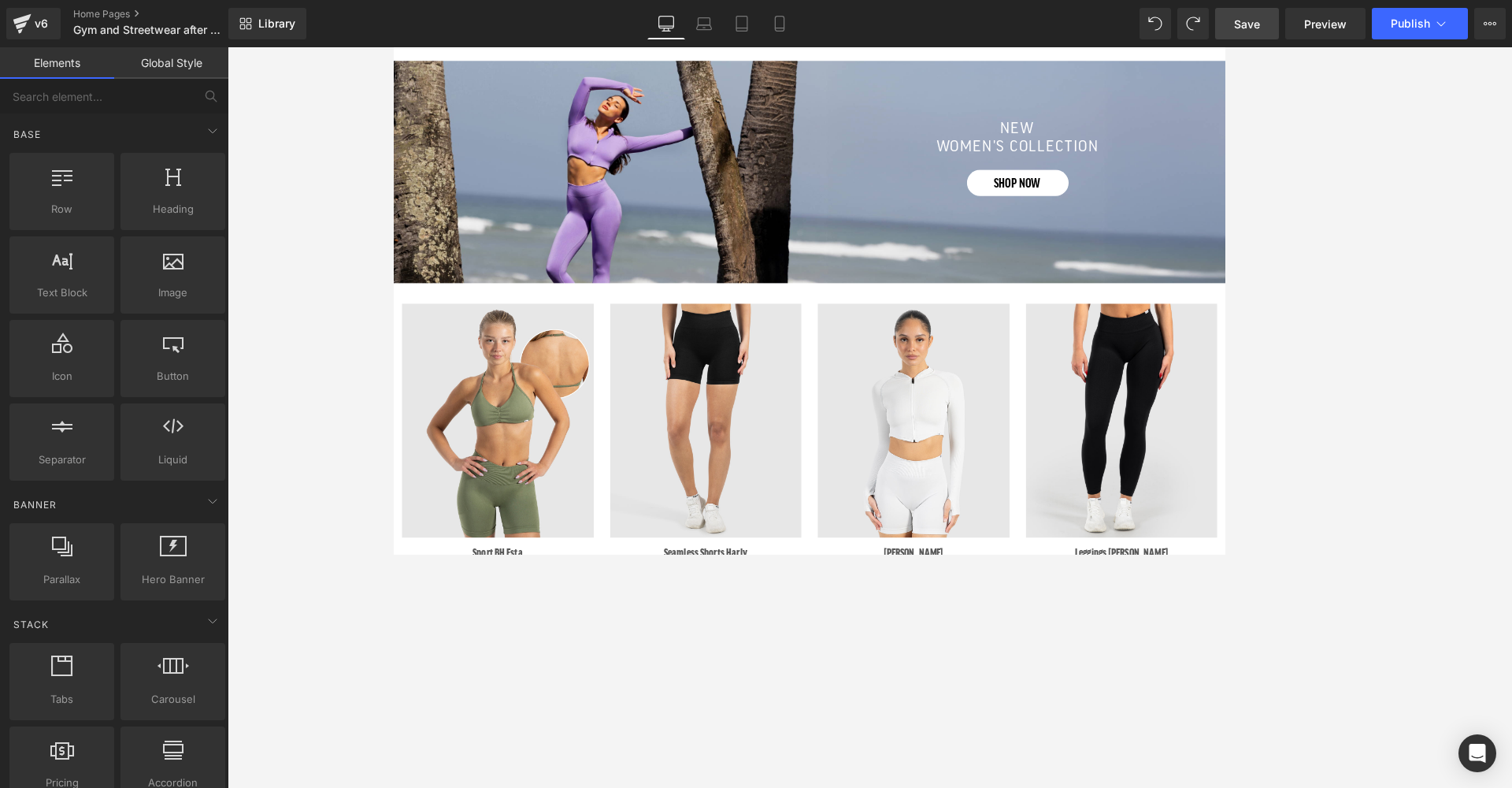
click at [366, 553] on div at bounding box center [869, 417] width 1284 height 740
click at [1058, 152] on h2 "women's collection" at bounding box center [1108, 161] width 406 height 20
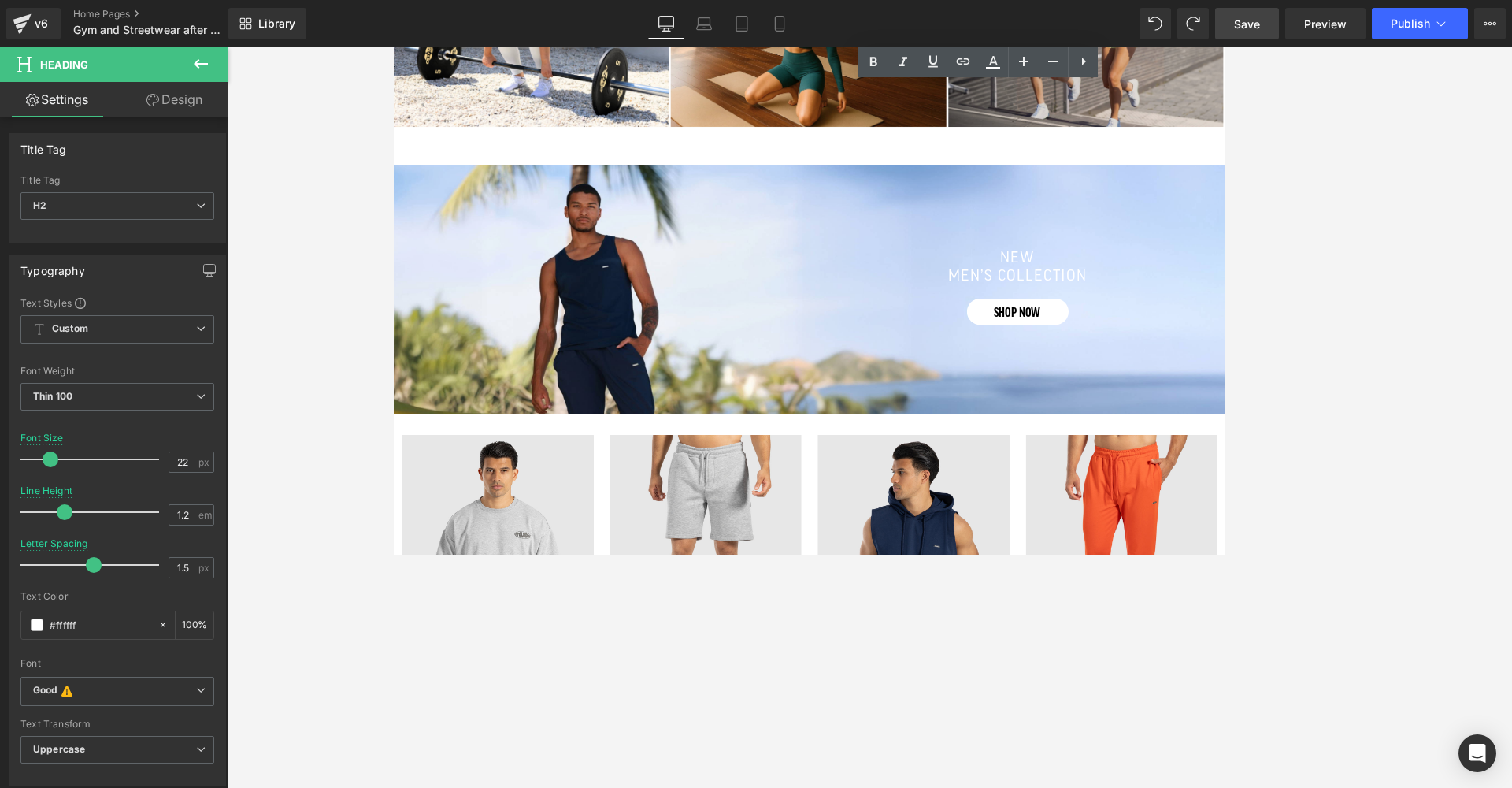
scroll to position [1990, 0]
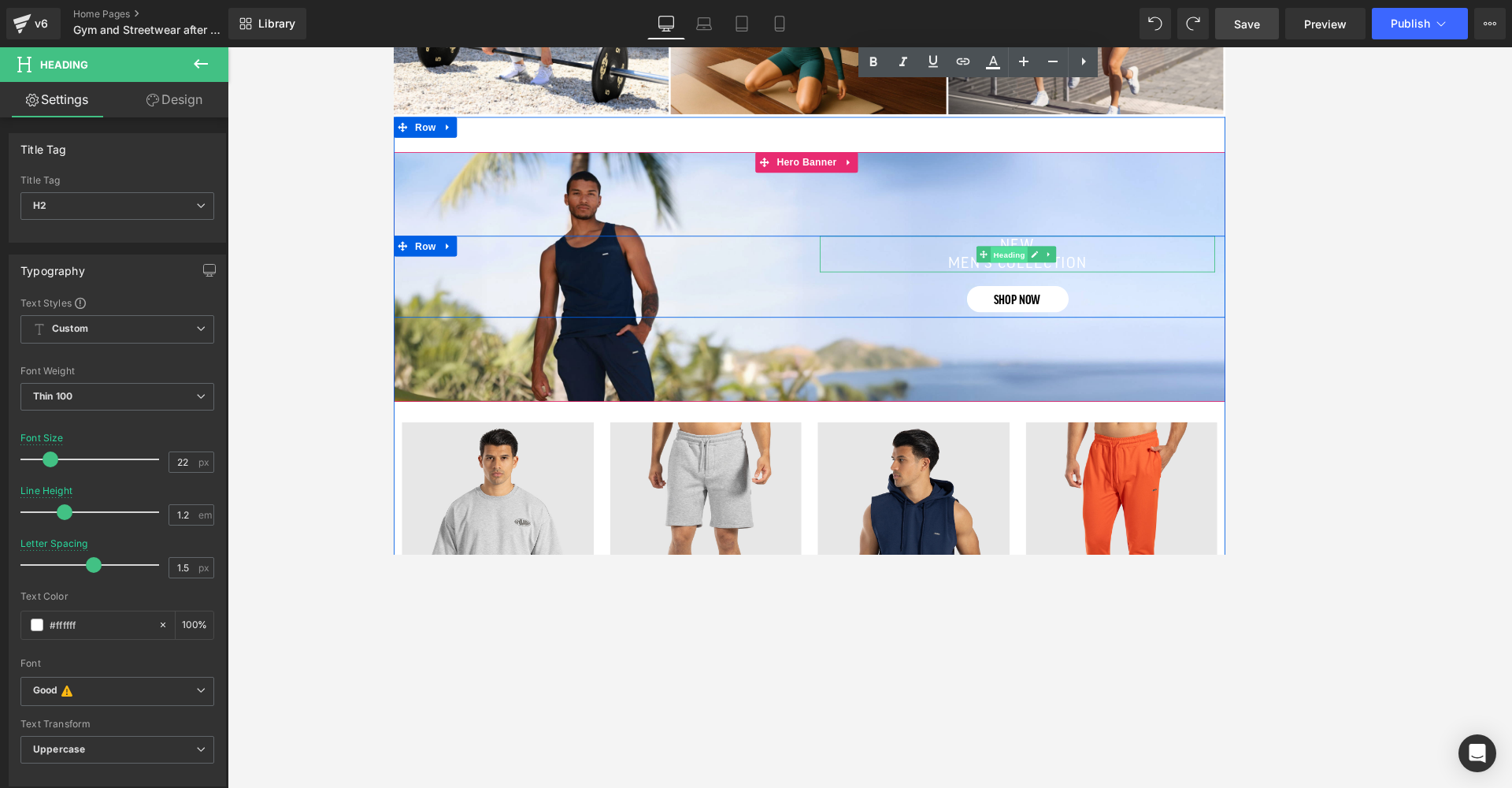
click at [1058, 275] on span "Heading" at bounding box center [1097, 284] width 42 height 19
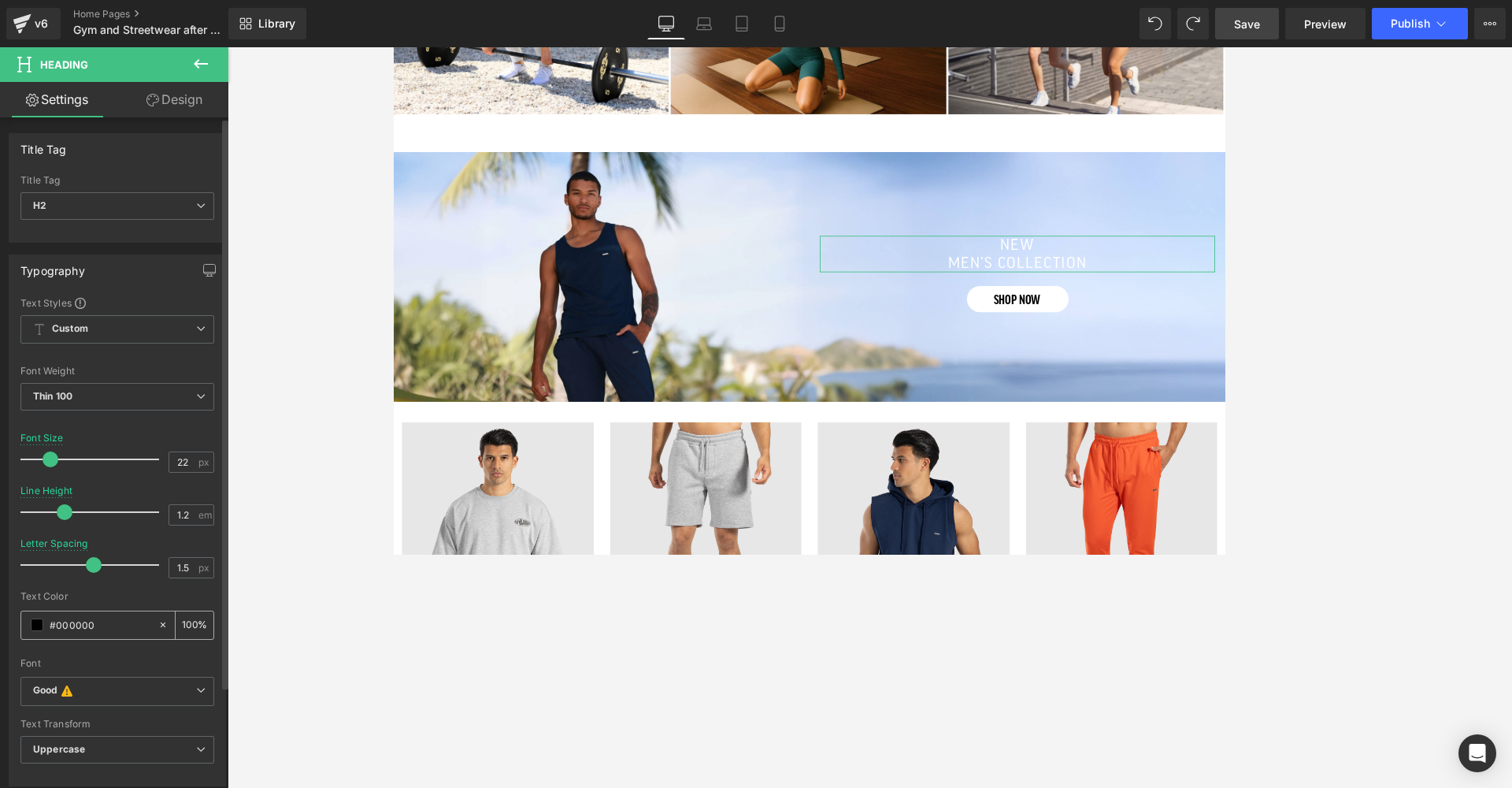
click at [30, 553] on span at bounding box center [37, 625] width 13 height 13
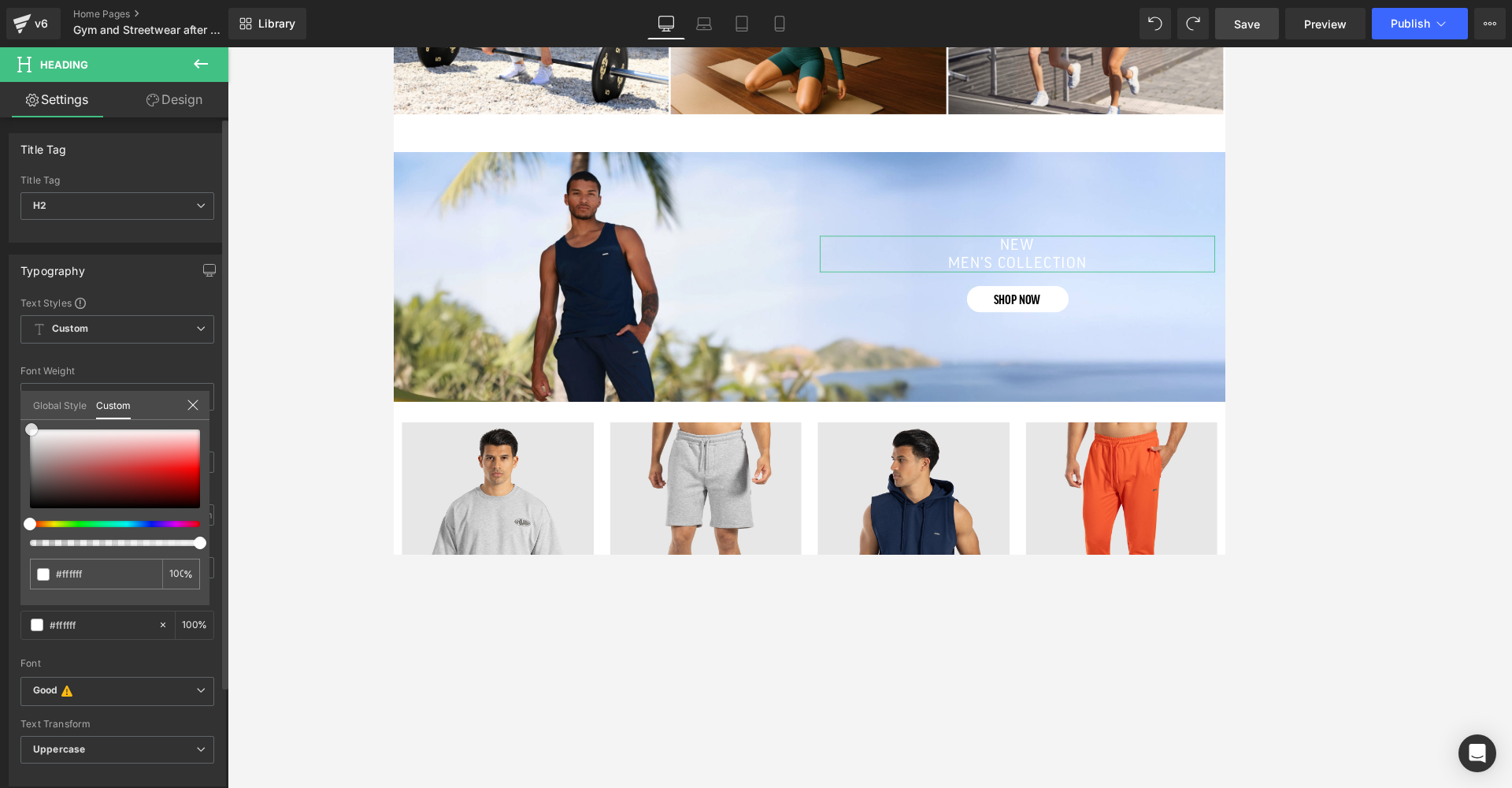
drag, startPoint x: 35, startPoint y: 502, endPoint x: 32, endPoint y: 420, distance: 82.1
click at [32, 420] on div "#000000 100 %" at bounding box center [115, 429] width 189 height 19
drag, startPoint x: 30, startPoint y: 440, endPoint x: 6, endPoint y: 603, distance: 164.8
click at [6, 553] on div "Typography Text Styles Custom Custom Setup Global Style Custom Setup Global Sty…" at bounding box center [118, 514] width 235 height 544
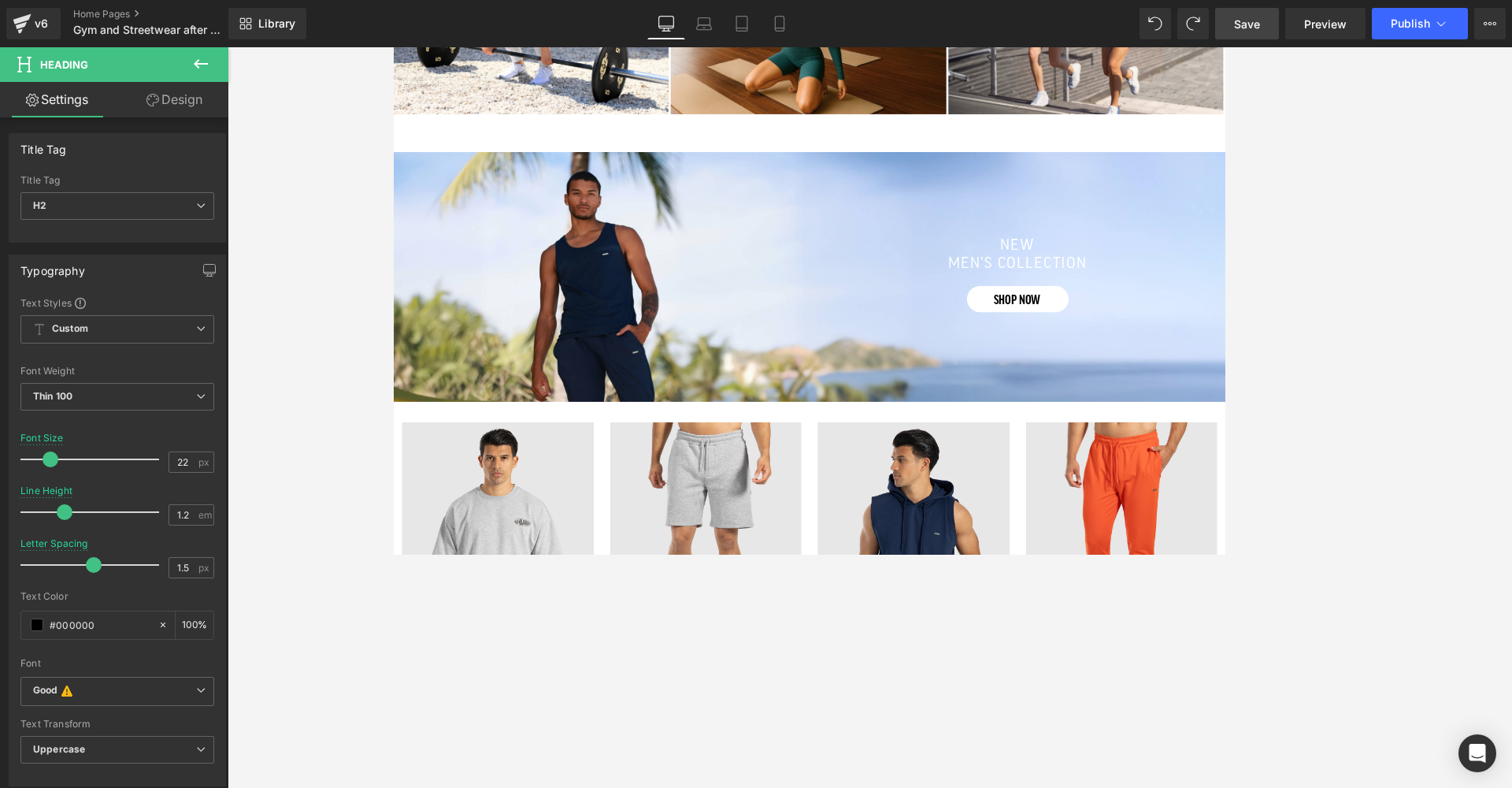
click at [391, 553] on div at bounding box center [869, 417] width 1284 height 740
click at [1058, 387] on div "Separator new men’s collection Heading SHOP NOW Button Row" at bounding box center [869, 310] width 953 height 286
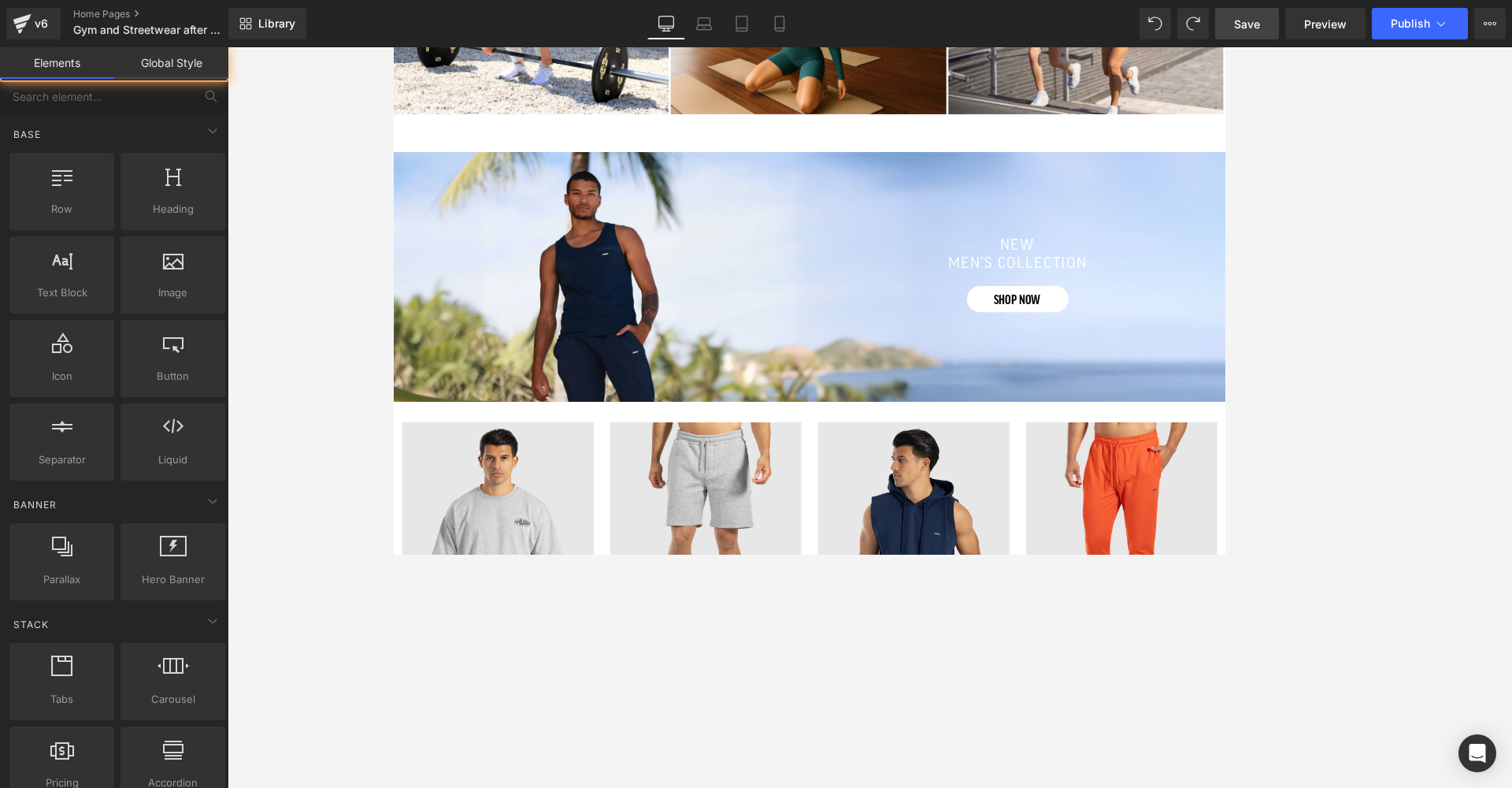
click at [1058, 284] on div at bounding box center [869, 417] width 1284 height 740
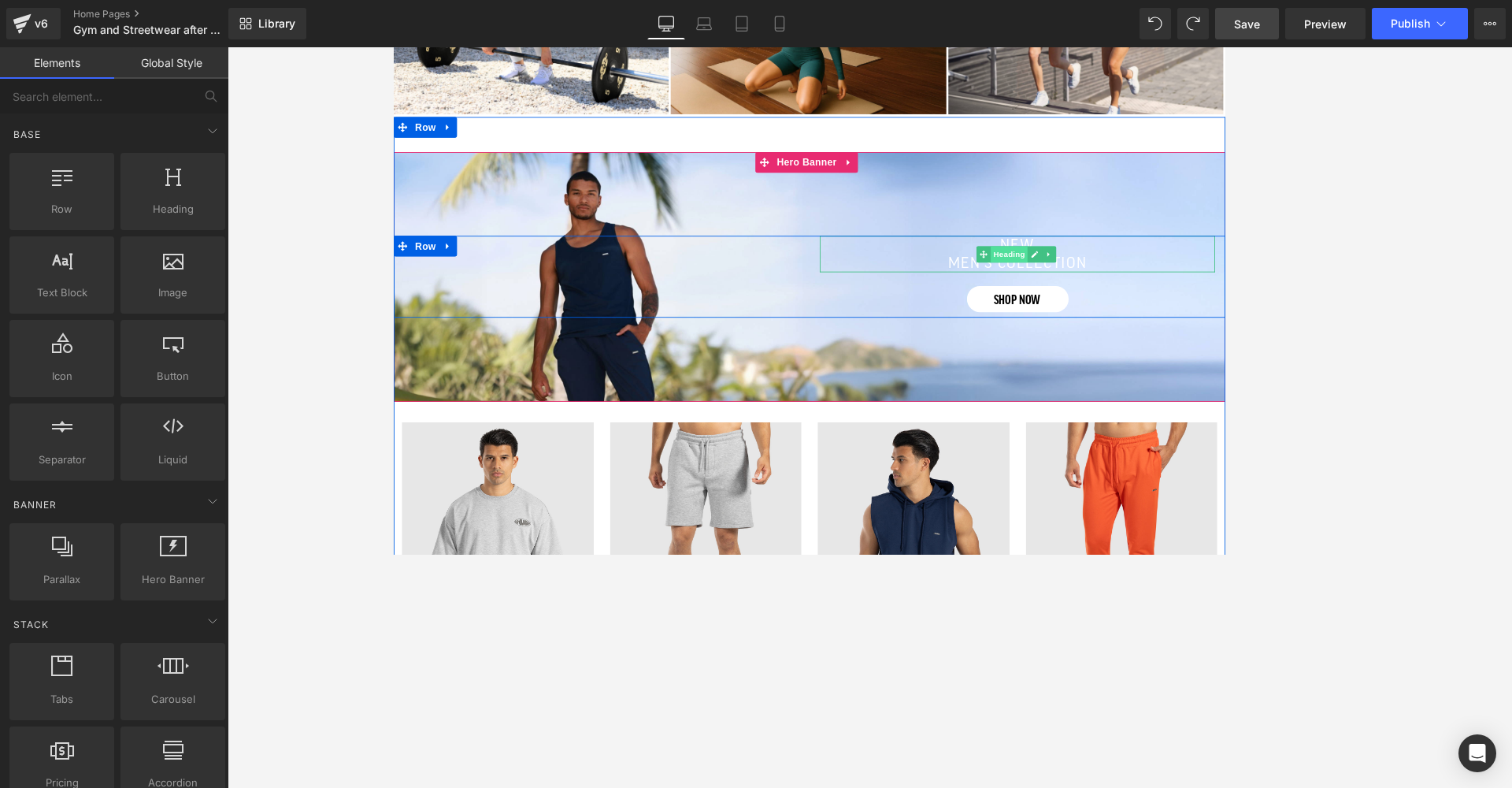
click at [1058, 275] on span "Heading" at bounding box center [1097, 284] width 42 height 19
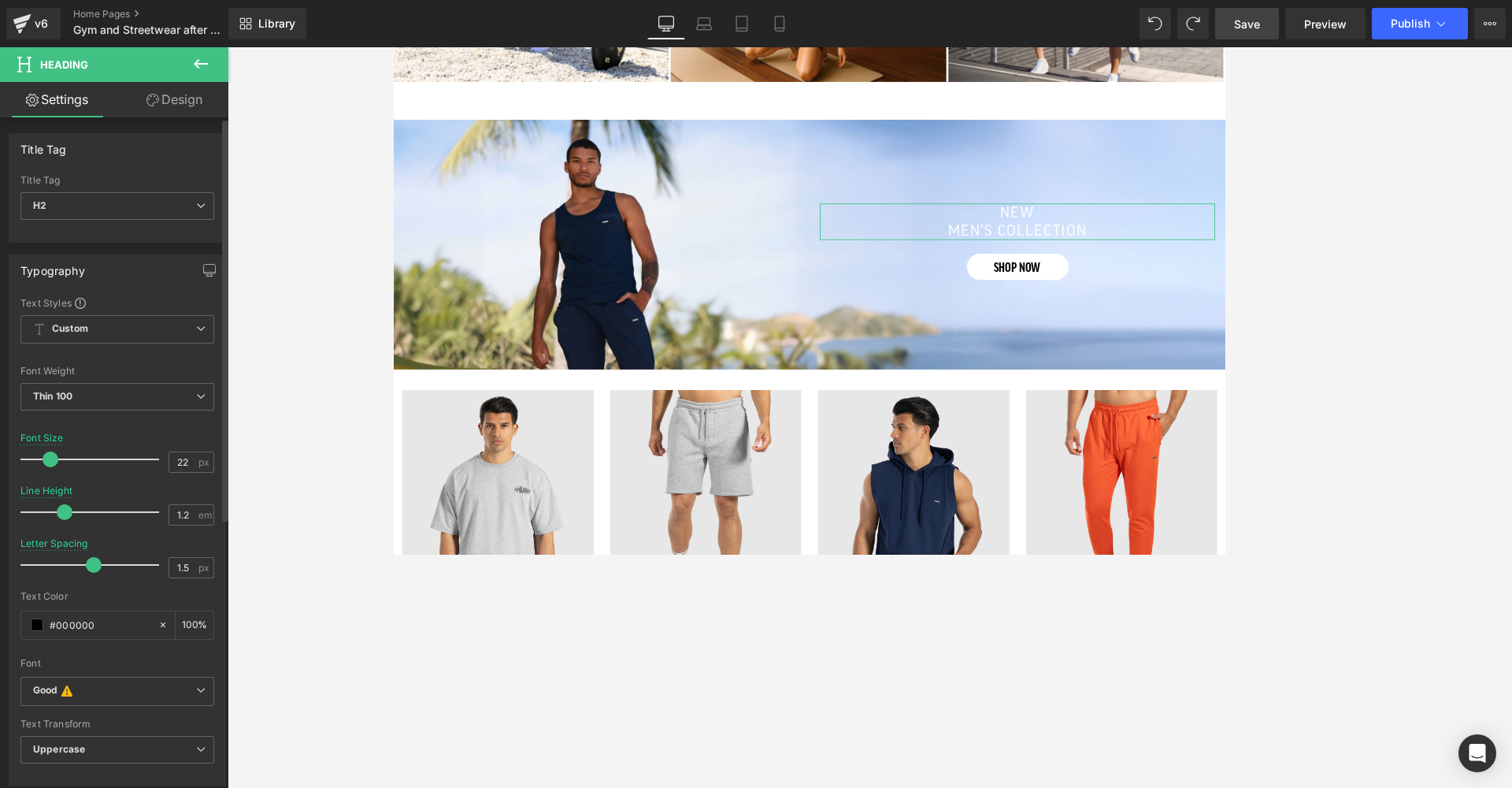
scroll to position [0, 0]
click at [592, 553] on div at bounding box center [869, 417] width 1284 height 740
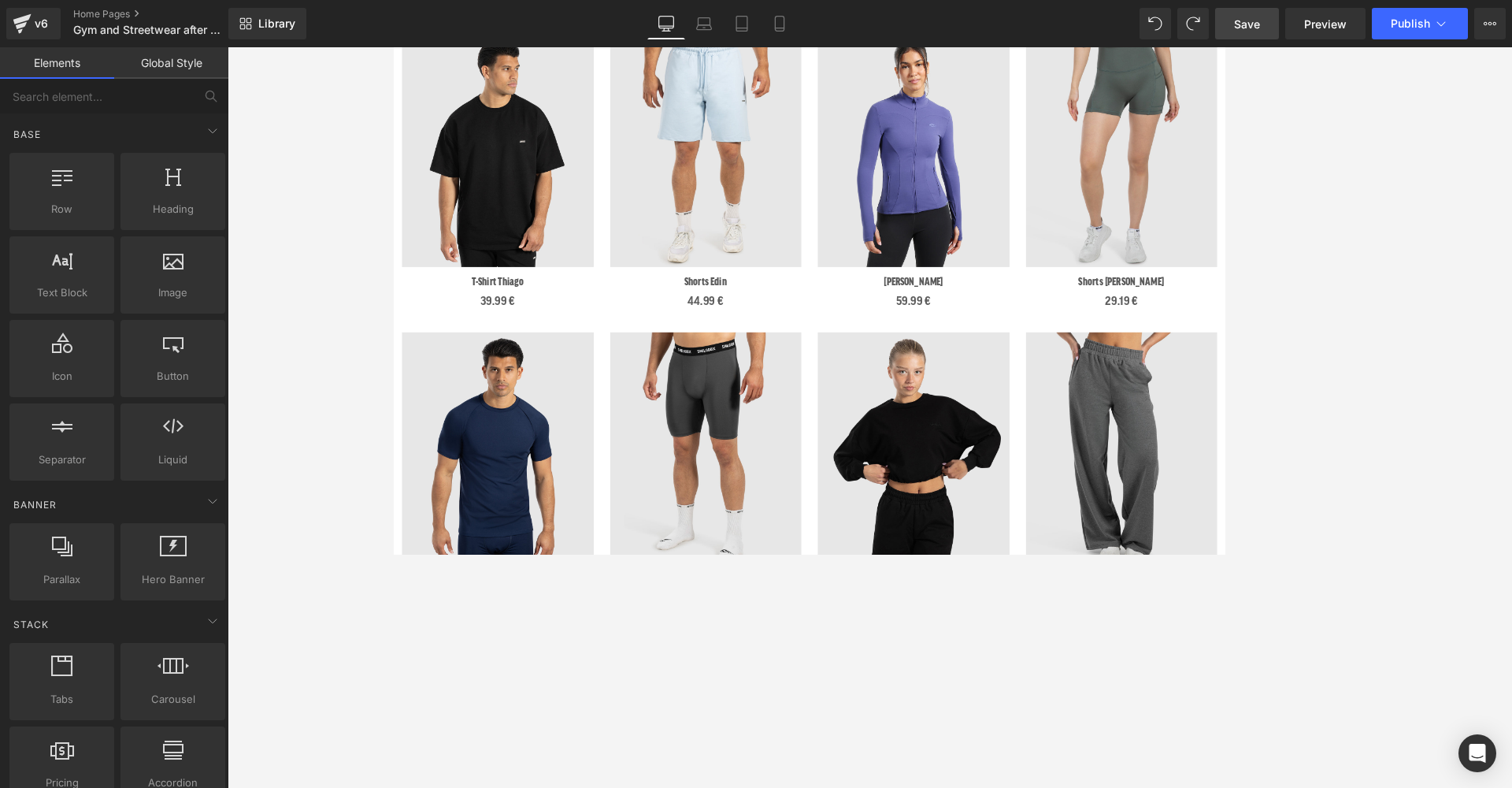
scroll to position [388, 0]
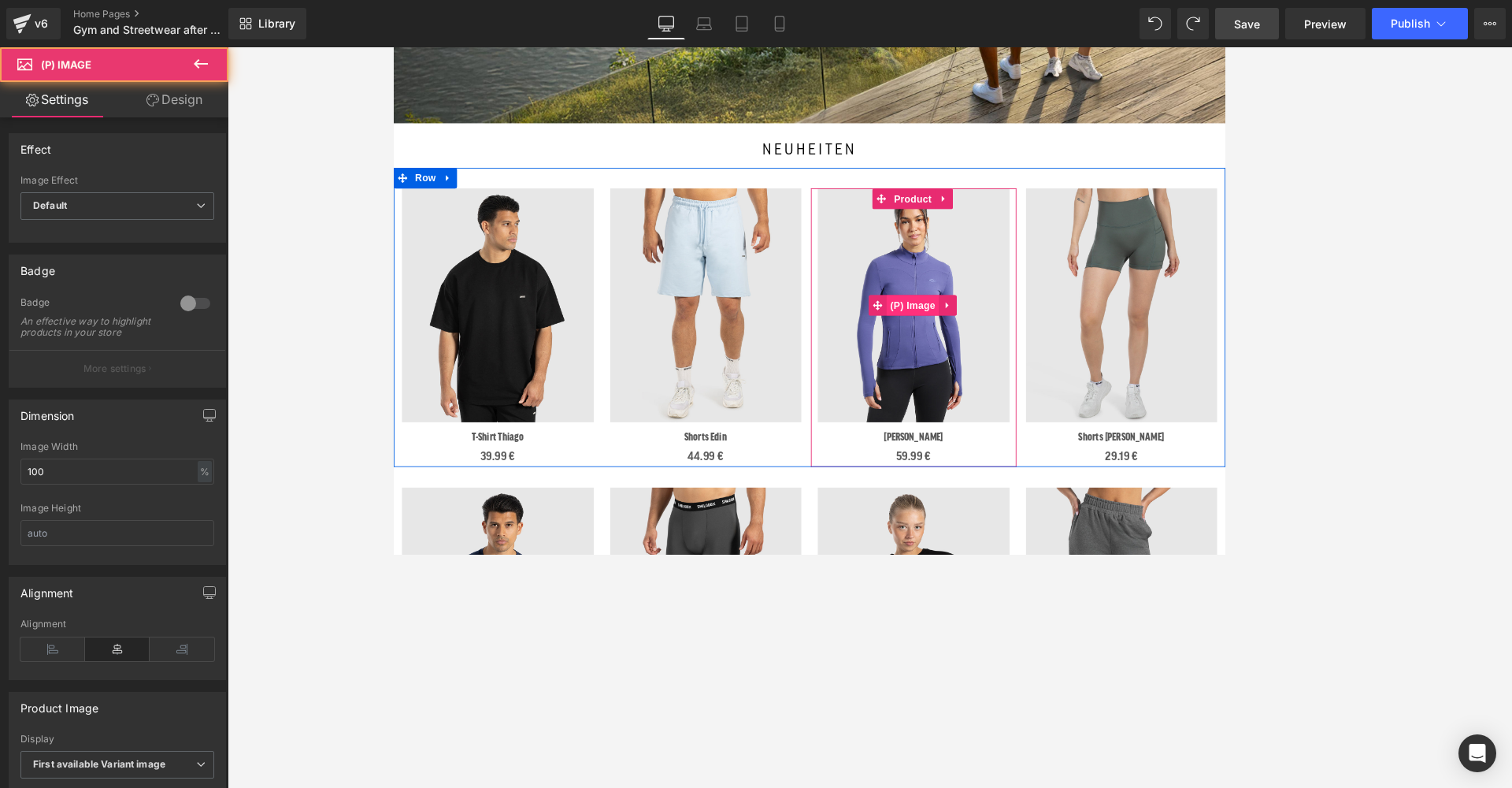
click at [989, 334] on div "Sale Off (P) Image" at bounding box center [988, 343] width 219 height 268
click at [974, 220] on span "Product" at bounding box center [988, 220] width 51 height 24
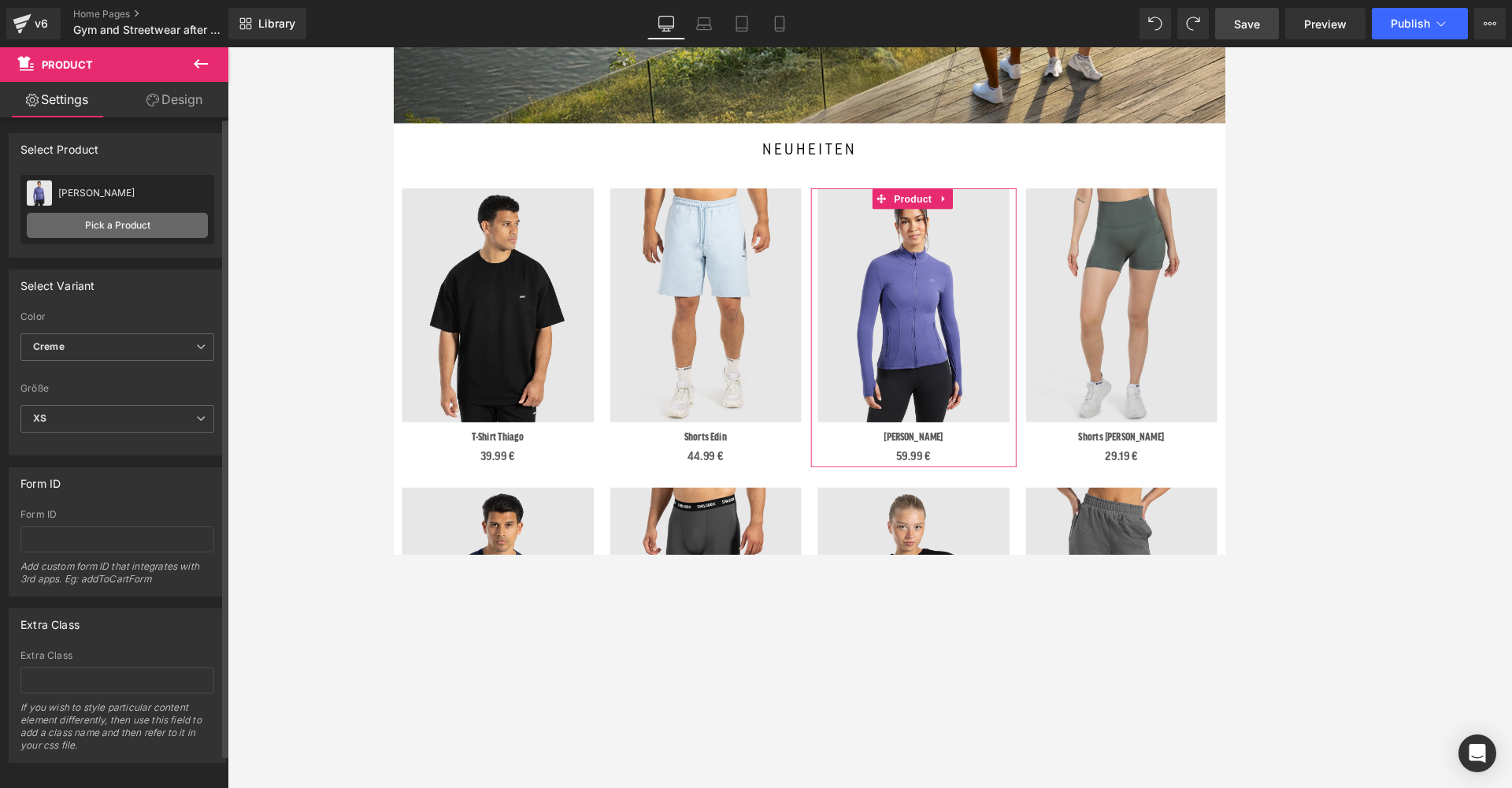
click at [118, 224] on link "Pick a Product" at bounding box center [117, 225] width 181 height 25
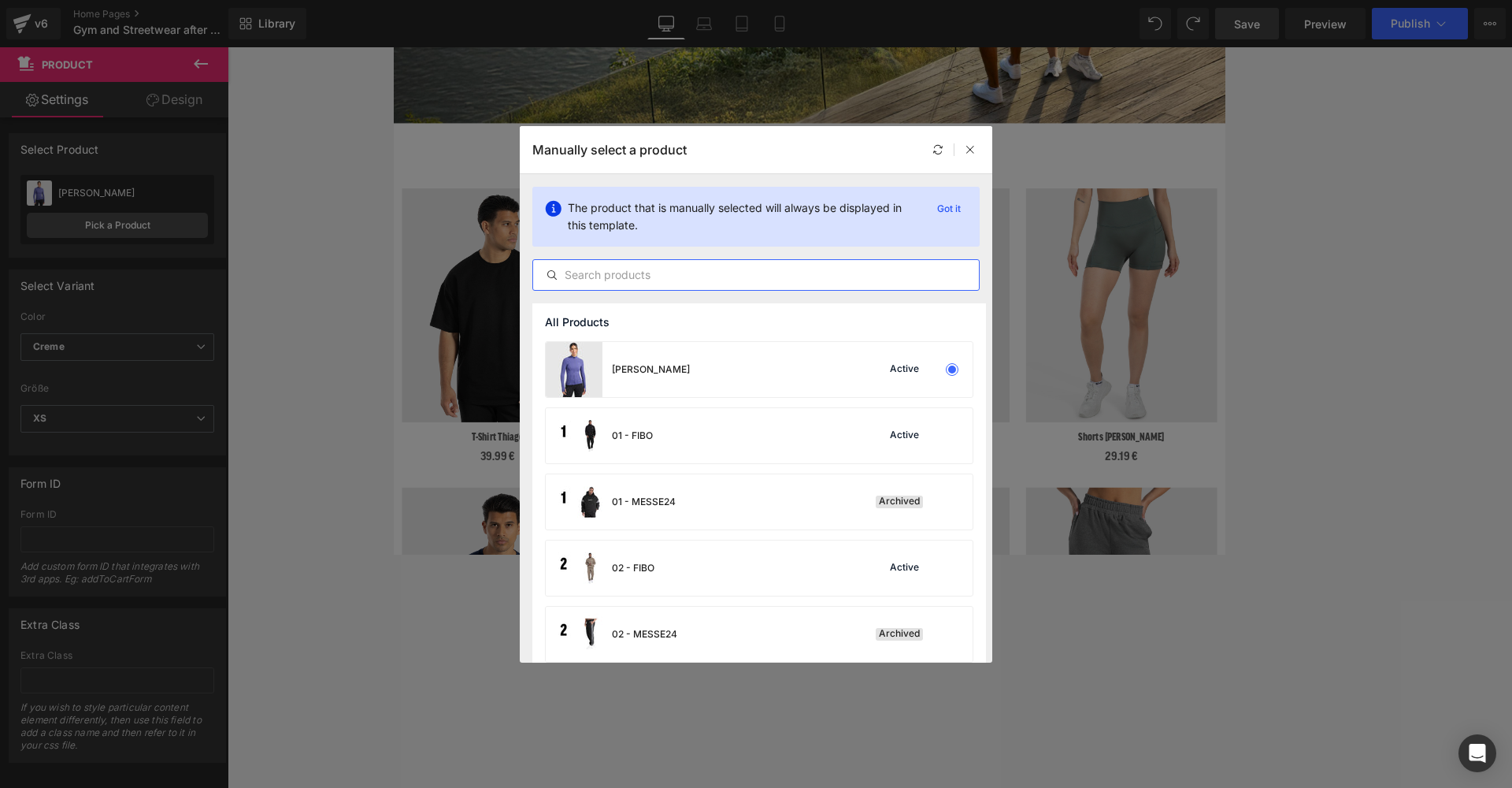
click at [659, 268] on input "text" at bounding box center [756, 275] width 445 height 19
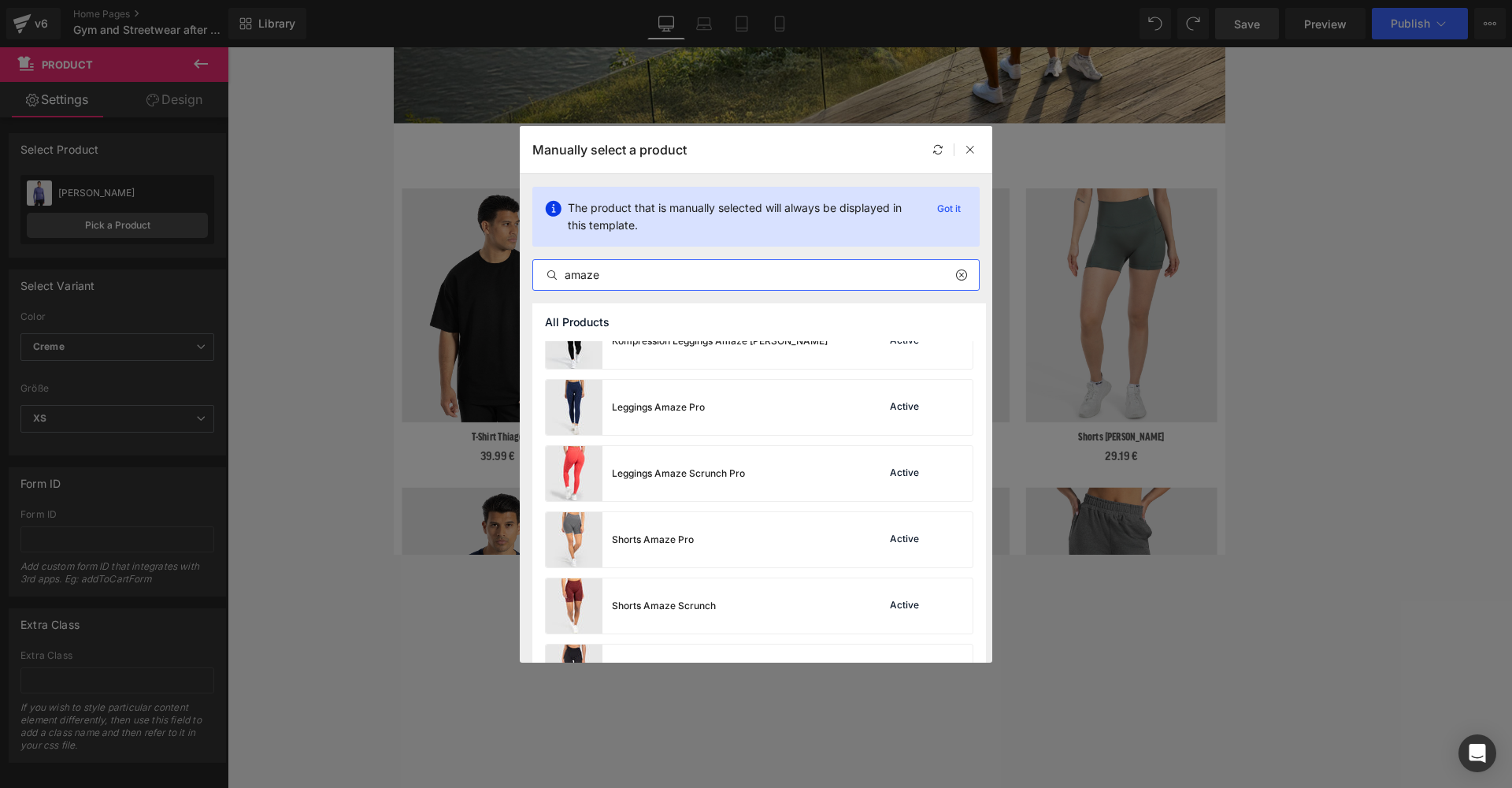
scroll to position [227, 0]
type input "amaze"
click at [650, 418] on div "Leggings Amaze Pro" at bounding box center [624, 407] width 159 height 55
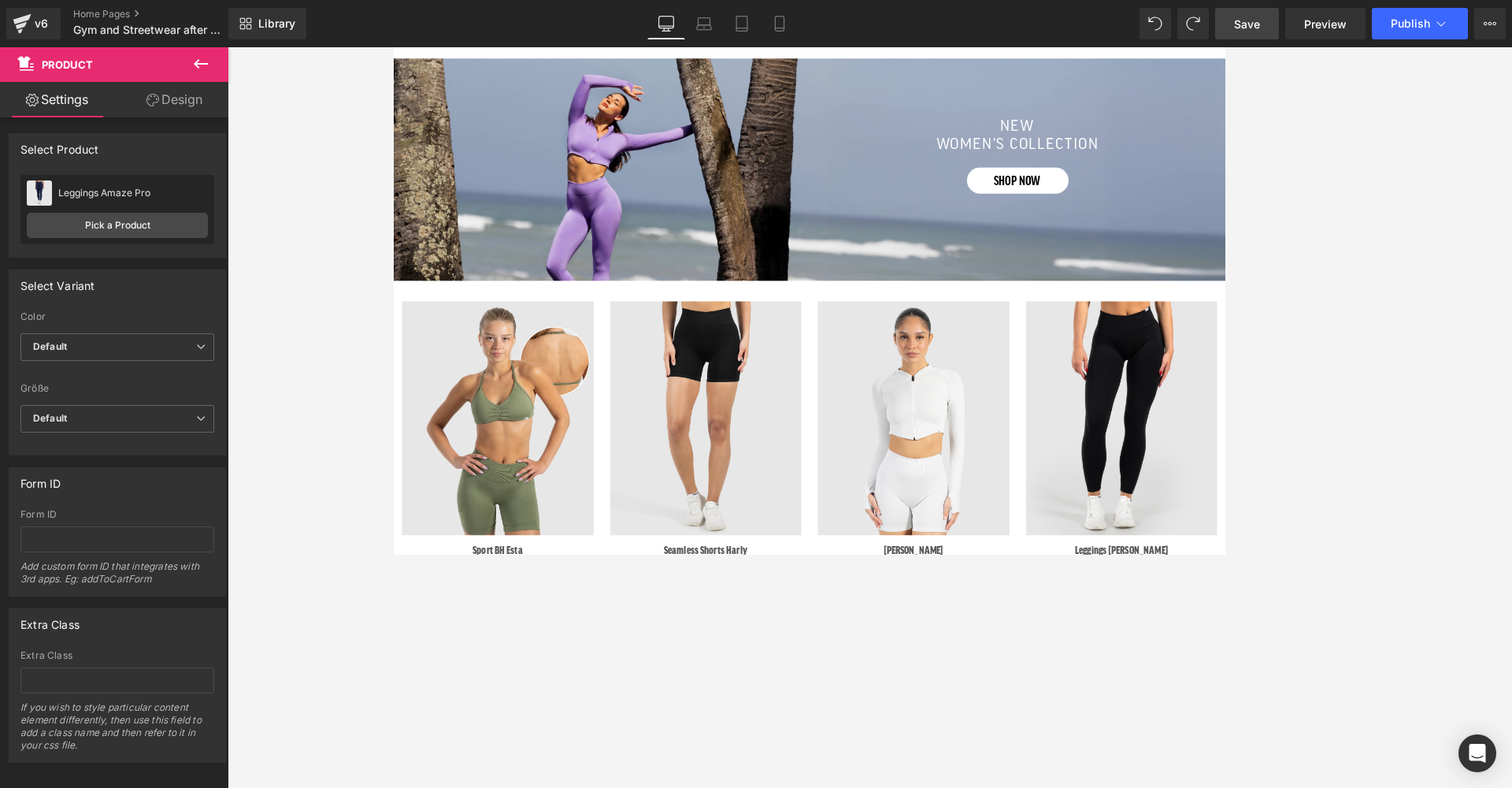
scroll to position [1232, 0]
